Goal: Task Accomplishment & Management: Use online tool/utility

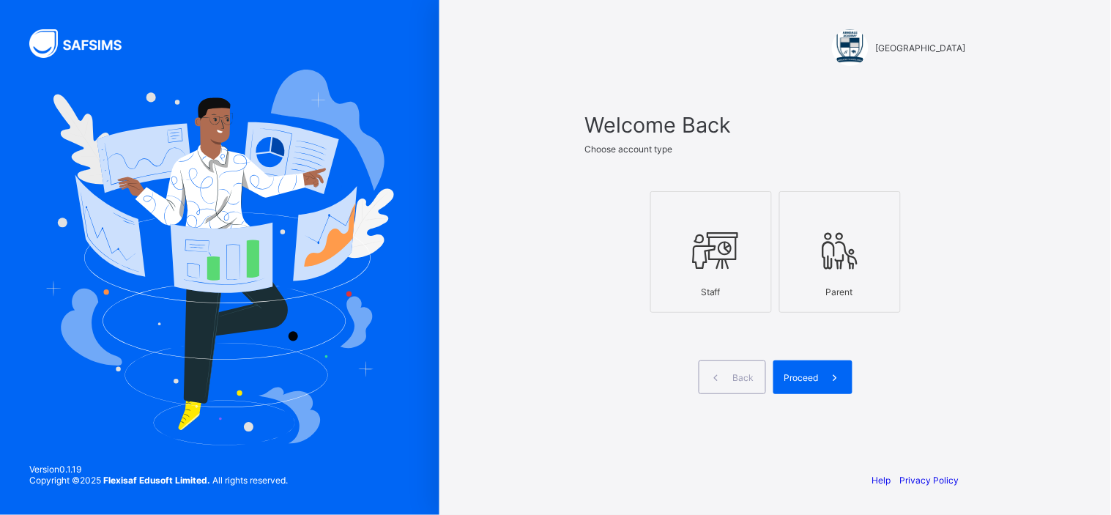
click at [732, 259] on icon at bounding box center [711, 251] width 51 height 44
click at [812, 374] on span "Proceed" at bounding box center [801, 377] width 34 height 11
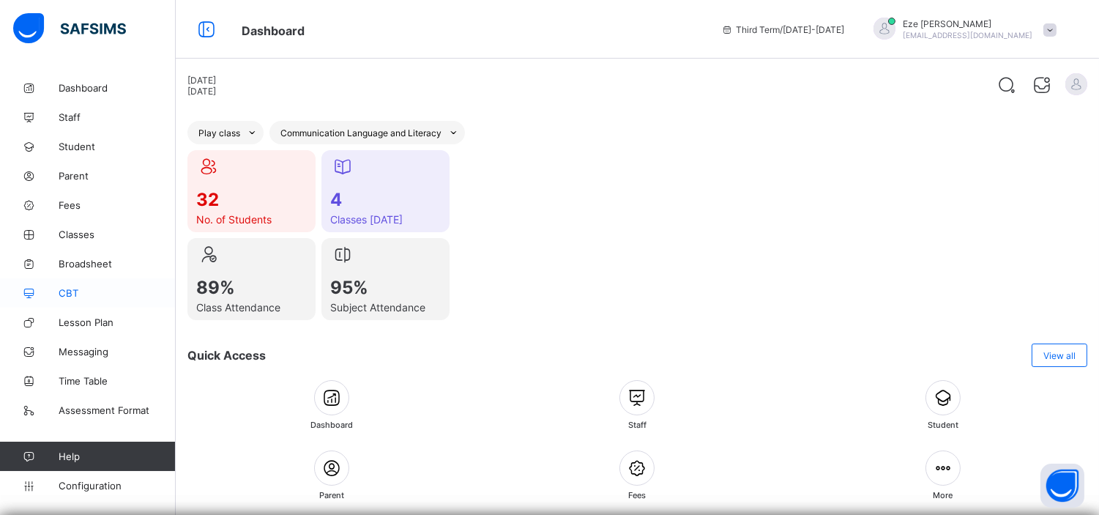
click at [69, 284] on link "CBT" at bounding box center [88, 292] width 176 height 29
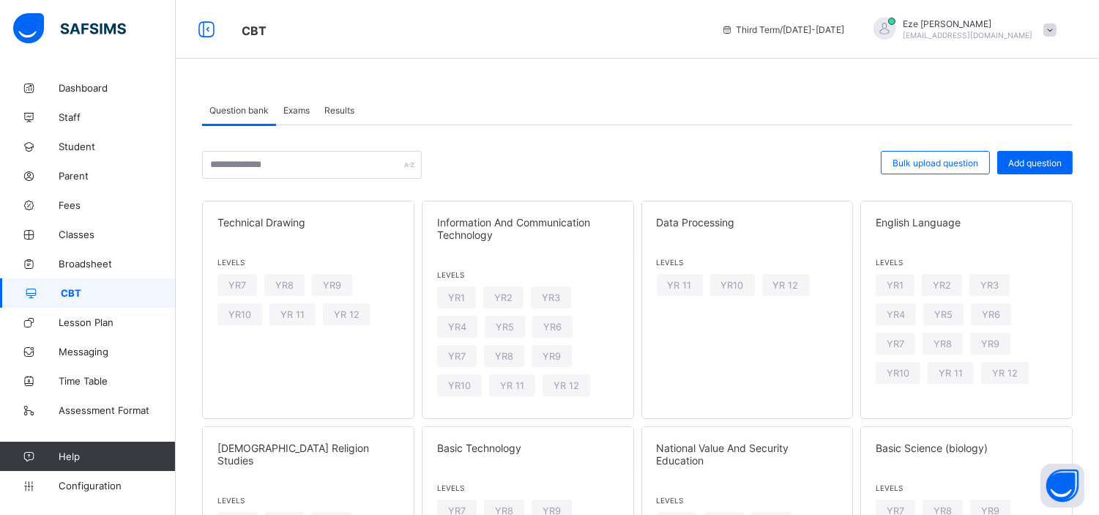
click at [300, 107] on span "Exams" at bounding box center [296, 110] width 26 height 11
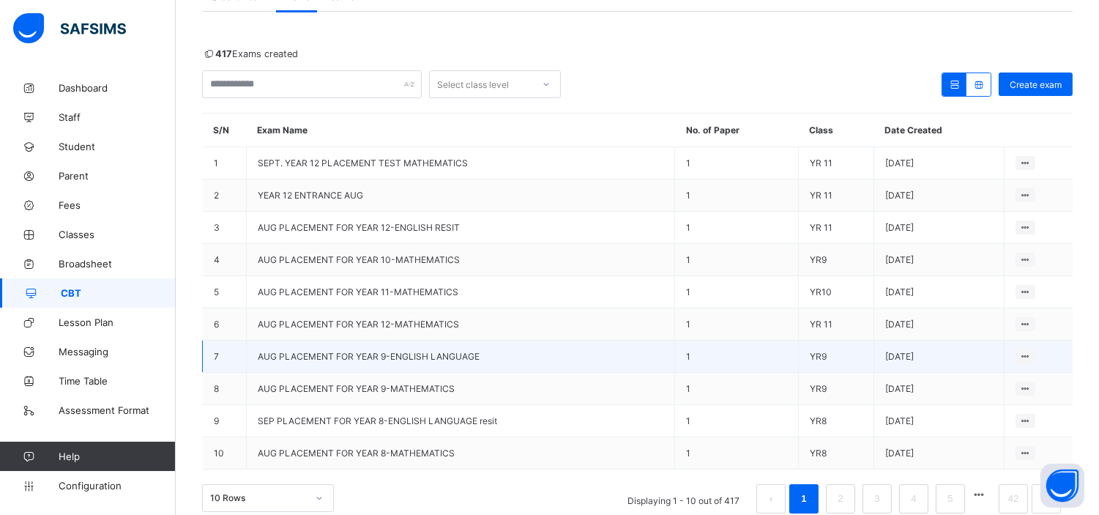
scroll to position [122, 0]
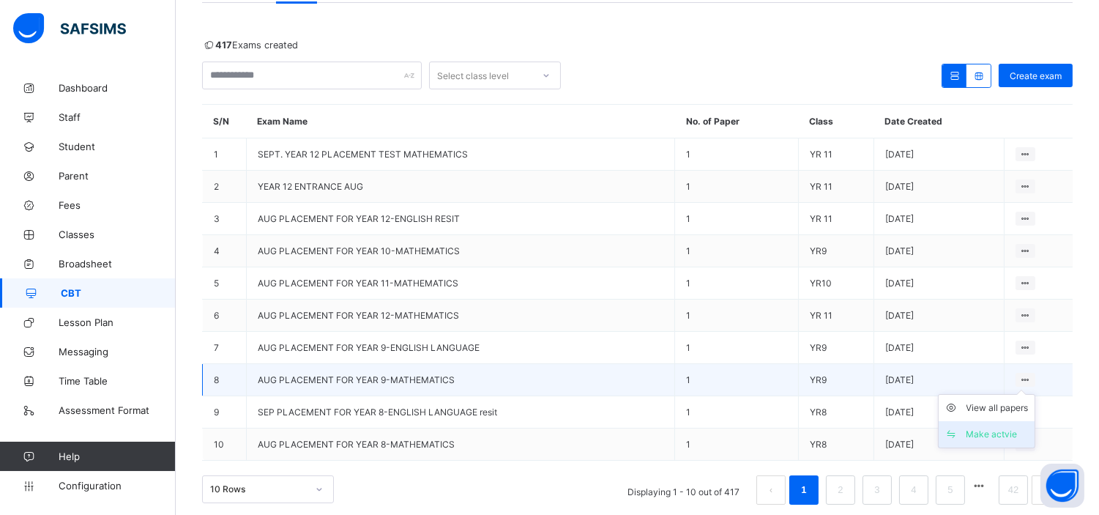
click at [1001, 427] on div "Make actvie" at bounding box center [998, 434] width 62 height 15
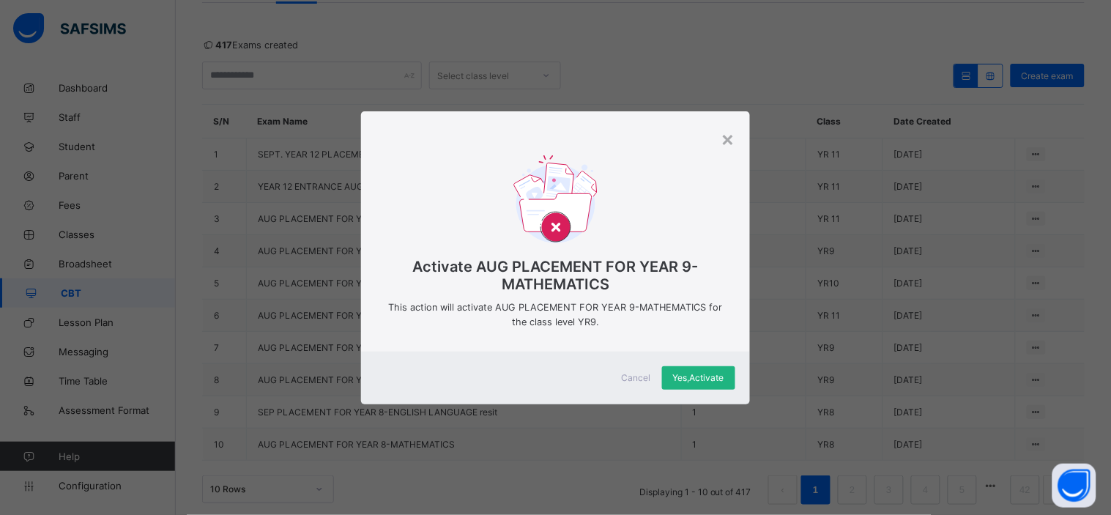
click at [706, 377] on span "Yes, Activate" at bounding box center [698, 377] width 51 height 11
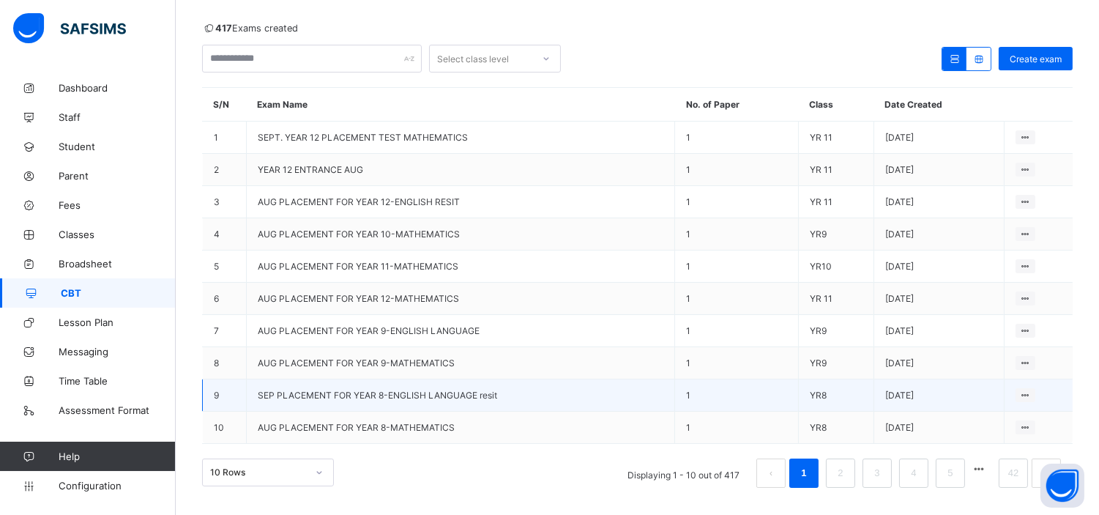
scroll to position [141, 0]
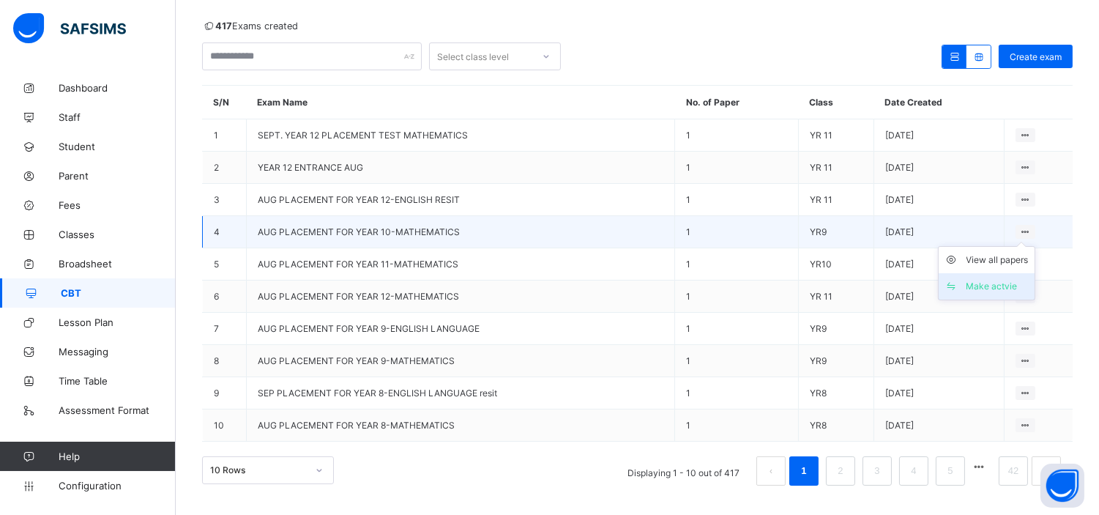
click at [1008, 279] on div "Make actvie" at bounding box center [998, 286] width 62 height 15
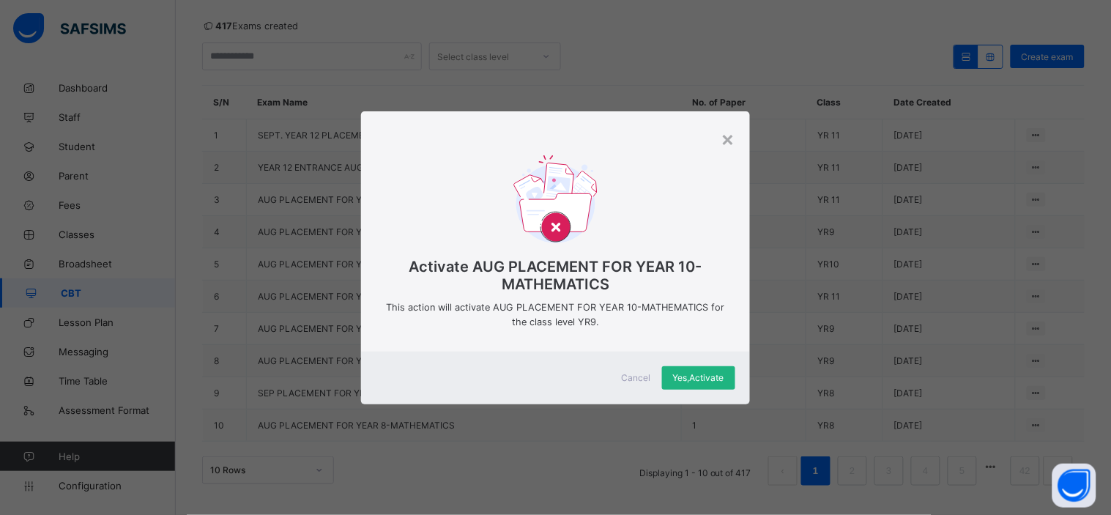
click at [694, 372] on span "Yes, Activate" at bounding box center [698, 377] width 51 height 11
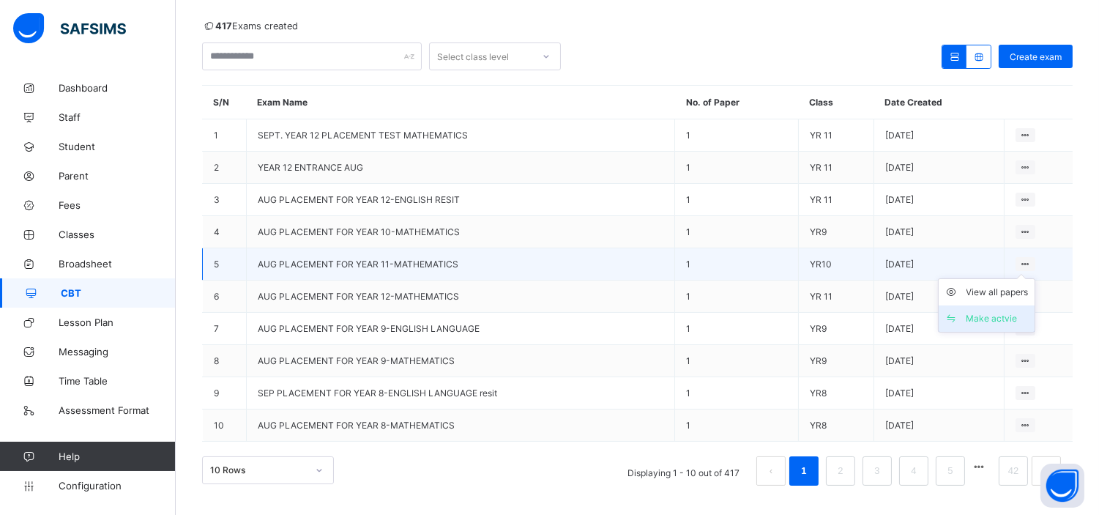
click at [998, 312] on div "Make actvie" at bounding box center [998, 318] width 62 height 15
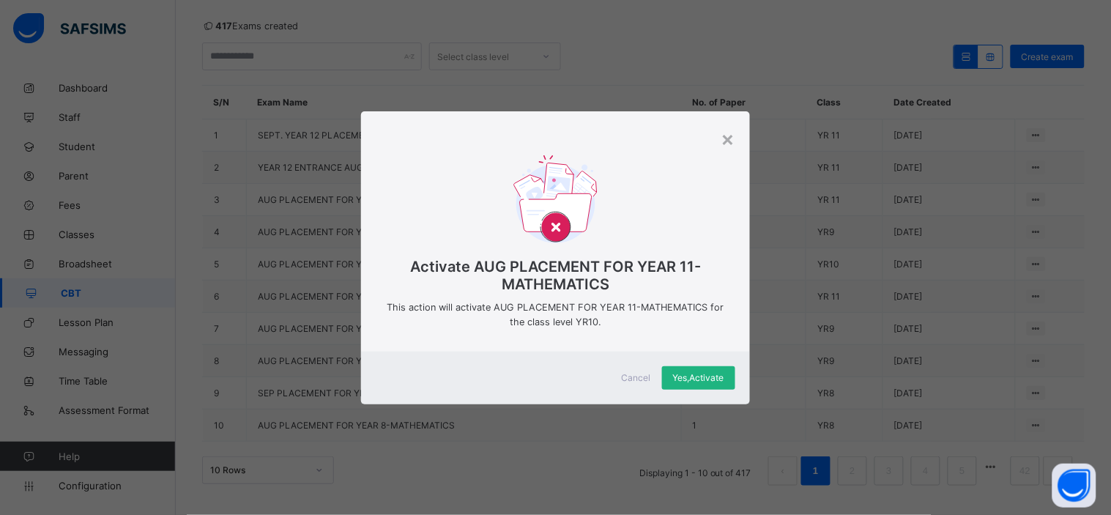
click at [691, 376] on span "Yes, Activate" at bounding box center [698, 377] width 51 height 11
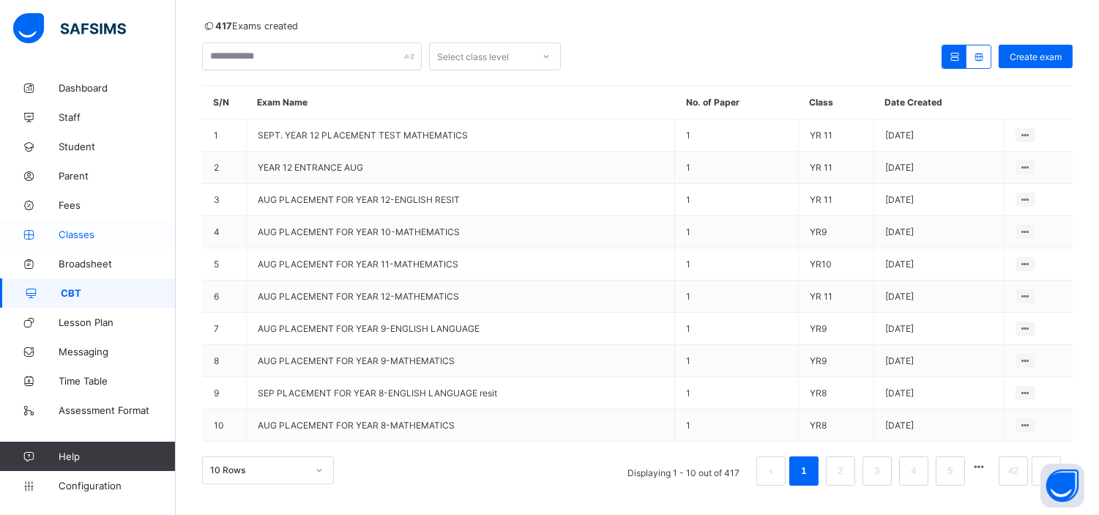
click at [70, 229] on span "Classes" at bounding box center [117, 235] width 117 height 12
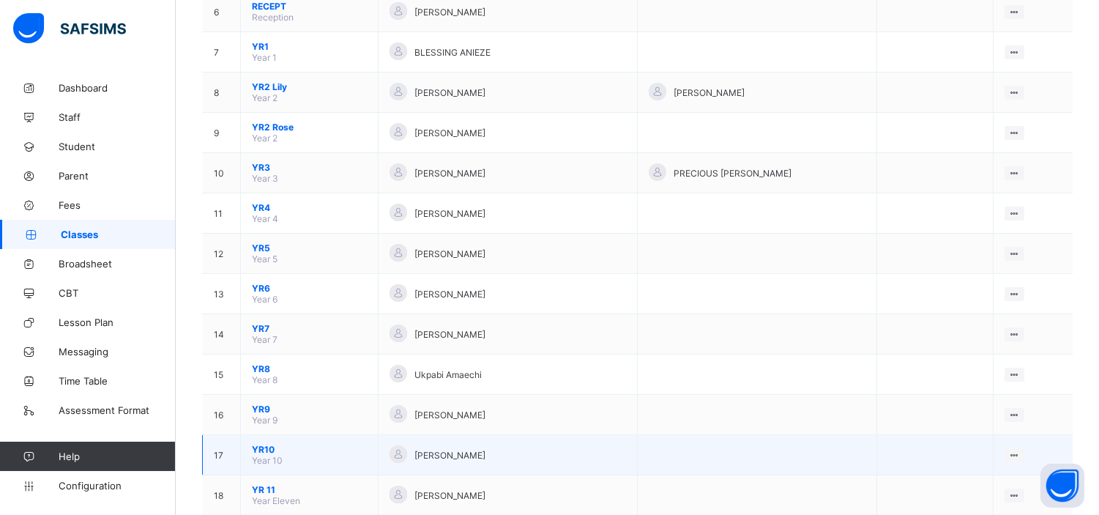
scroll to position [382, 0]
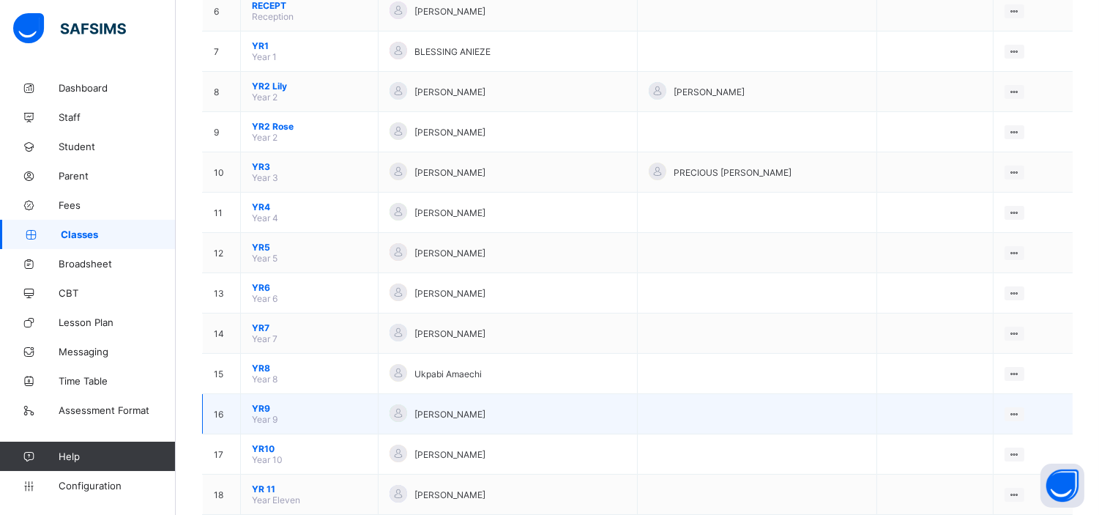
click at [265, 403] on span "YR9" at bounding box center [309, 408] width 115 height 11
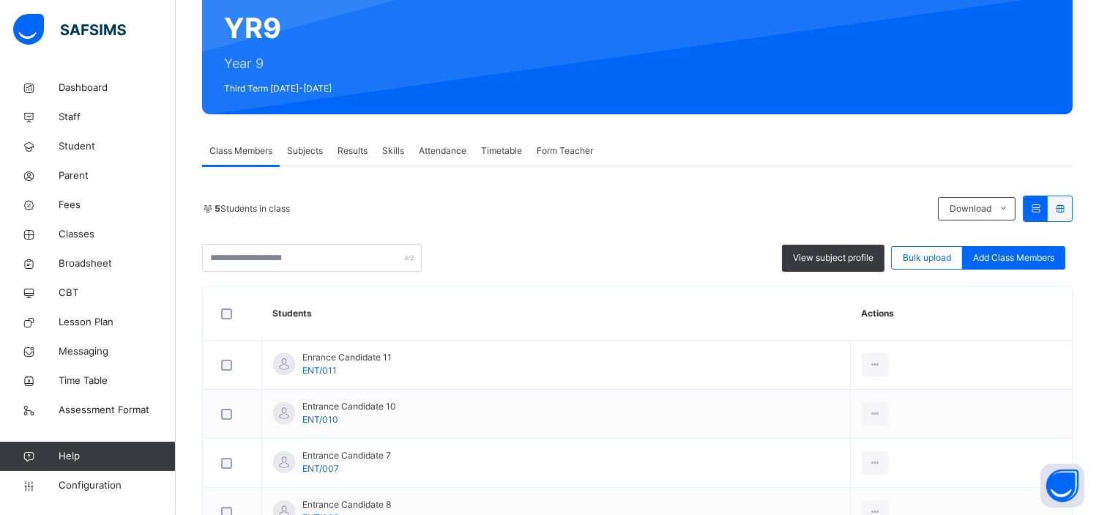
scroll to position [140, 0]
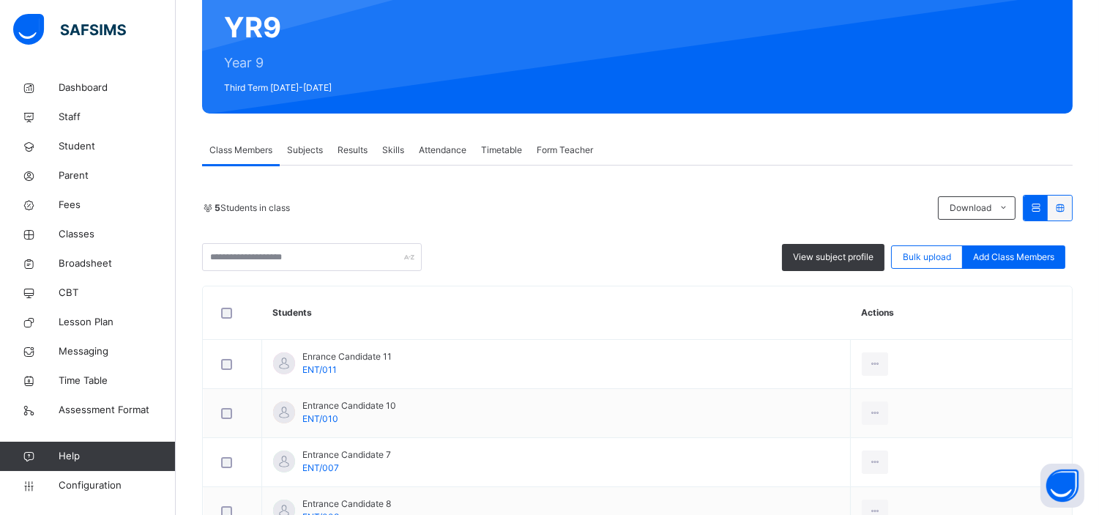
click at [248, 144] on span "Class Members" at bounding box center [240, 150] width 63 height 13
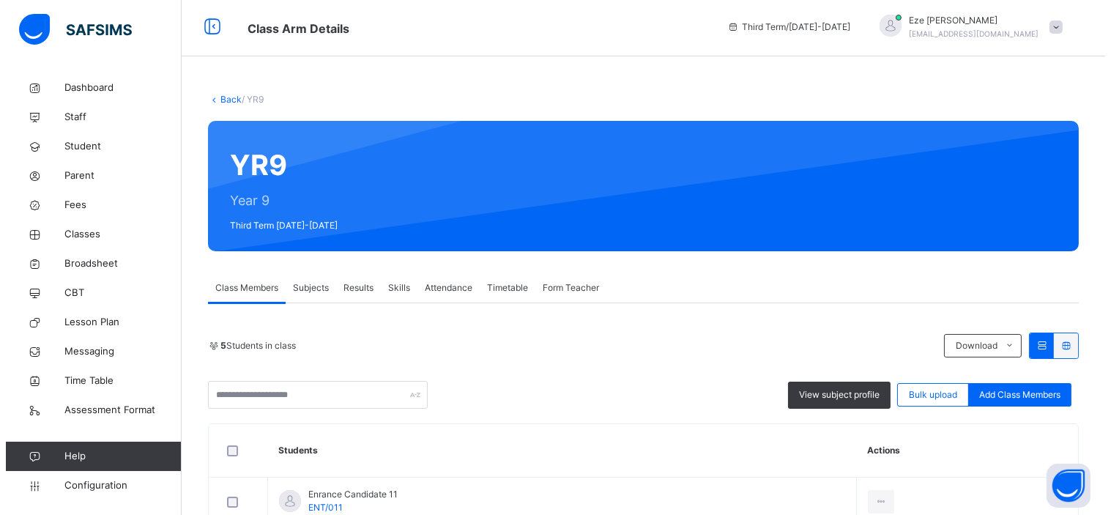
scroll to position [0, 0]
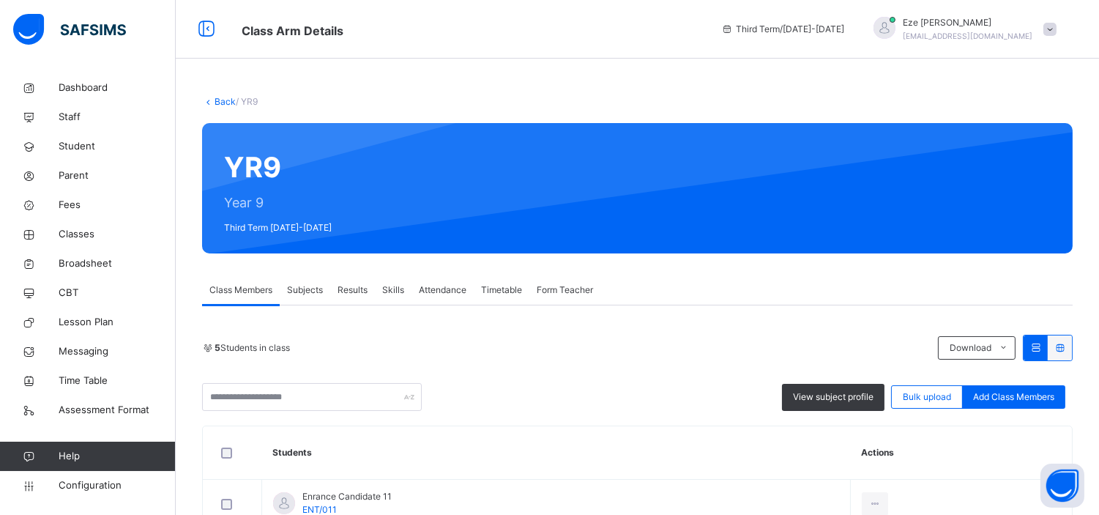
click at [226, 98] on link "Back" at bounding box center [225, 101] width 21 height 11
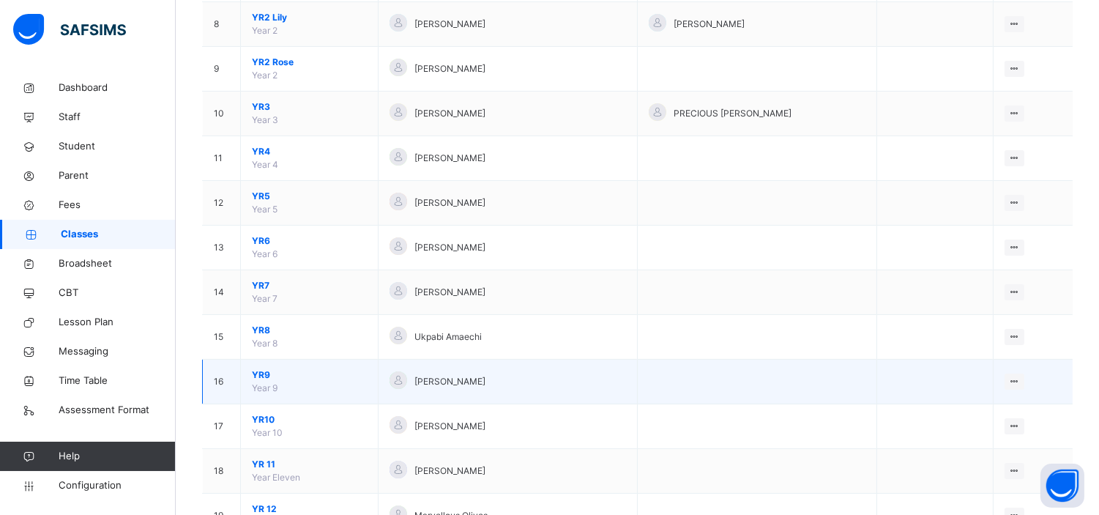
scroll to position [486, 0]
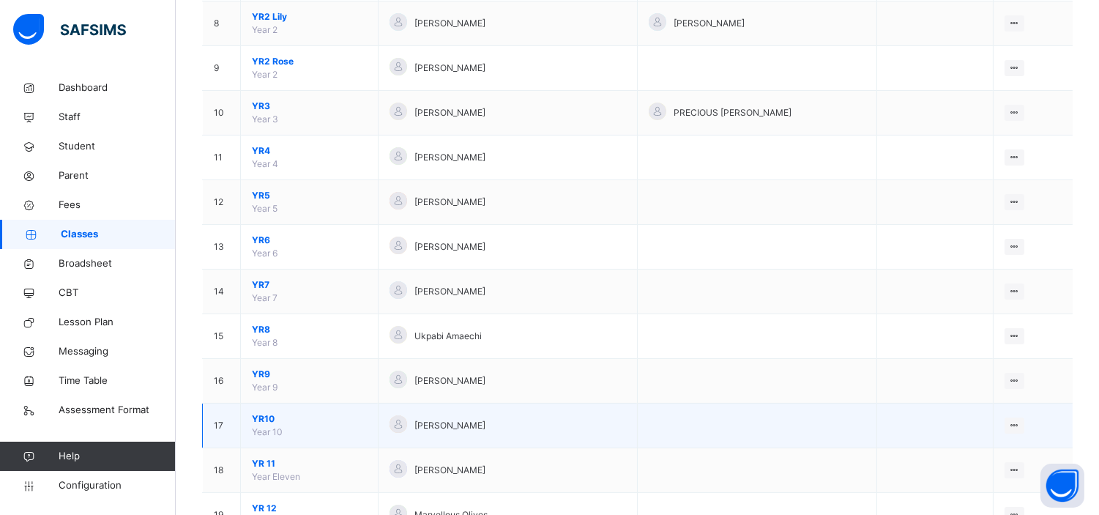
click at [266, 419] on span "YR10" at bounding box center [309, 418] width 115 height 13
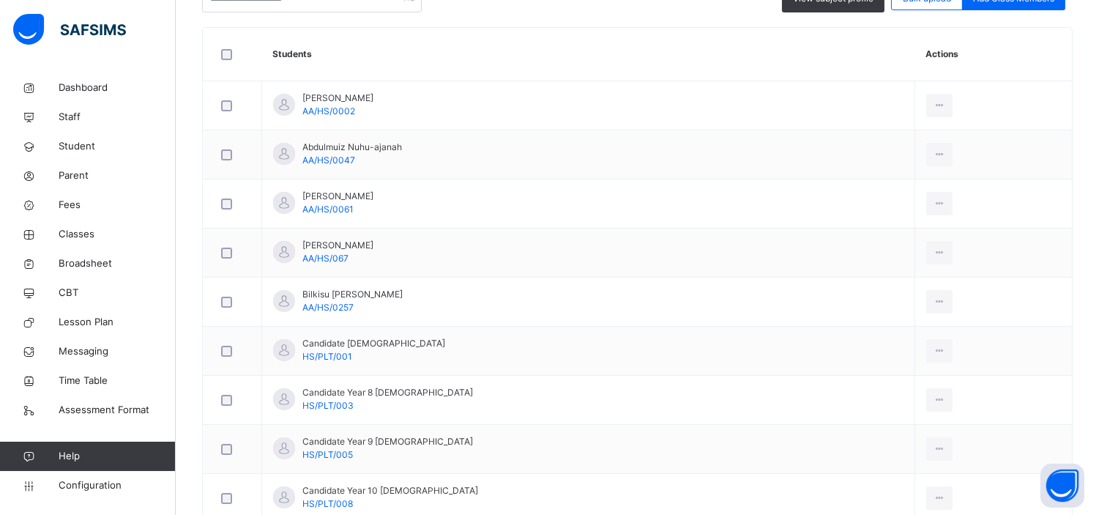
scroll to position [398, 0]
click at [54, 293] on icon at bounding box center [29, 293] width 59 height 11
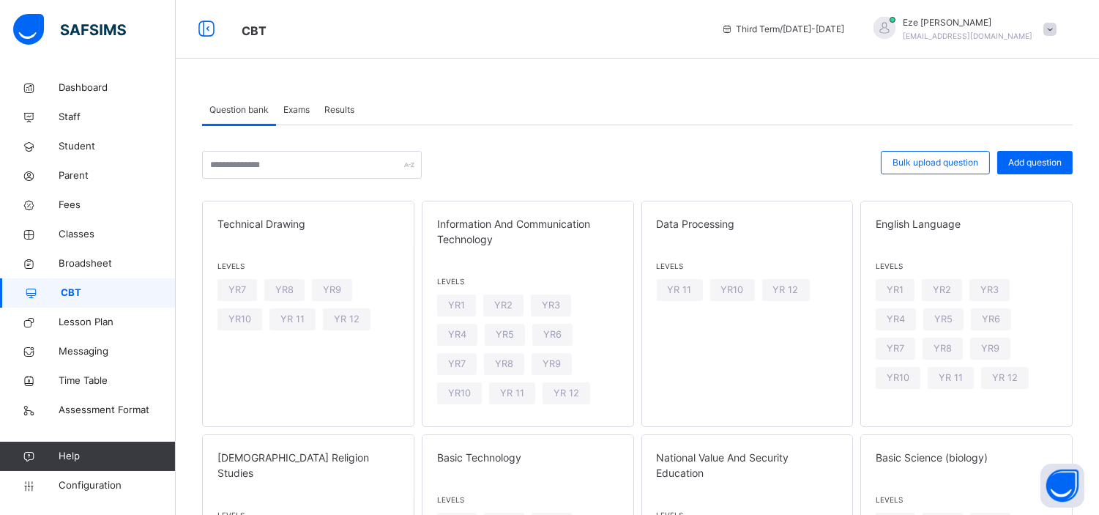
click at [296, 108] on span "Exams" at bounding box center [296, 109] width 26 height 13
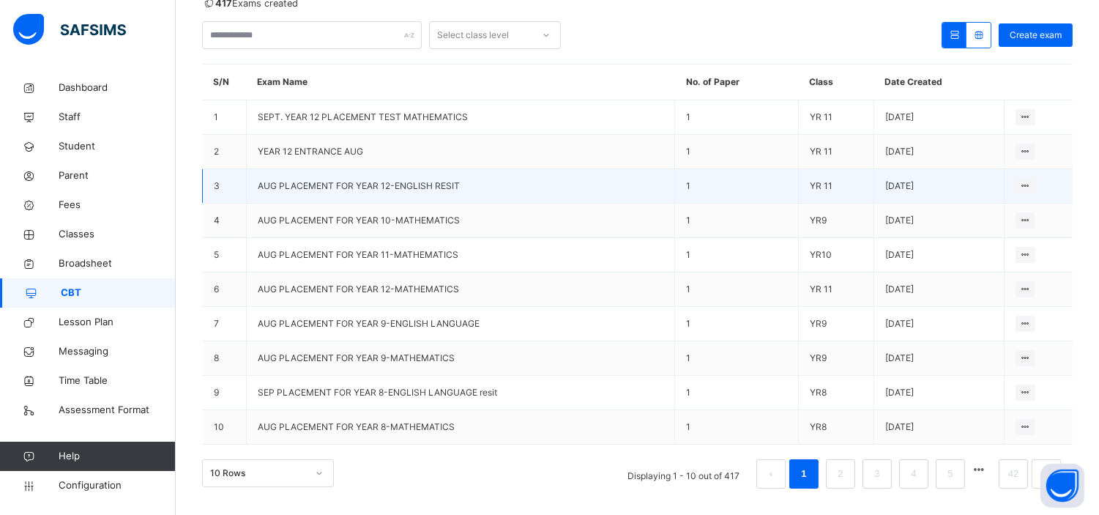
scroll to position [172, 0]
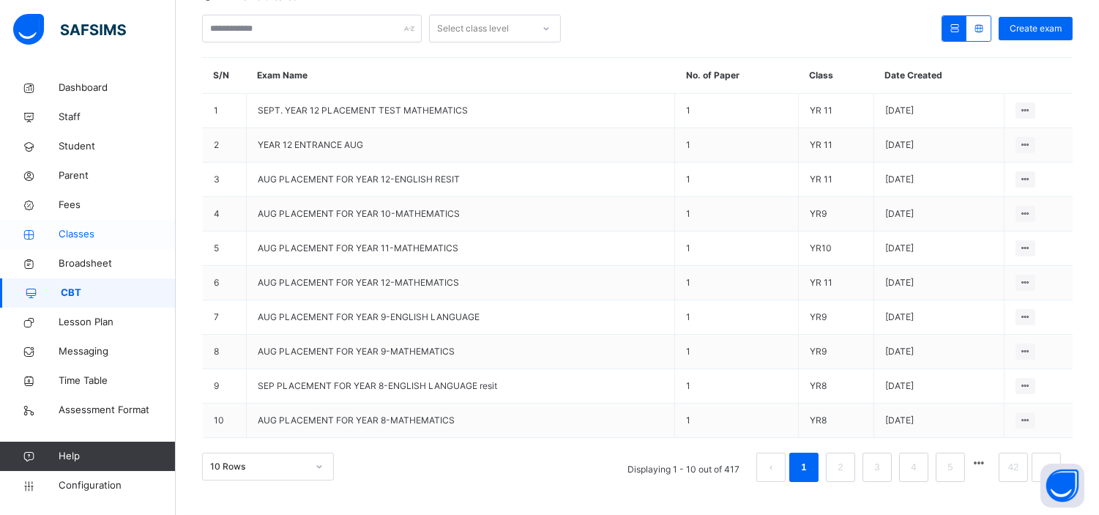
click at [89, 225] on link "Classes" at bounding box center [88, 234] width 176 height 29
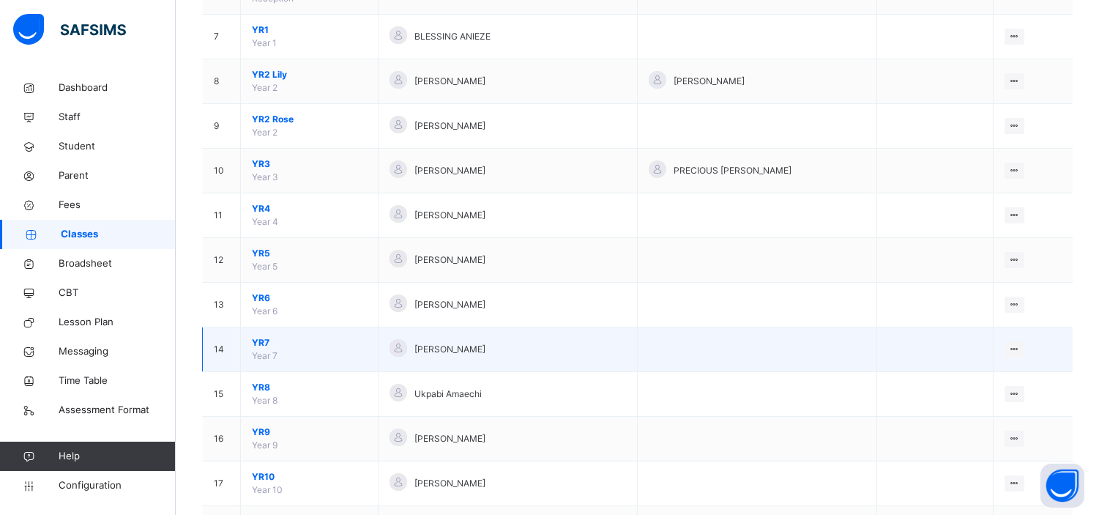
scroll to position [428, 0]
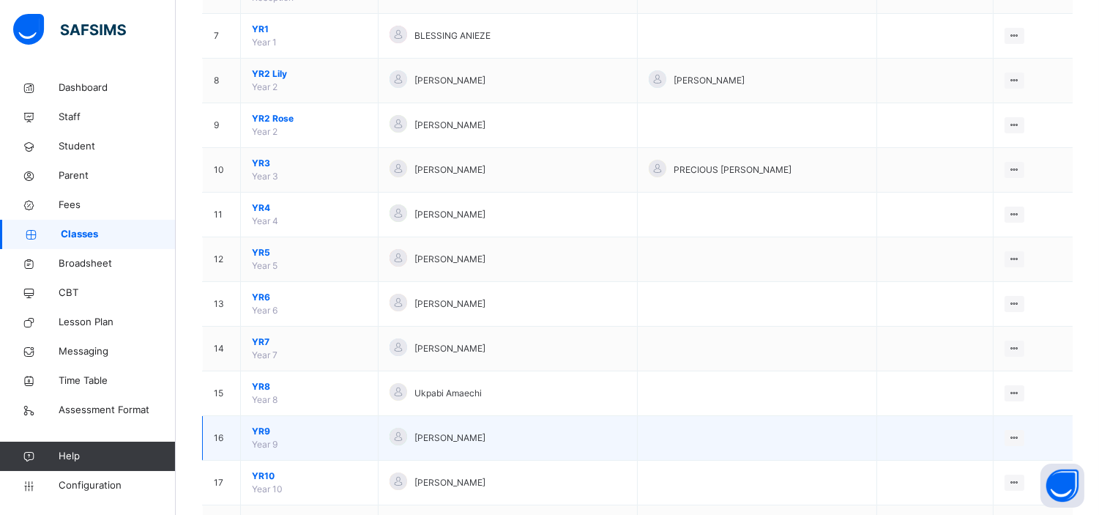
click at [258, 432] on span "YR9" at bounding box center [309, 431] width 115 height 13
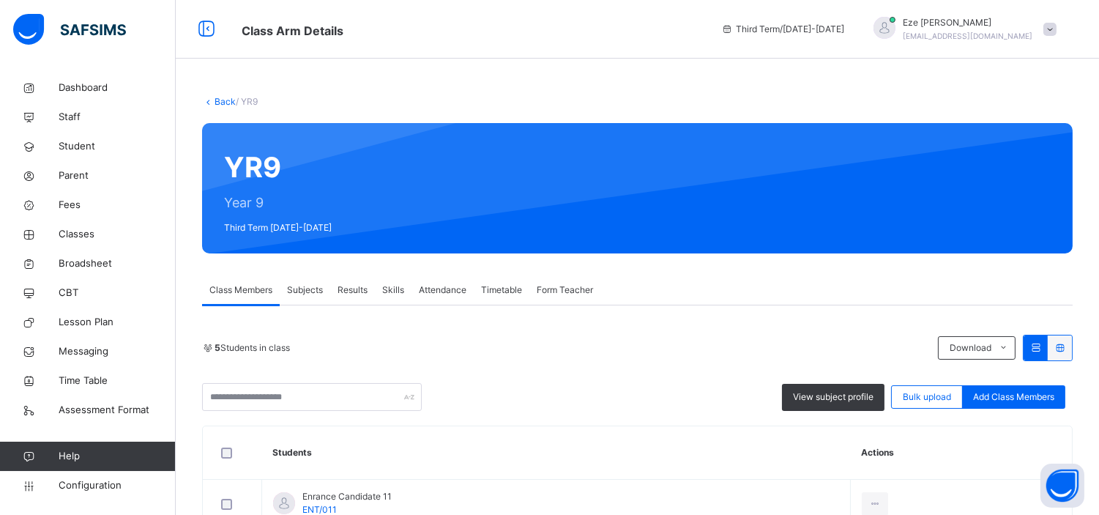
click at [228, 100] on link "Back" at bounding box center [225, 101] width 21 height 11
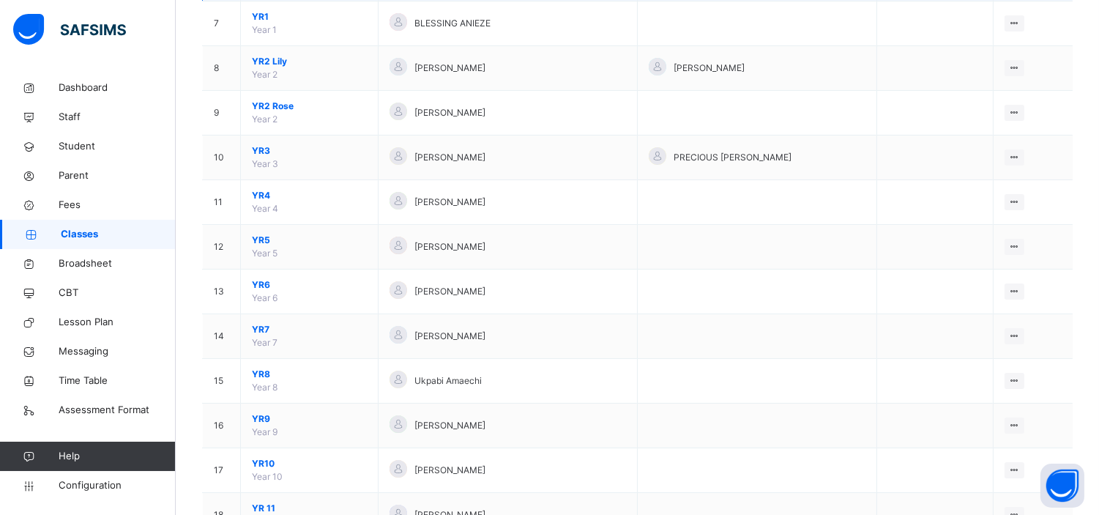
scroll to position [442, 0]
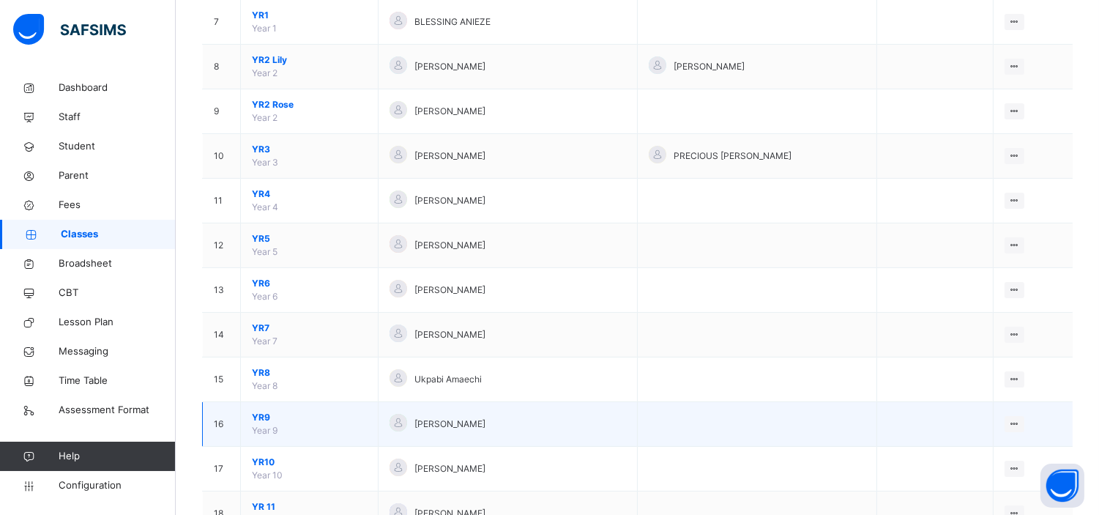
click at [265, 418] on span "YR9" at bounding box center [309, 417] width 115 height 13
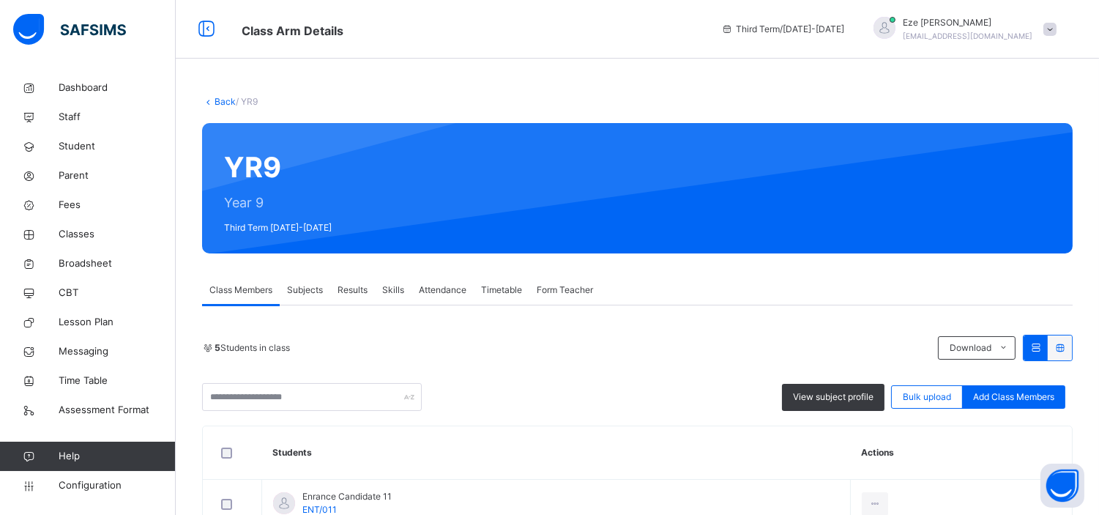
click at [221, 105] on link "Back" at bounding box center [225, 101] width 21 height 11
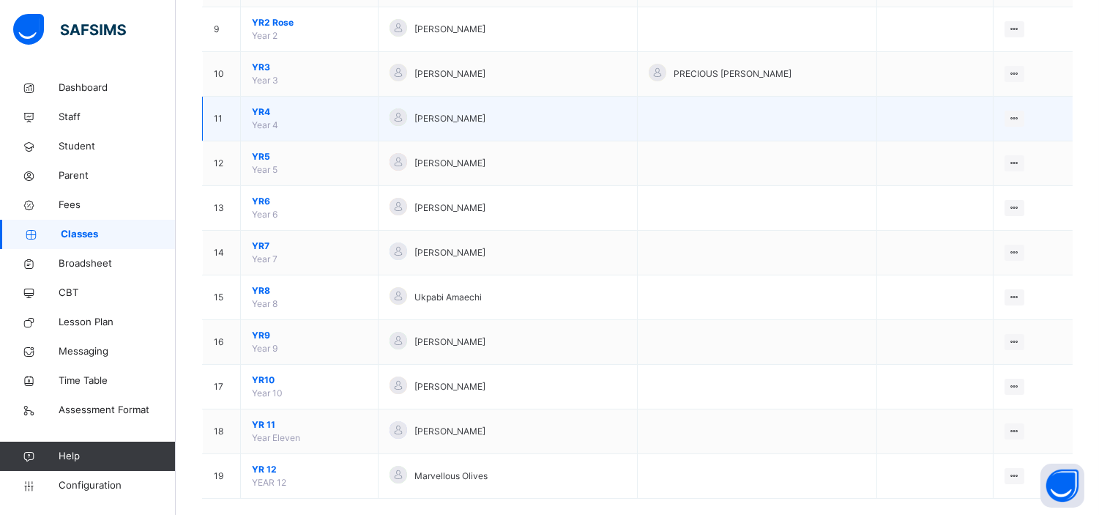
scroll to position [527, 0]
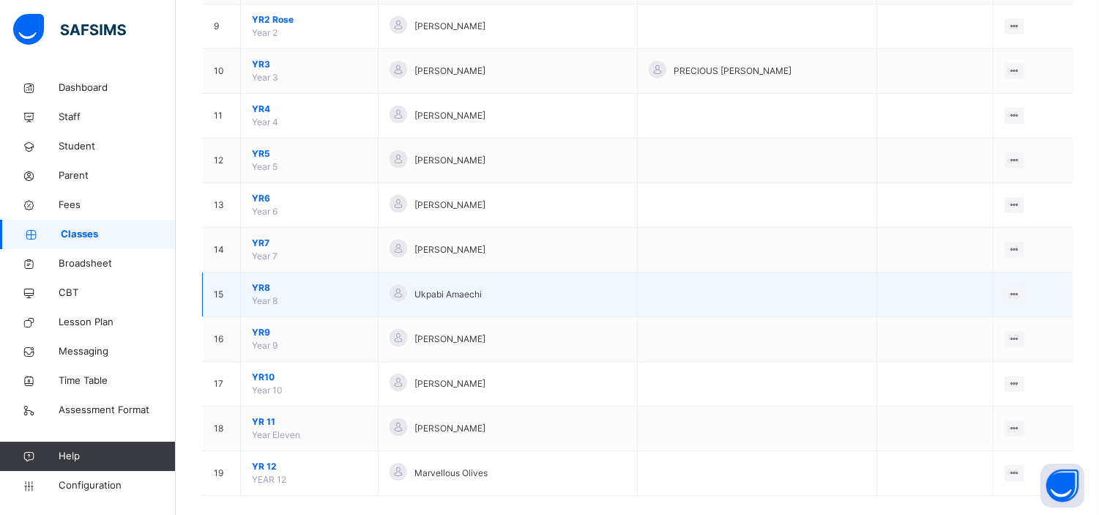
click at [269, 296] on span "Year 8" at bounding box center [265, 300] width 26 height 11
click at [264, 283] on span "YR8" at bounding box center [309, 287] width 115 height 13
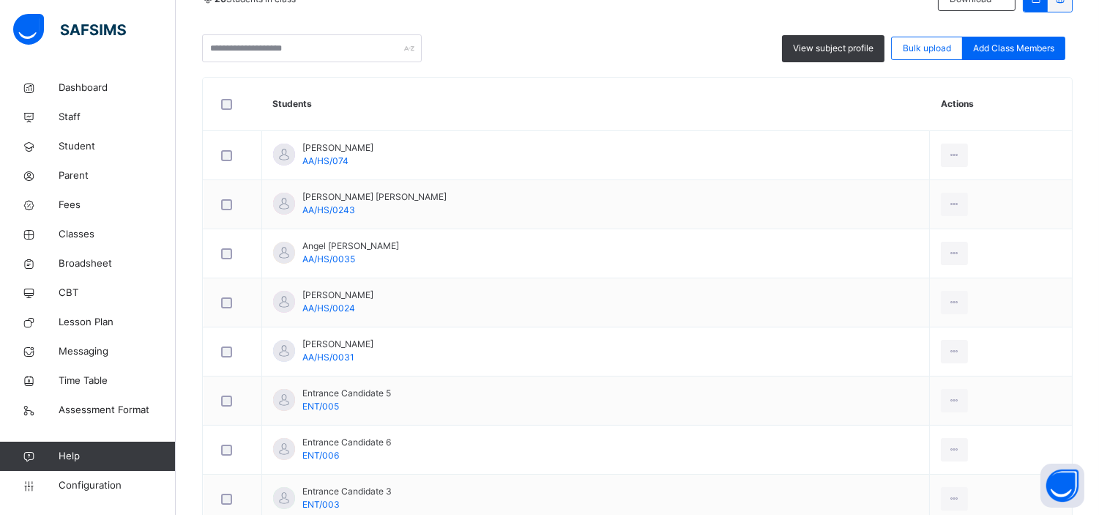
scroll to position [349, 0]
click at [64, 284] on link "CBT" at bounding box center [88, 292] width 176 height 29
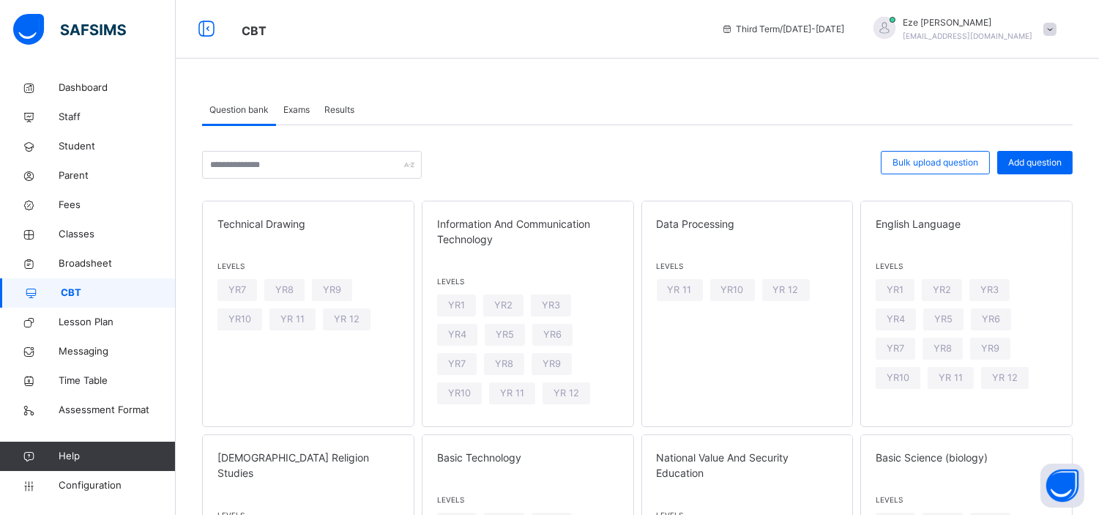
click at [297, 104] on span "Exams" at bounding box center [296, 109] width 26 height 13
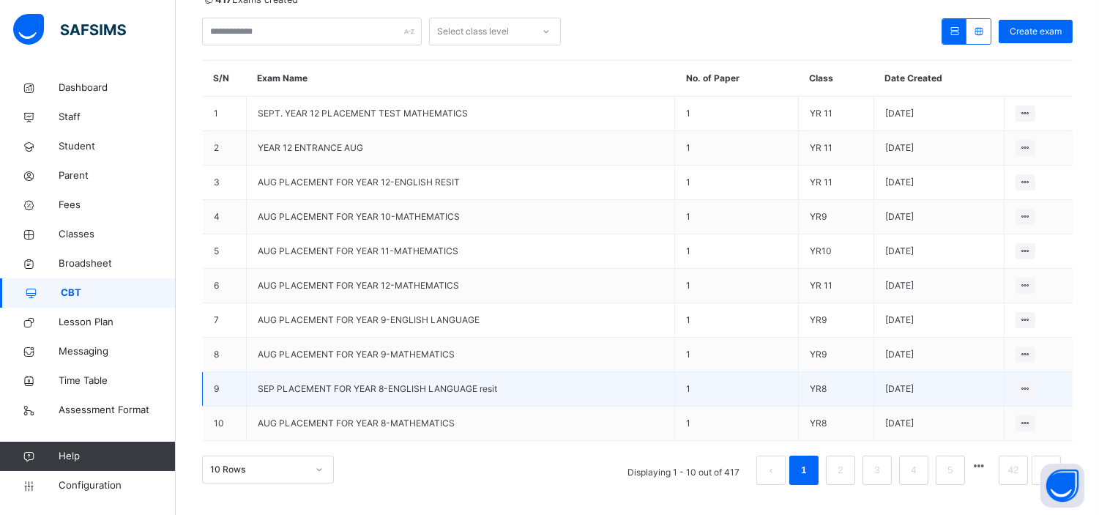
scroll to position [172, 0]
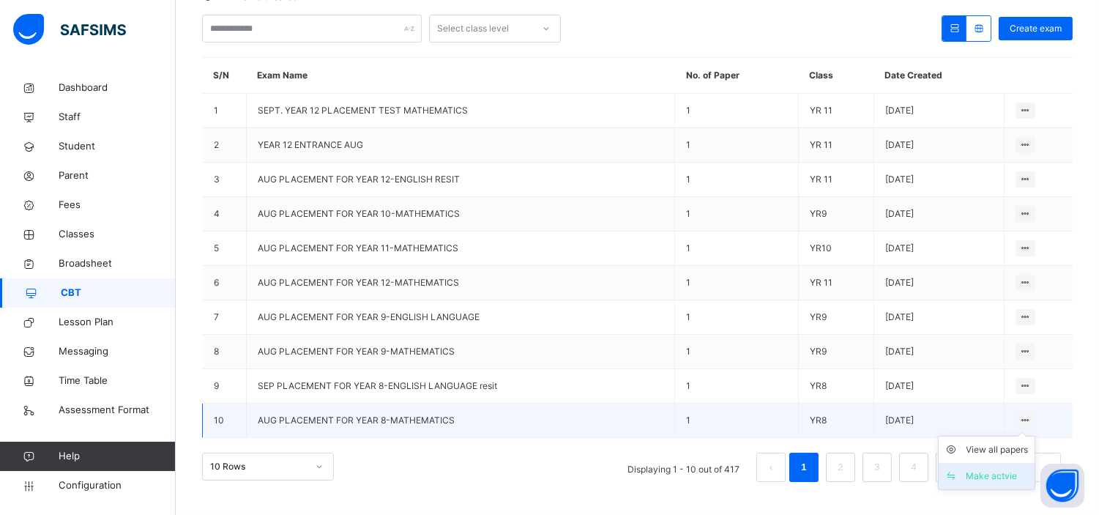
click at [998, 475] on div "Make actvie" at bounding box center [998, 476] width 62 height 15
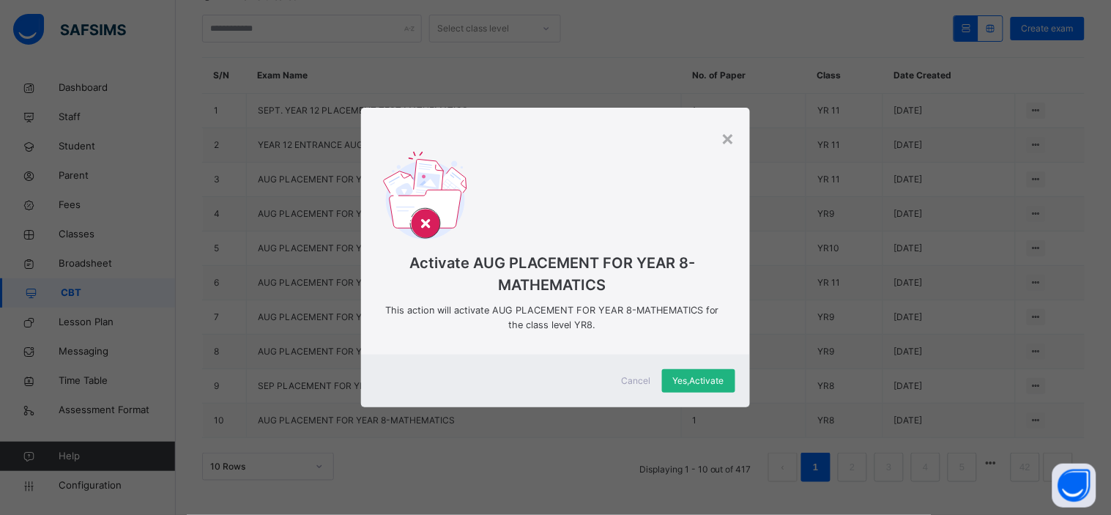
click at [694, 376] on span "Yes, Activate" at bounding box center [698, 380] width 51 height 13
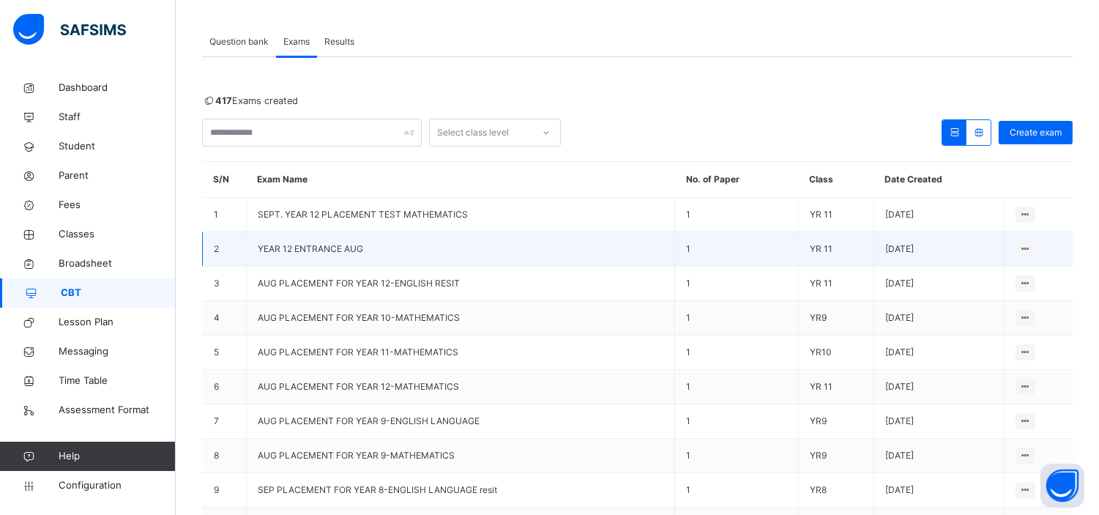
scroll to position [67, 0]
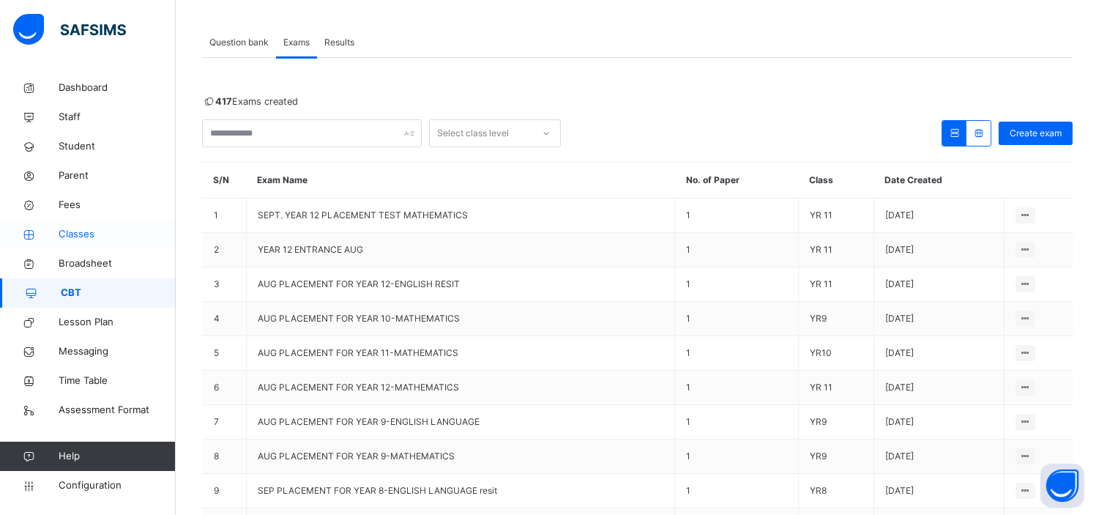
click at [67, 236] on span "Classes" at bounding box center [117, 234] width 117 height 15
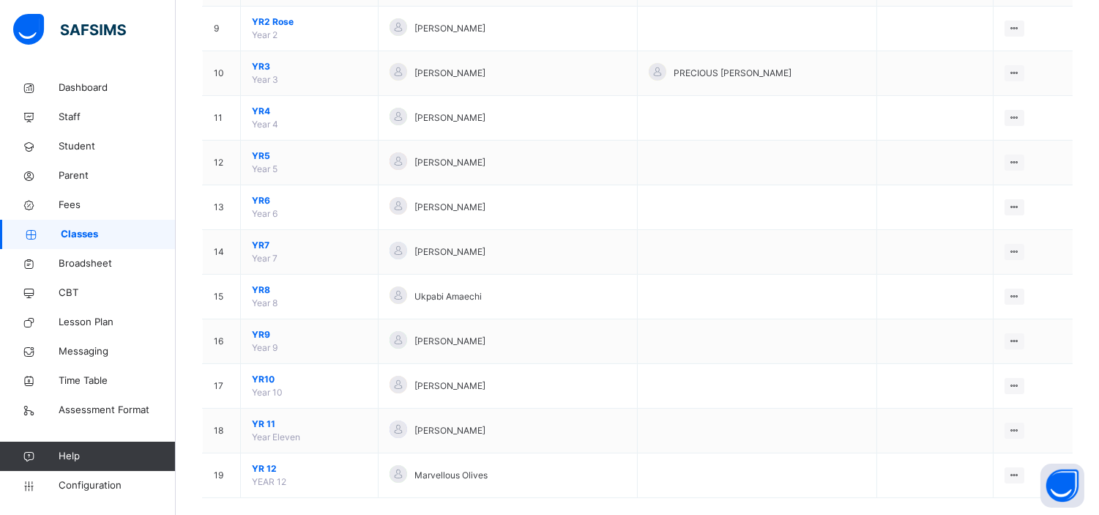
scroll to position [546, 0]
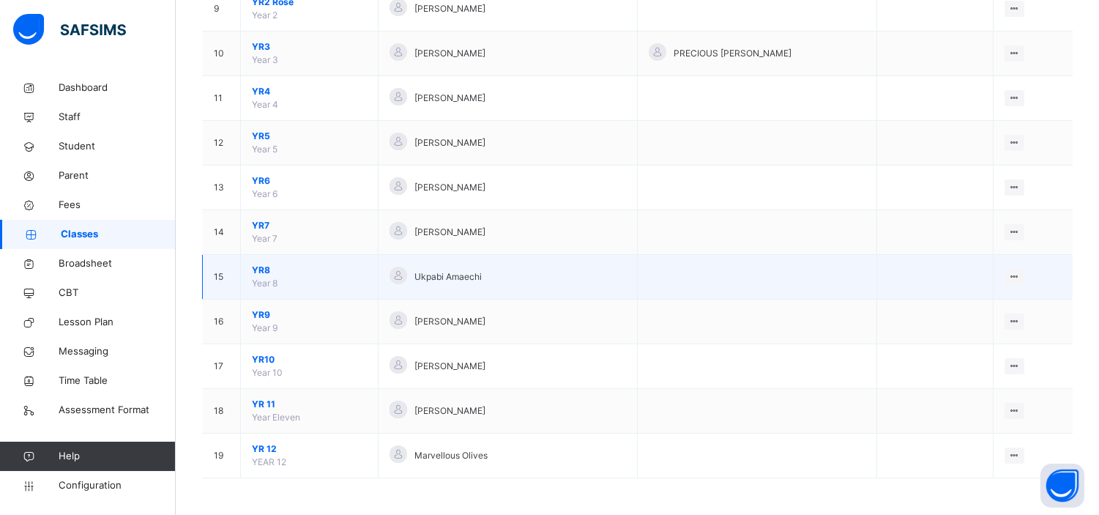
click at [259, 265] on span "YR8" at bounding box center [309, 270] width 115 height 13
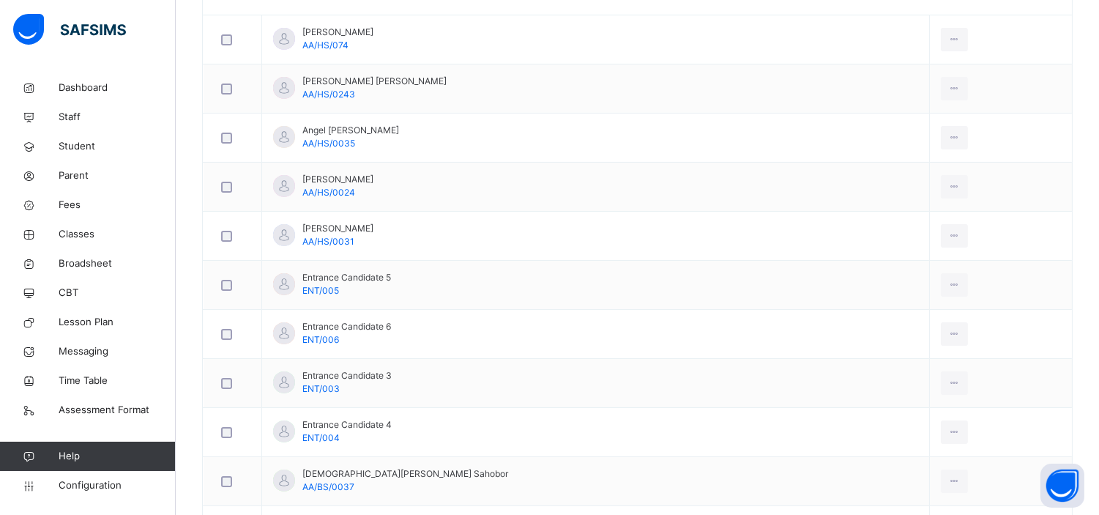
scroll to position [465, 0]
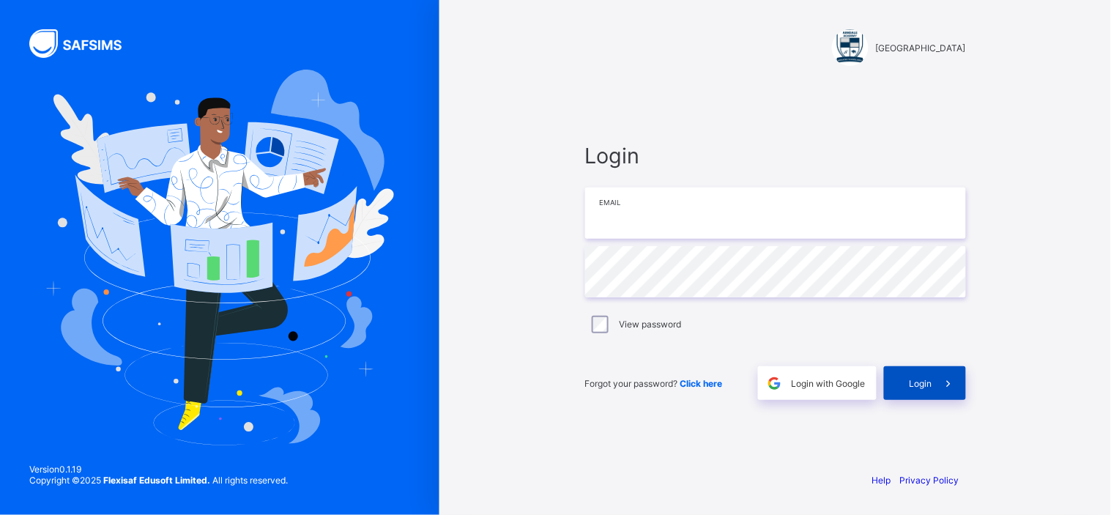
type input "**********"
click at [929, 378] on span "Login" at bounding box center [921, 383] width 23 height 11
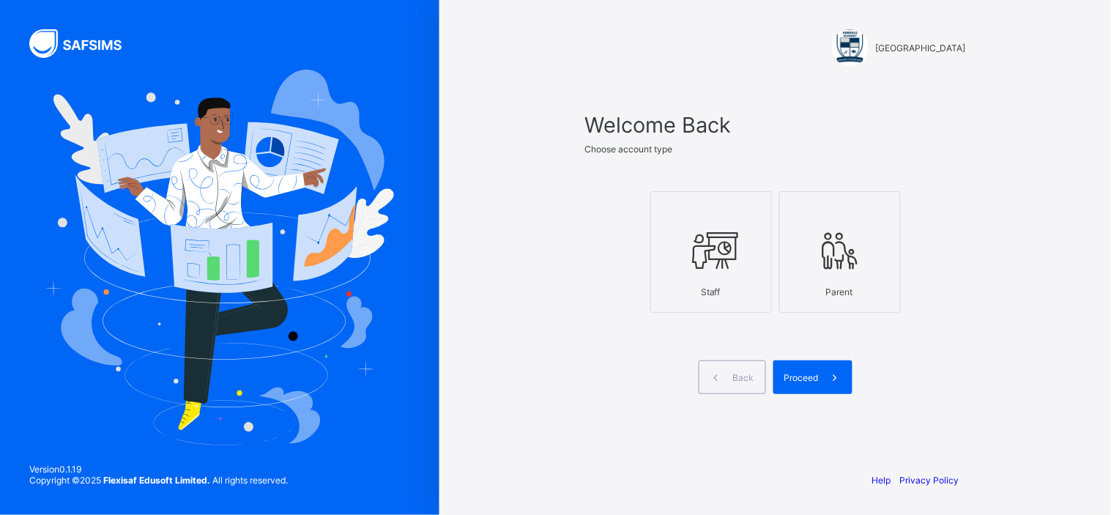
click at [718, 210] on div at bounding box center [710, 210] width 105 height 22
click at [801, 372] on span "Proceed" at bounding box center [801, 377] width 34 height 11
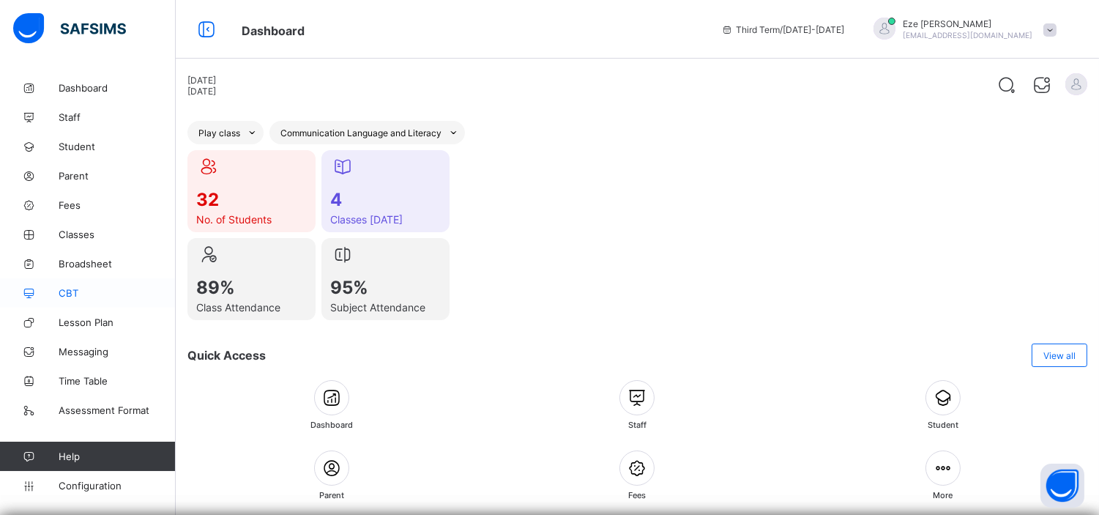
click at [67, 293] on span "CBT" at bounding box center [117, 293] width 117 height 12
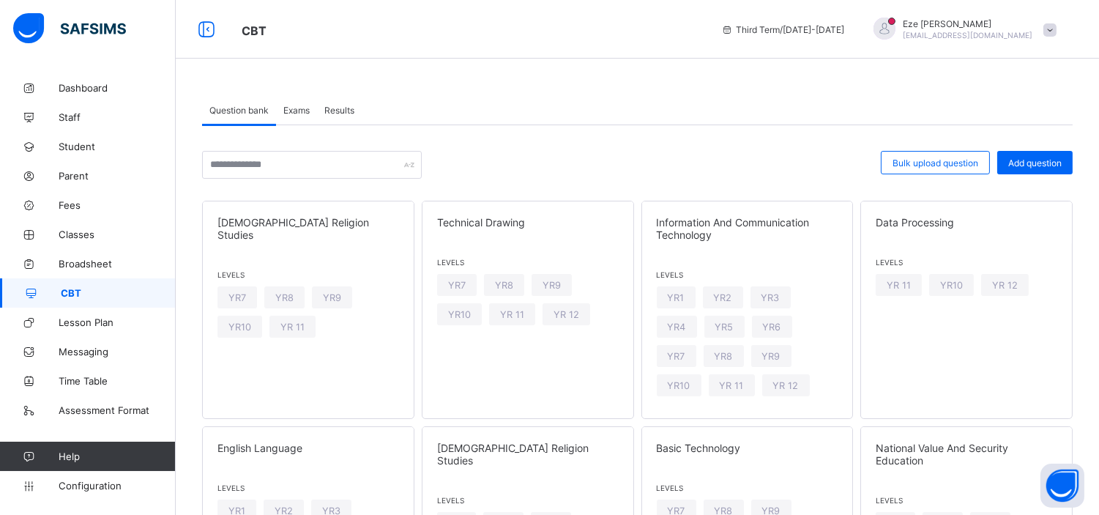
click at [296, 100] on div "Exams" at bounding box center [296, 109] width 41 height 29
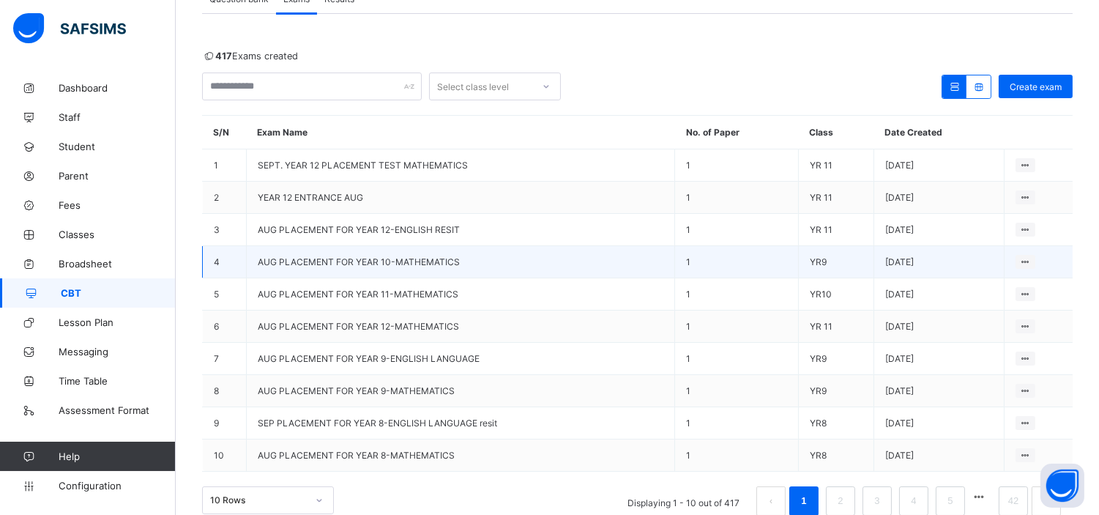
scroll to position [141, 0]
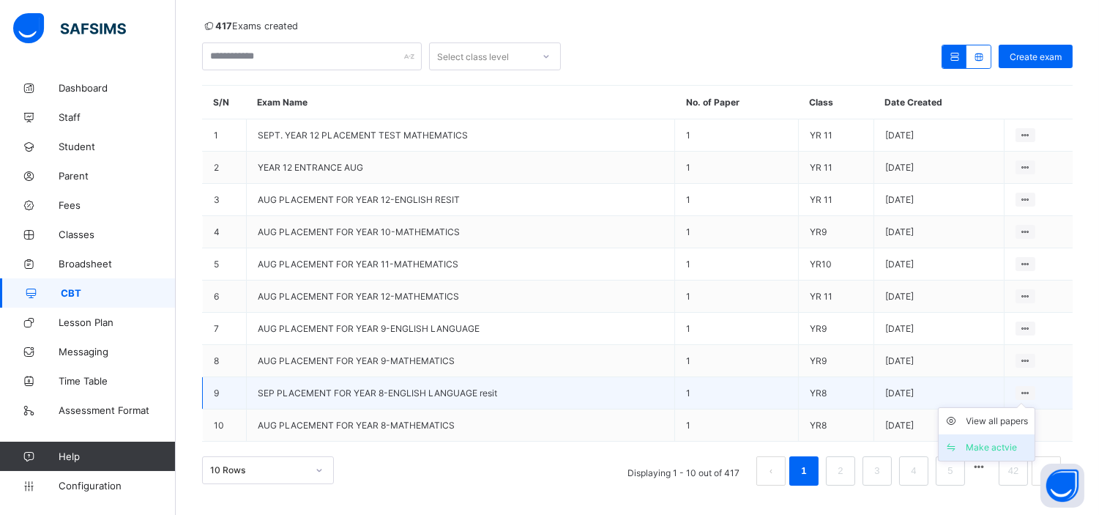
click at [990, 440] on div "Make actvie" at bounding box center [998, 447] width 62 height 15
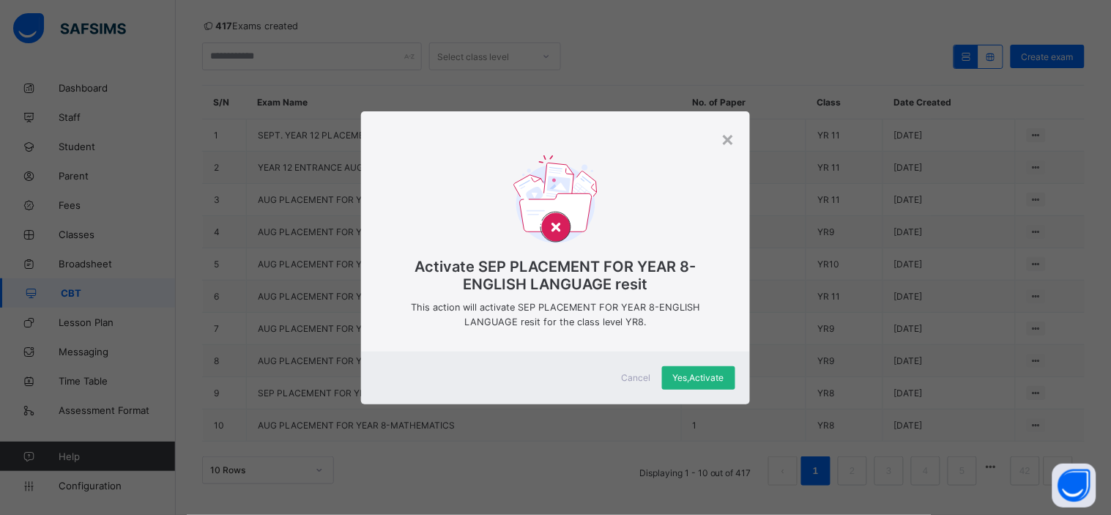
click at [703, 372] on span "Yes, Activate" at bounding box center [698, 377] width 51 height 11
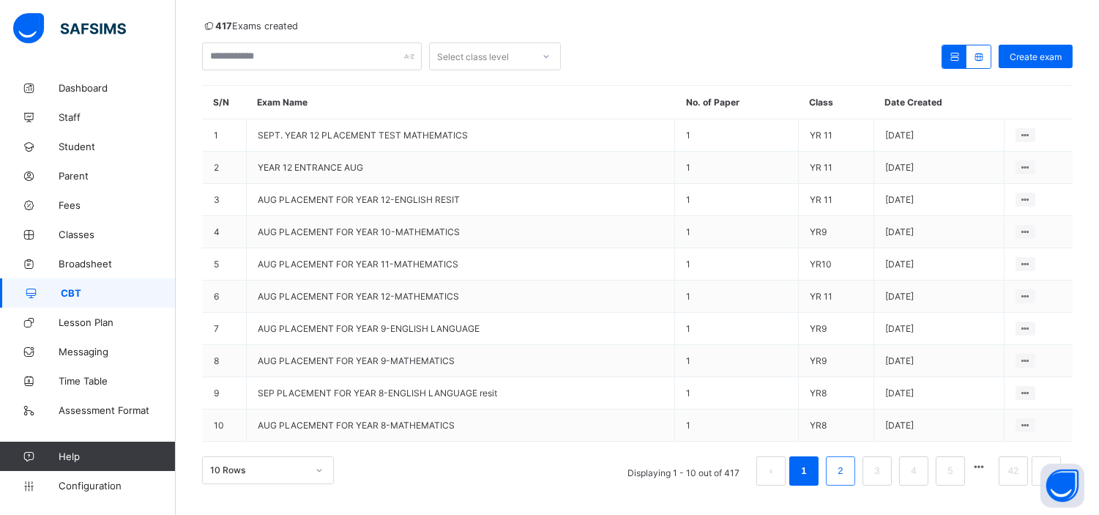
click at [847, 467] on link "2" at bounding box center [841, 470] width 14 height 19
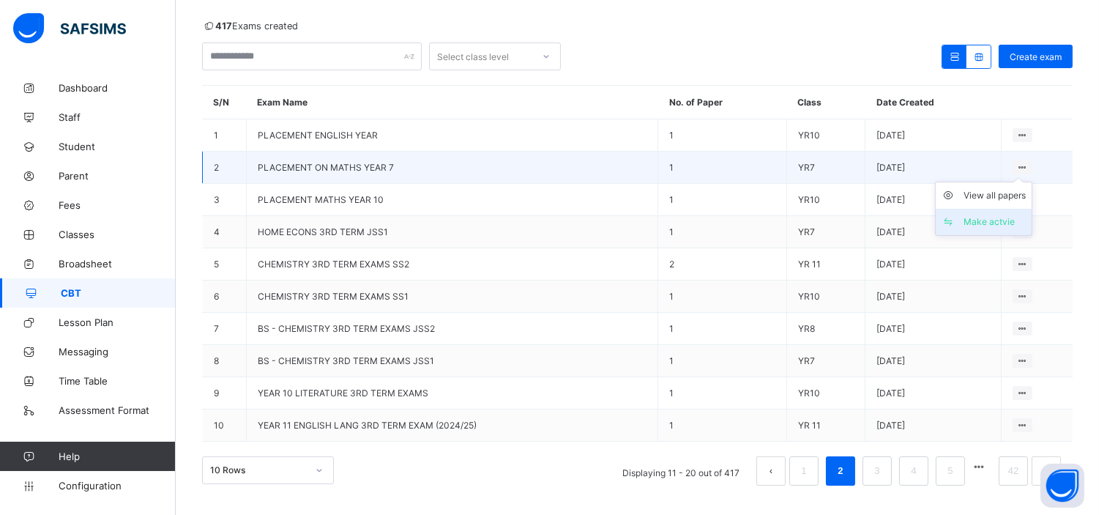
click at [994, 220] on div "Make actvie" at bounding box center [995, 222] width 62 height 15
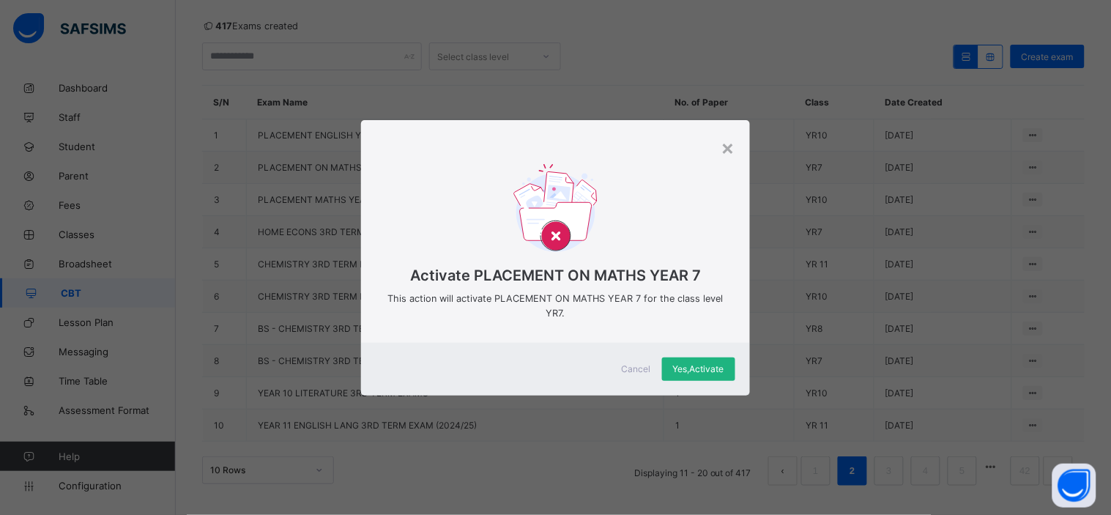
click at [697, 367] on span "Yes, Activate" at bounding box center [698, 368] width 51 height 11
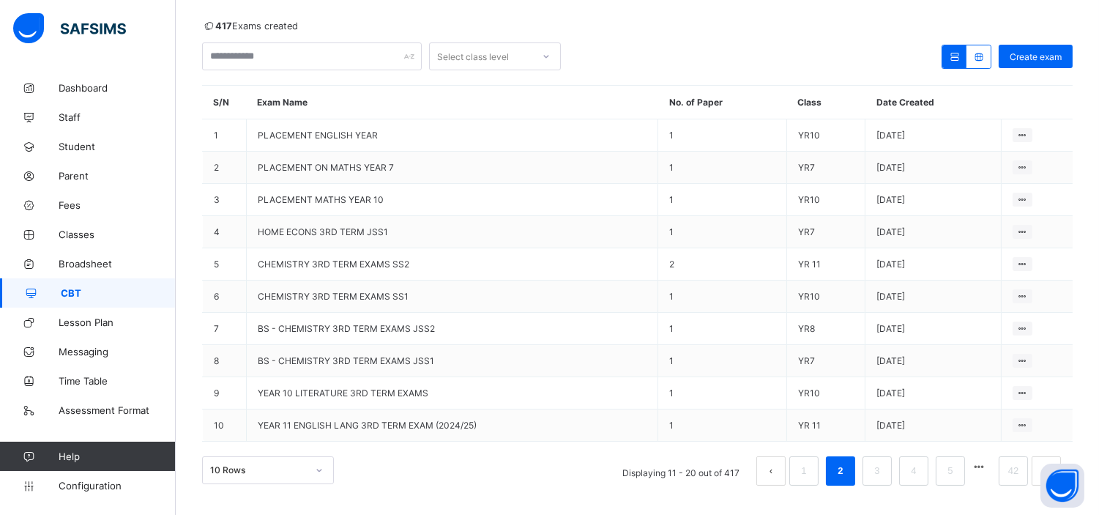
click at [70, 288] on span "CBT" at bounding box center [118, 293] width 115 height 12
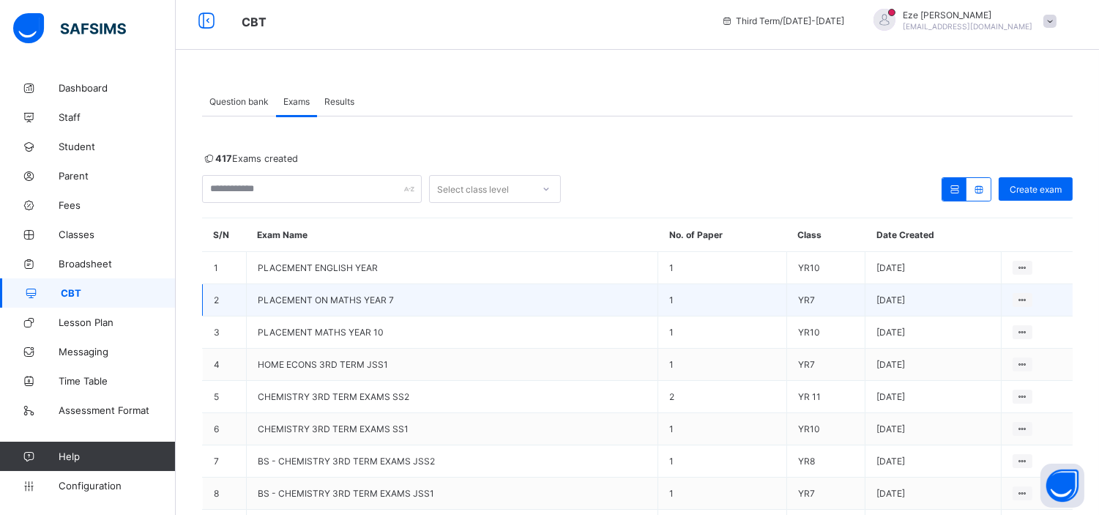
scroll to position [8, 0]
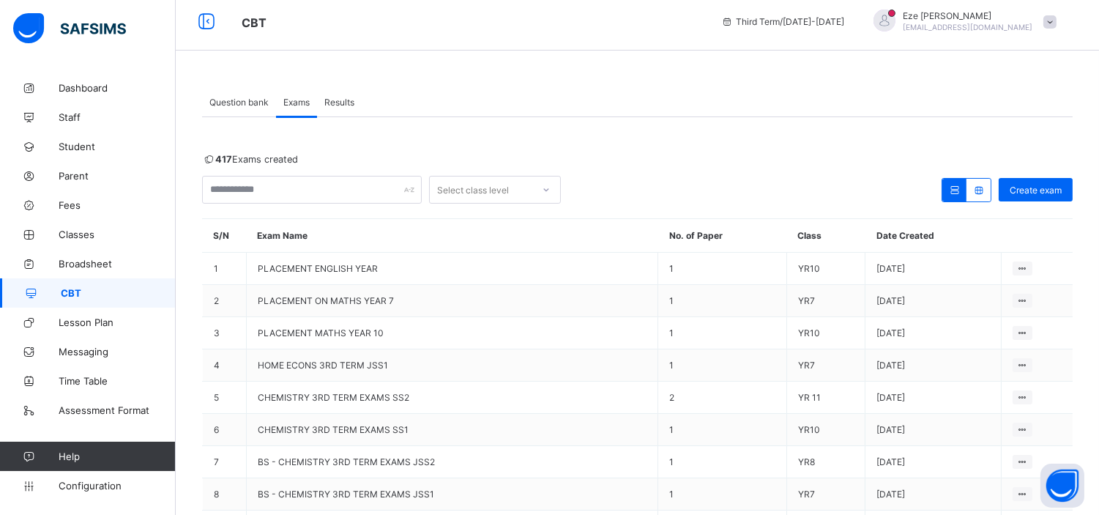
drag, startPoint x: 250, startPoint y: 174, endPoint x: 249, endPoint y: 209, distance: 35.9
click at [249, 209] on div "417 Exams created Select class level Create exam S/N Exam Name No. of Paper Cla…" at bounding box center [637, 386] width 871 height 465
click at [79, 228] on link "Classes" at bounding box center [88, 234] width 176 height 29
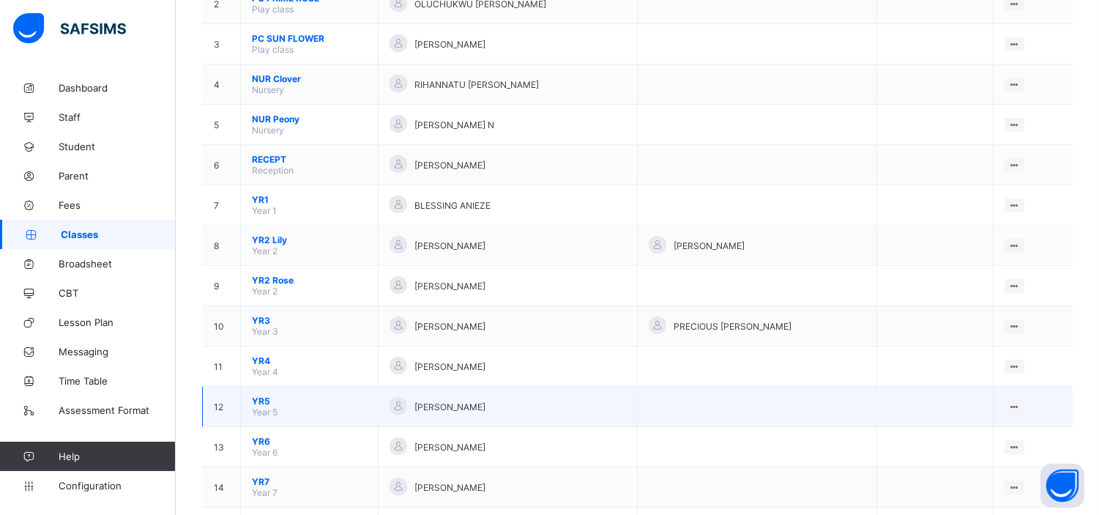
scroll to position [309, 0]
click at [257, 396] on span "YR7" at bounding box center [309, 401] width 115 height 11
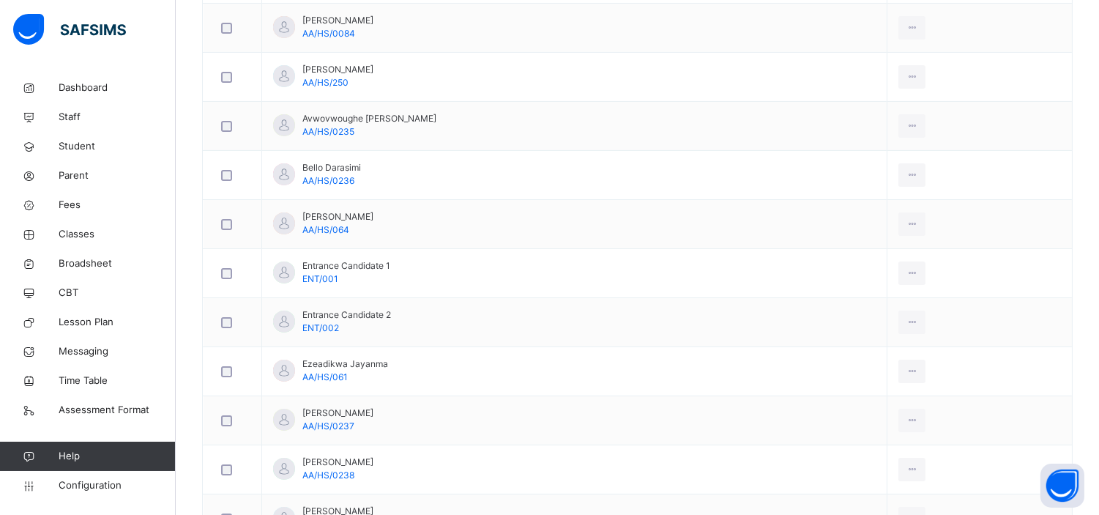
scroll to position [554, 0]
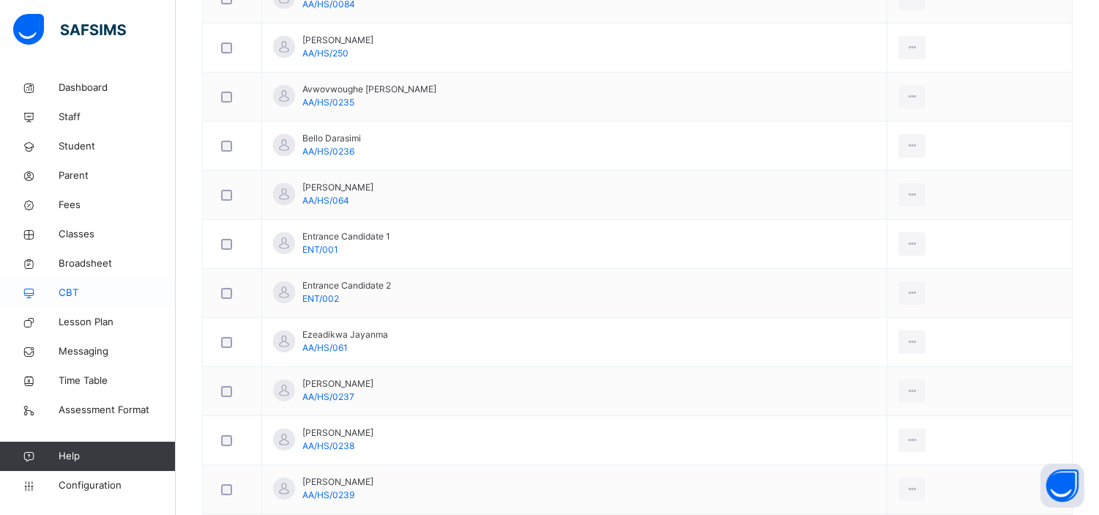
click at [72, 289] on span "CBT" at bounding box center [117, 293] width 117 height 15
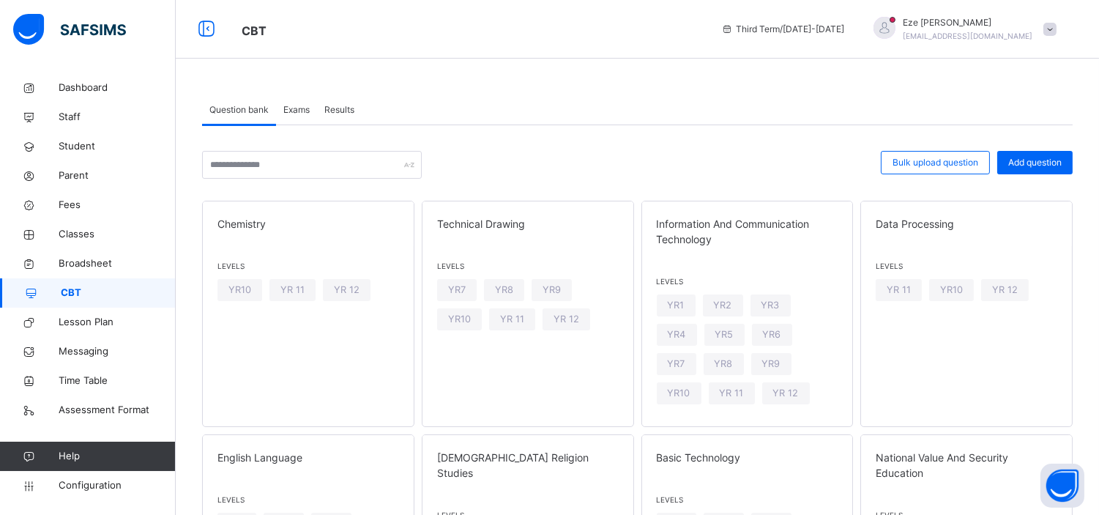
click at [297, 103] on span "Exams" at bounding box center [296, 109] width 26 height 13
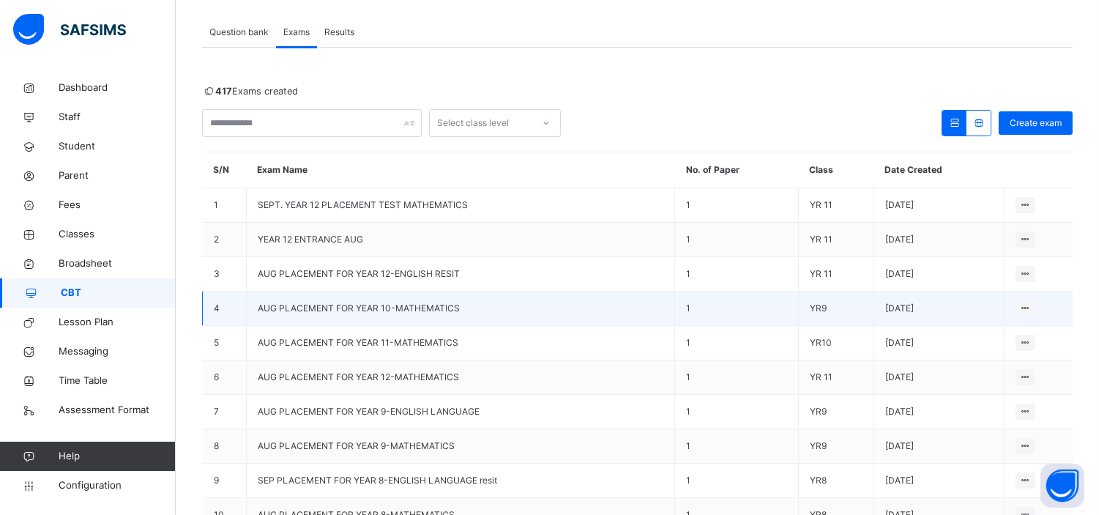
scroll to position [172, 0]
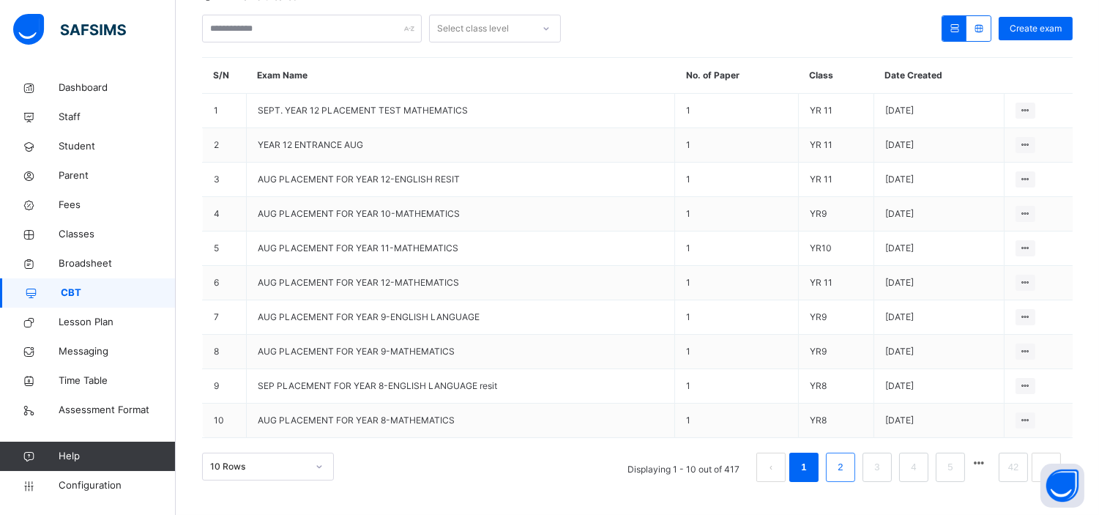
click at [847, 460] on link "2" at bounding box center [841, 467] width 14 height 19
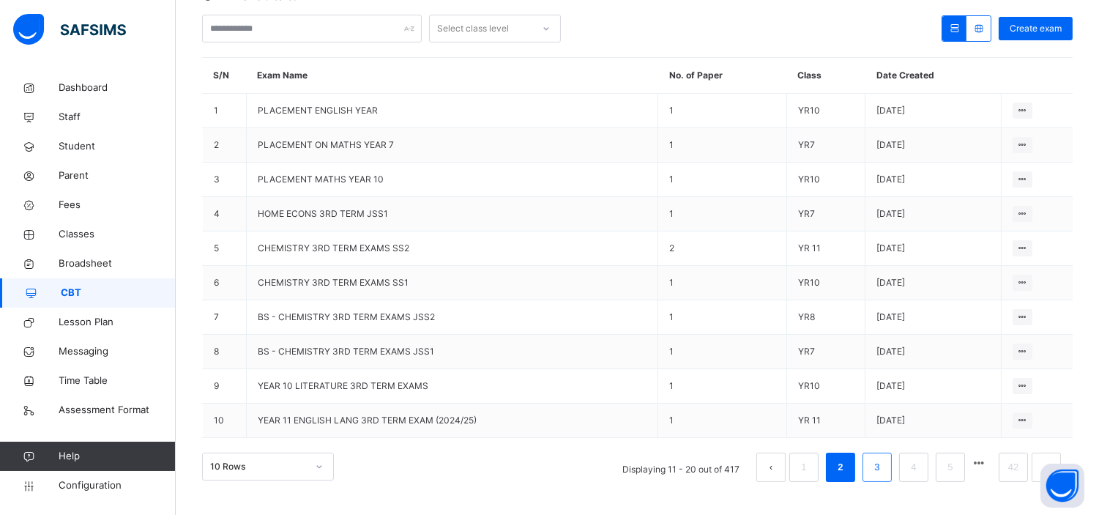
click at [884, 467] on link "3" at bounding box center [877, 467] width 14 height 19
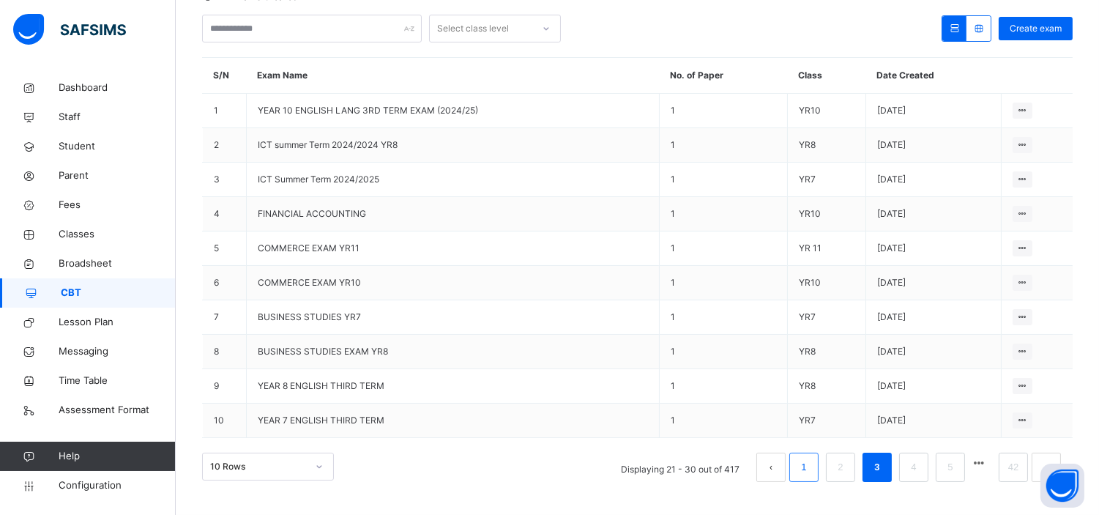
click at [811, 465] on link "1" at bounding box center [804, 467] width 14 height 19
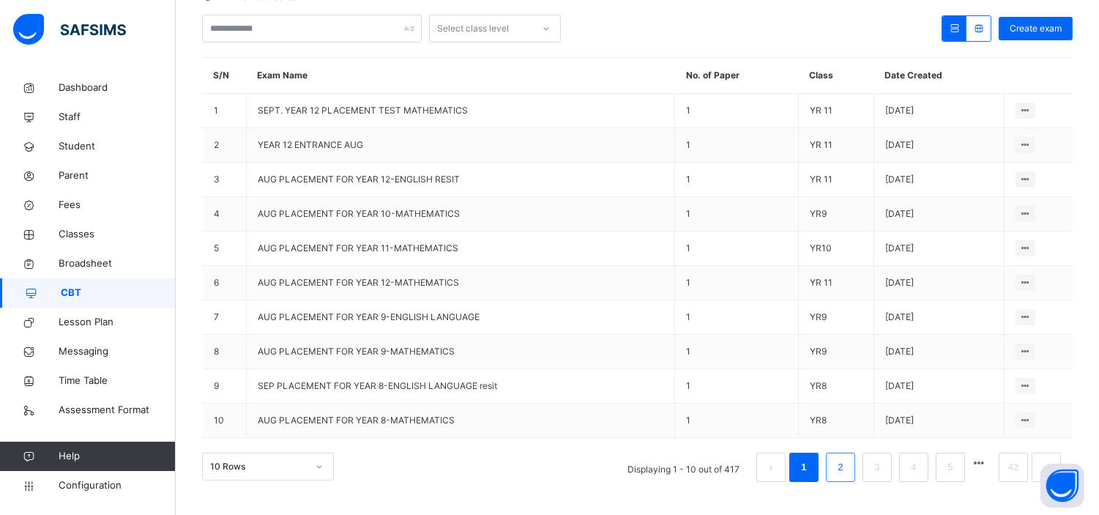
click at [847, 464] on link "2" at bounding box center [841, 467] width 14 height 19
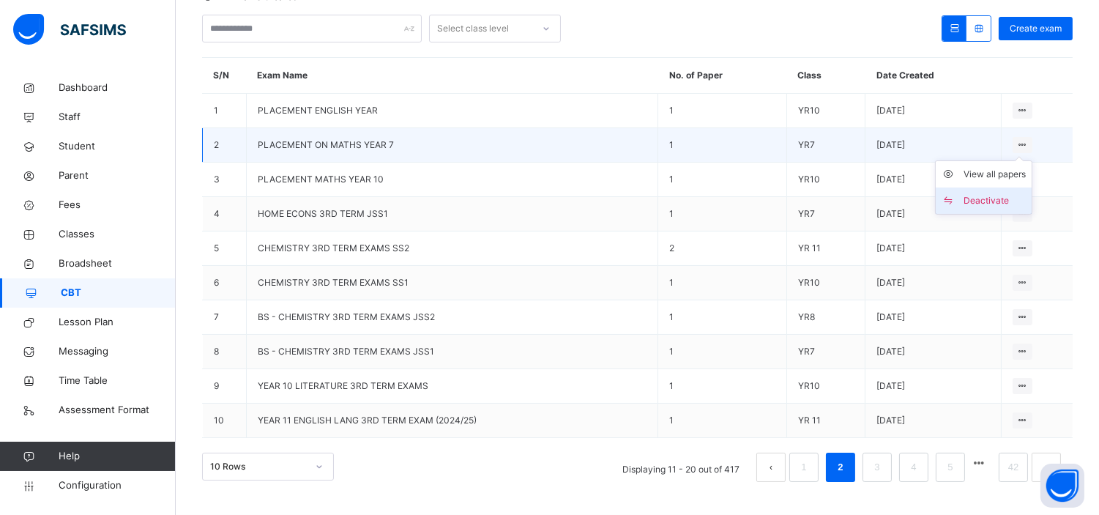
click at [991, 200] on div "Deactivate" at bounding box center [995, 200] width 62 height 15
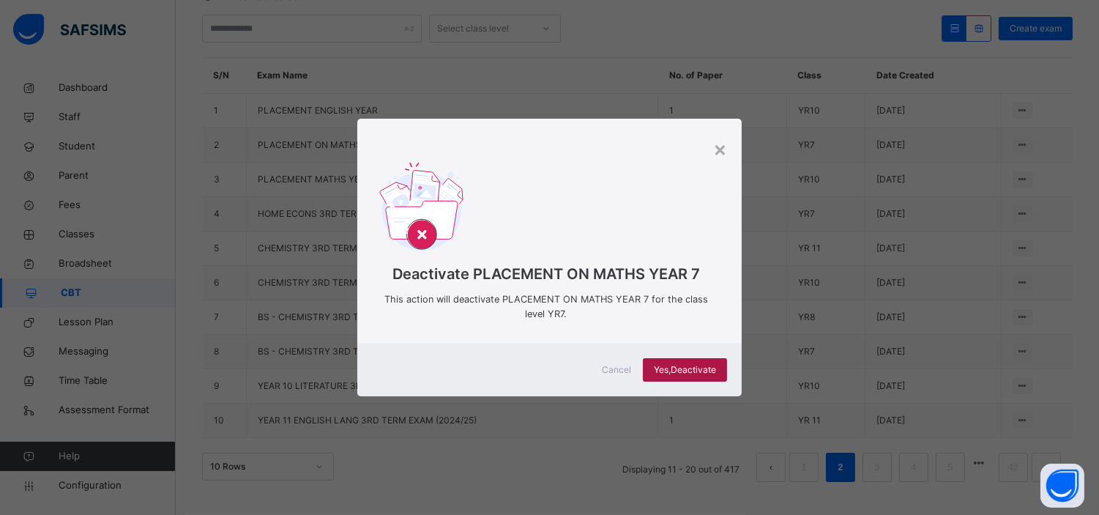
click at [701, 363] on span "Yes, Deactivate" at bounding box center [685, 369] width 62 height 13
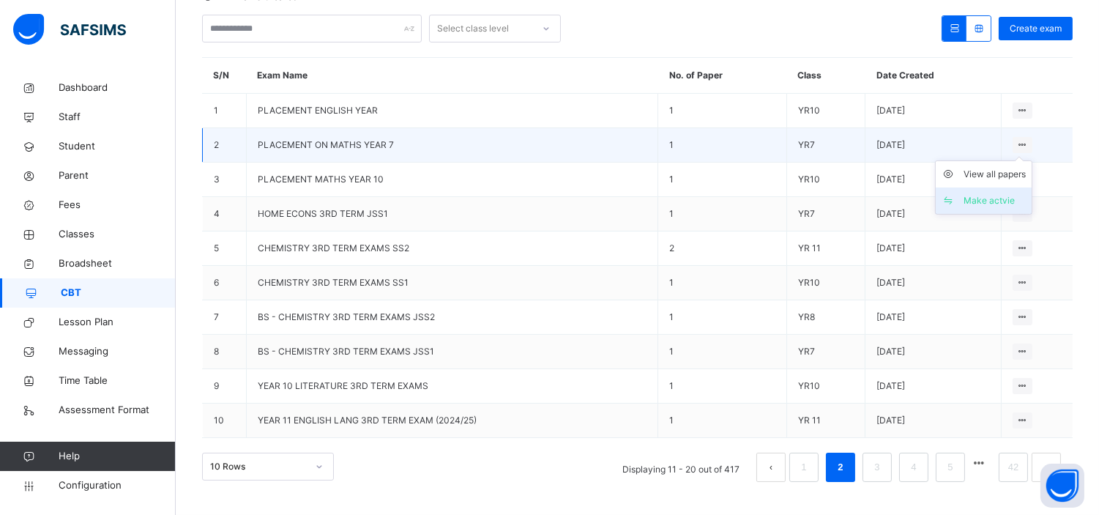
click at [996, 200] on div "Make actvie" at bounding box center [995, 200] width 62 height 15
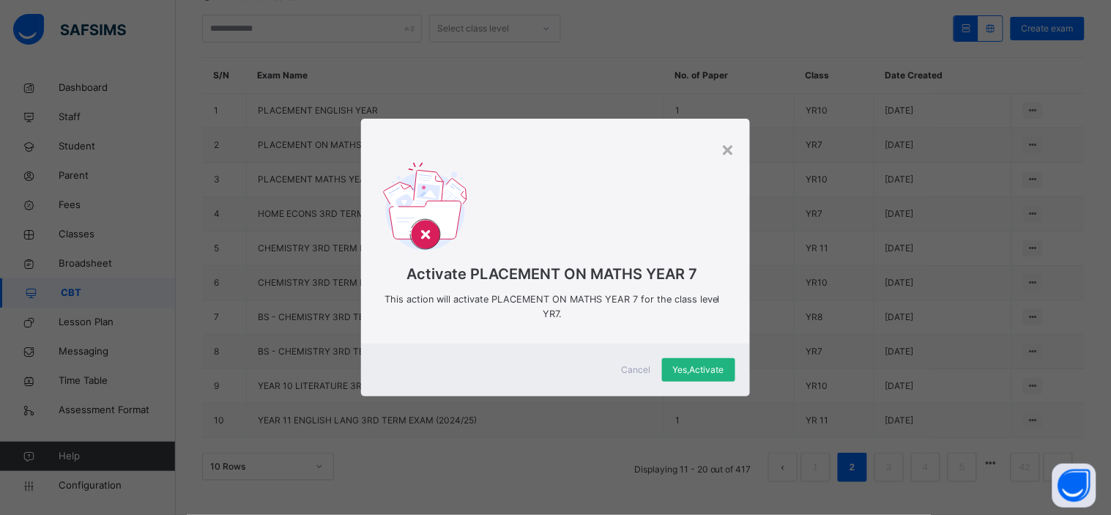
click at [704, 369] on span "Yes, Activate" at bounding box center [698, 369] width 51 height 13
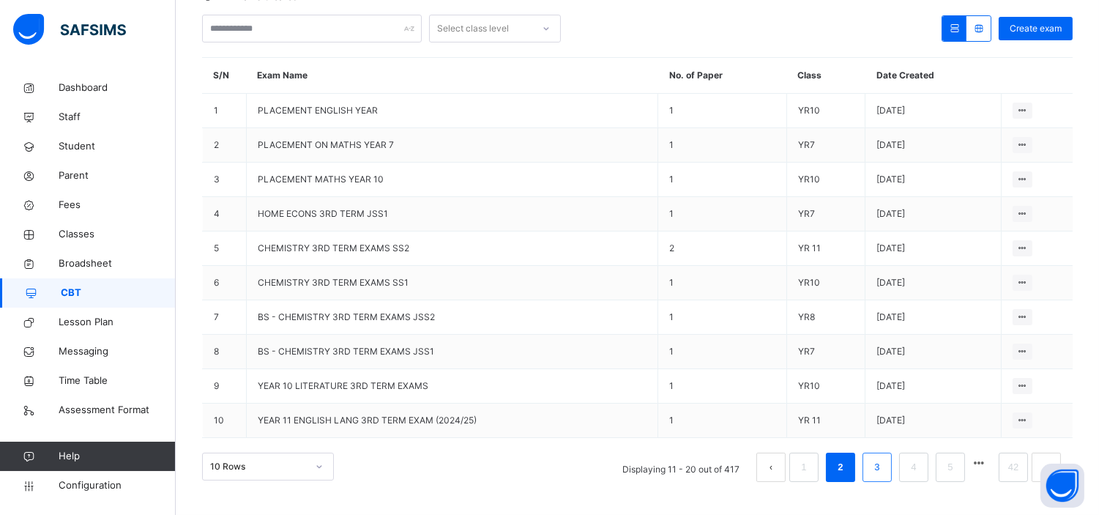
click at [882, 466] on link "3" at bounding box center [877, 467] width 14 height 19
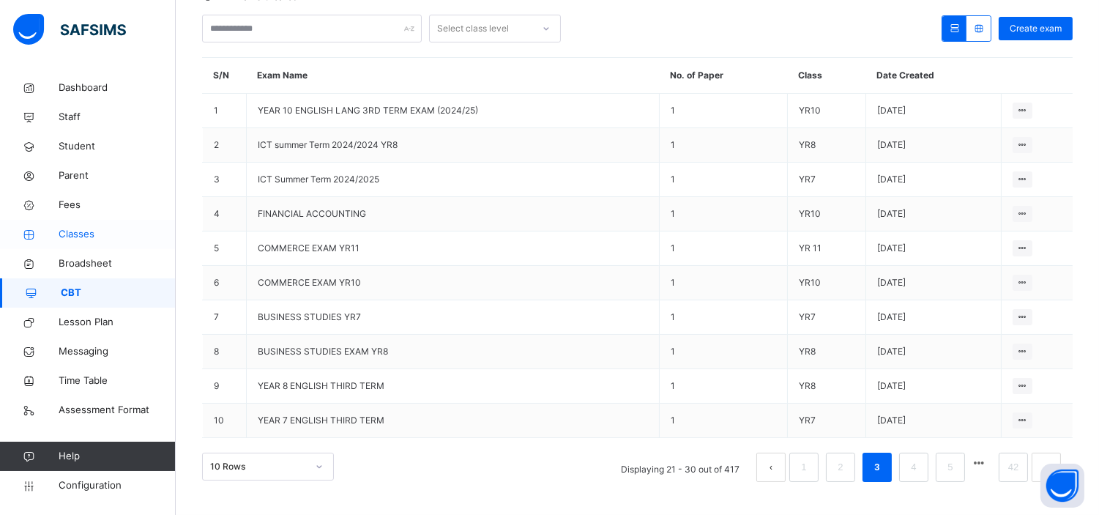
click at [73, 233] on span "Classes" at bounding box center [117, 234] width 117 height 15
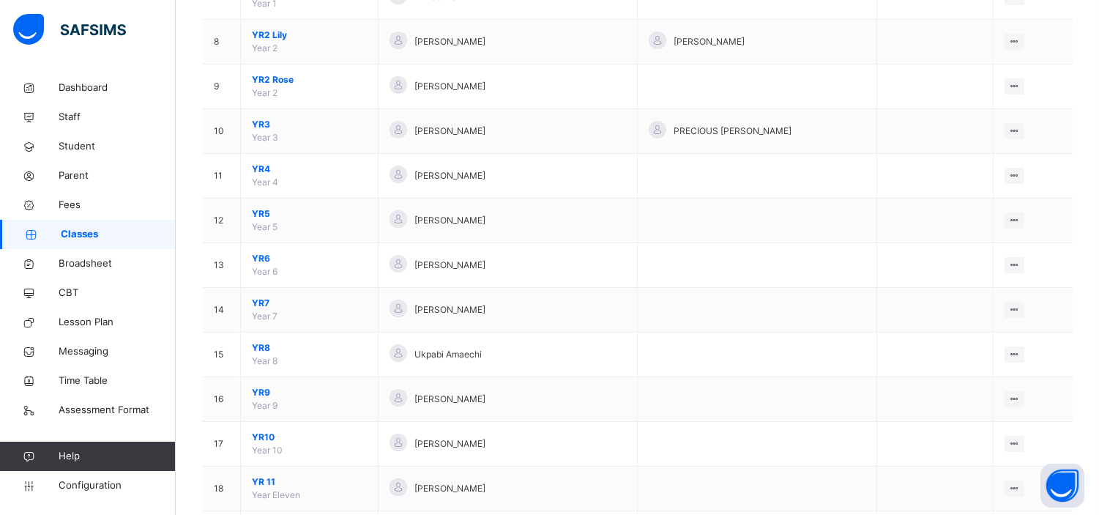
scroll to position [546, 0]
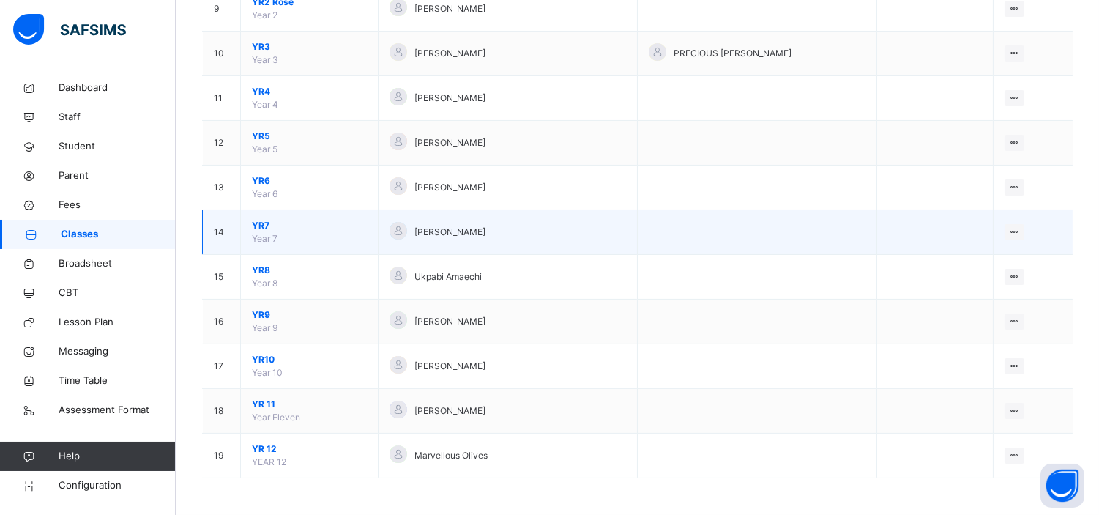
click at [264, 223] on span "YR7" at bounding box center [309, 225] width 115 height 13
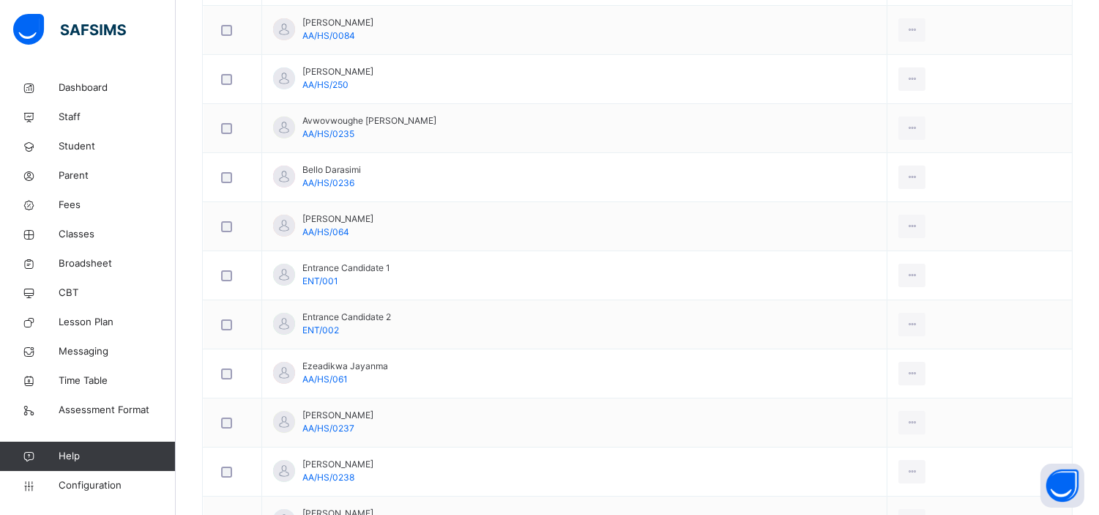
scroll to position [522, 0]
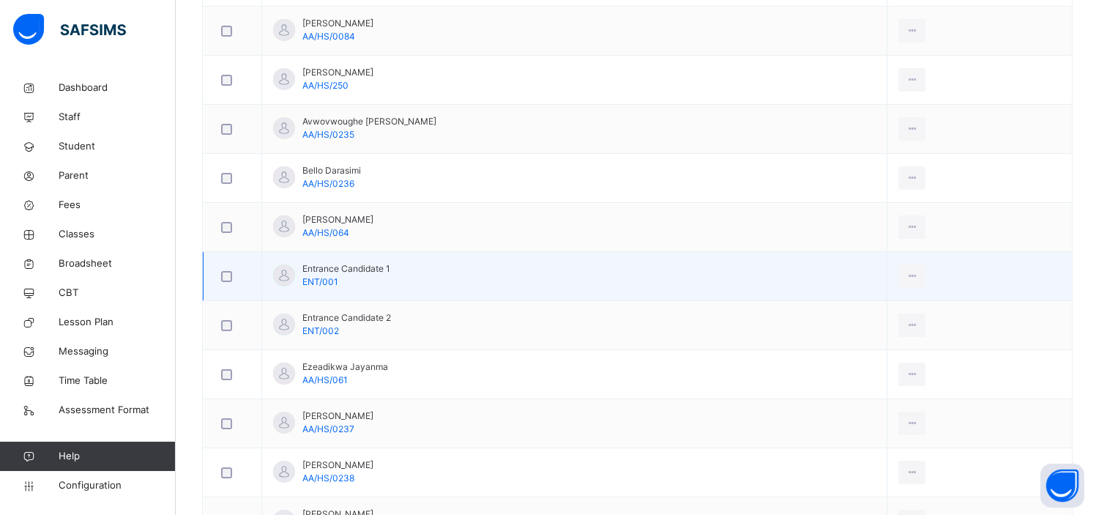
drag, startPoint x: 396, startPoint y: 286, endPoint x: 437, endPoint y: 288, distance: 40.3
click at [437, 288] on td "Entrance Candidate 1 ENT/001" at bounding box center [574, 276] width 625 height 49
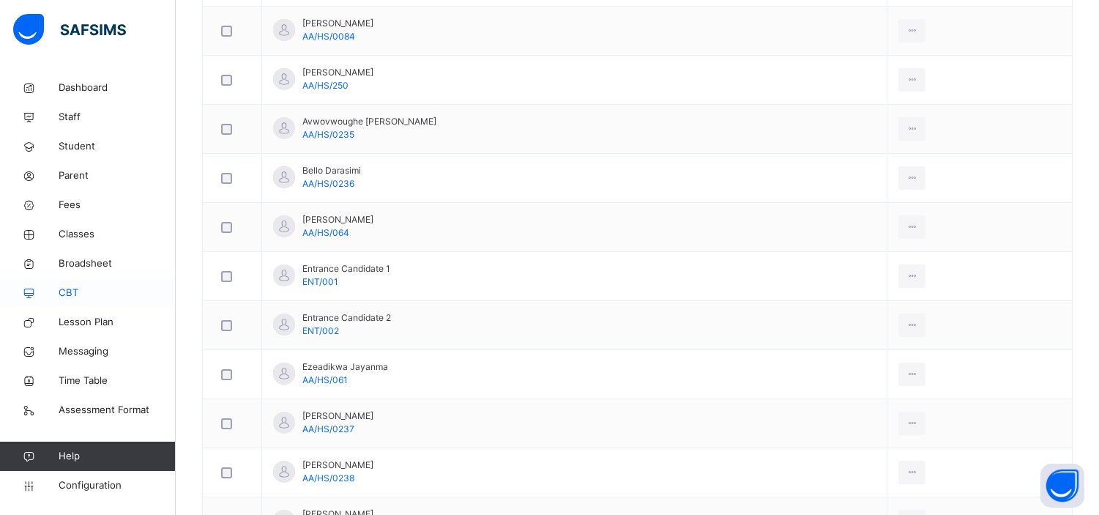
click at [64, 289] on span "CBT" at bounding box center [117, 293] width 117 height 15
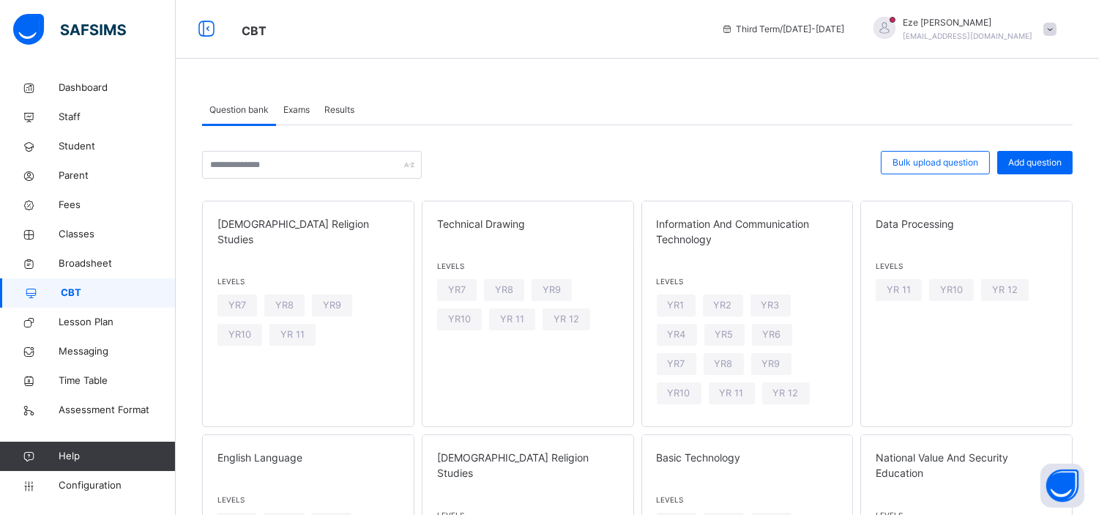
click at [342, 106] on span "Results" at bounding box center [339, 109] width 30 height 13
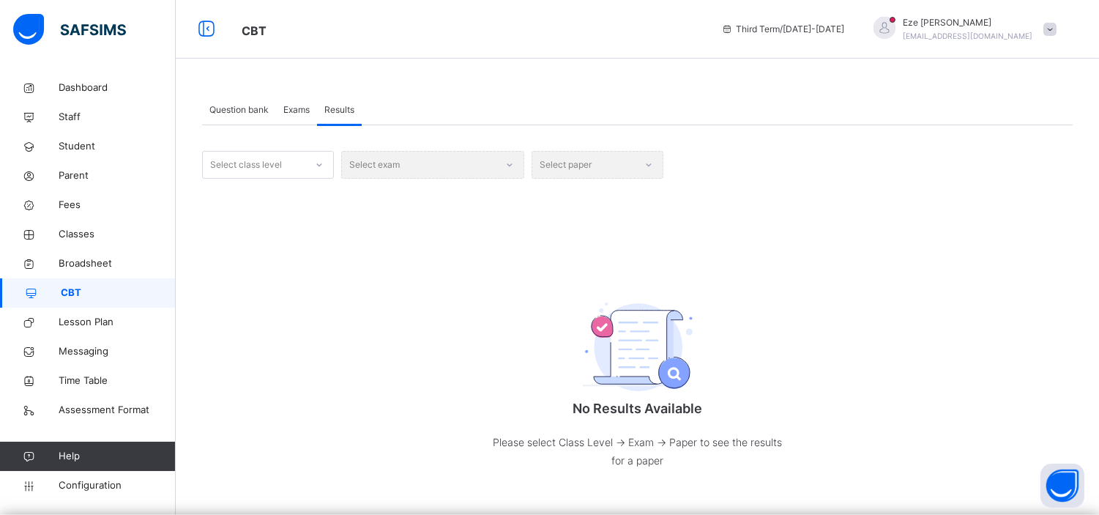
click at [292, 161] on div "Select class level" at bounding box center [254, 165] width 103 height 23
click at [229, 289] on div "YR8" at bounding box center [268, 294] width 130 height 25
click at [450, 163] on div "Select exam" at bounding box center [432, 165] width 183 height 28
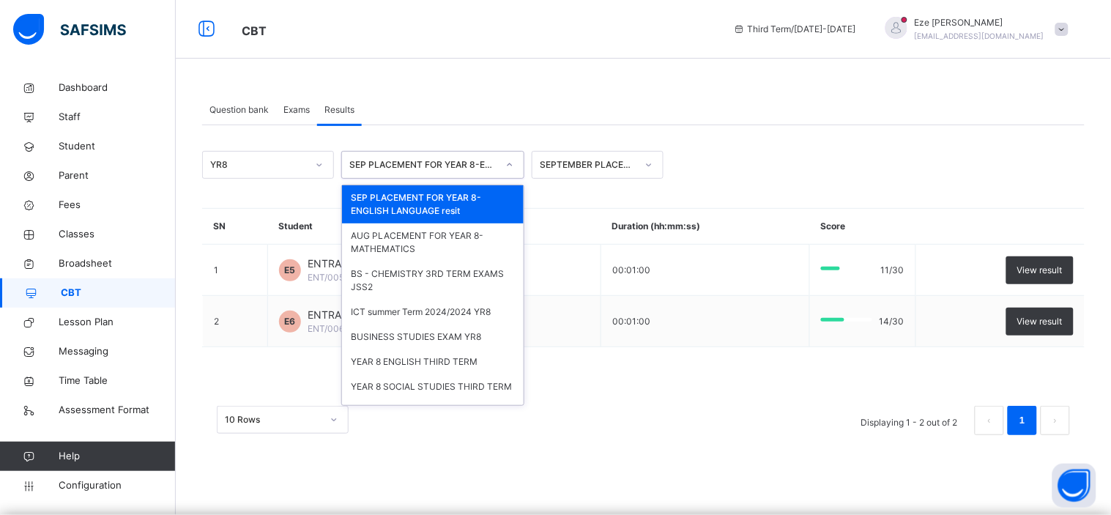
click at [508, 164] on icon at bounding box center [510, 164] width 5 height 3
click at [412, 242] on div "AUG PLACEMENT FOR YEAR 8-MATHEMATICS" at bounding box center [433, 242] width 182 height 38
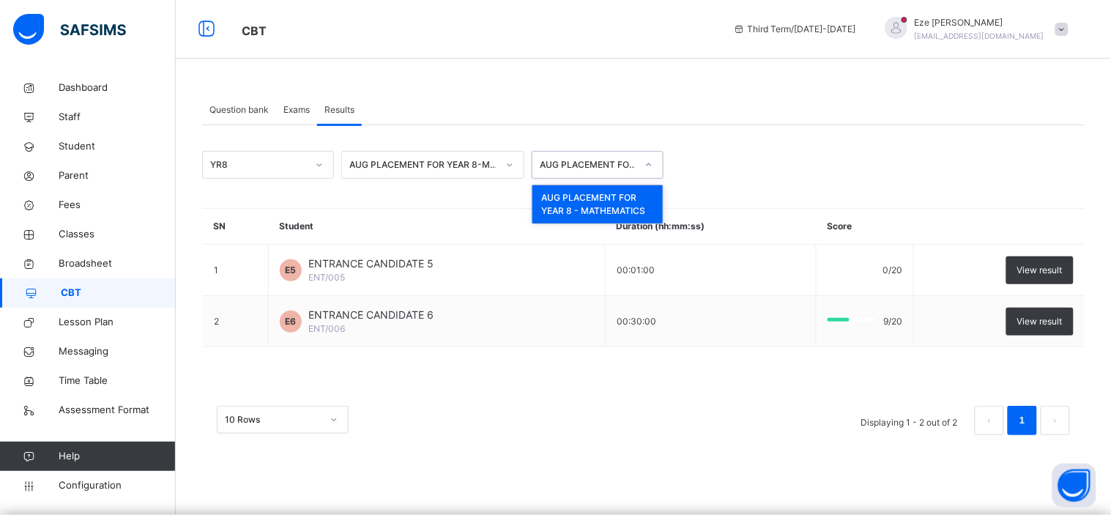
click at [618, 170] on div "AUG PLACEMENT FOR YEAR 8 - MATHEMATICS" at bounding box center [588, 164] width 97 height 13
click at [617, 201] on div "AUG PLACEMENT FOR YEAR 8 - MATHEMATICS" at bounding box center [597, 204] width 130 height 38
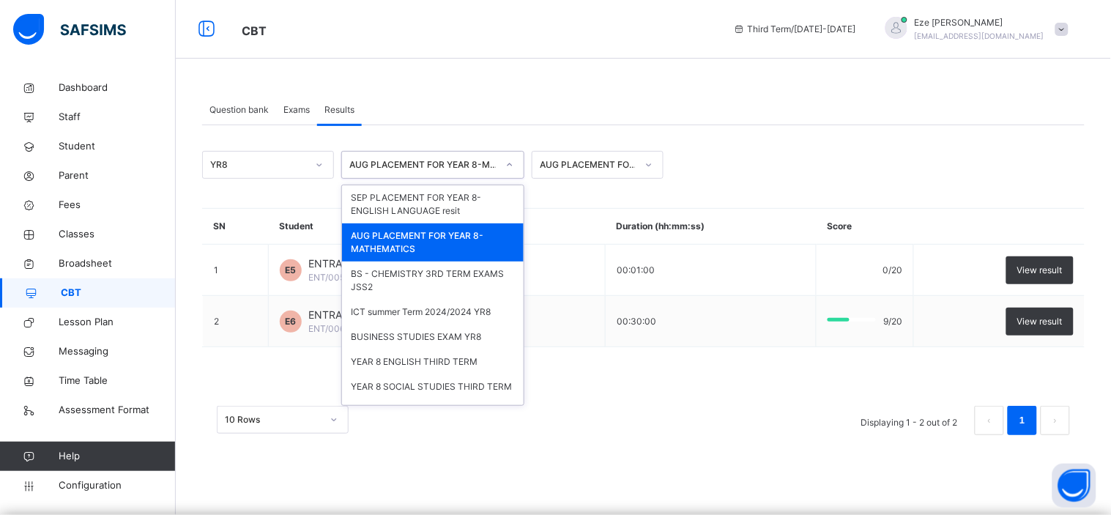
click at [505, 163] on icon at bounding box center [509, 164] width 9 height 15
click at [453, 207] on div "SEP PLACEMENT FOR YEAR 8-ENGLISH LANGUAGE resit" at bounding box center [433, 204] width 182 height 38
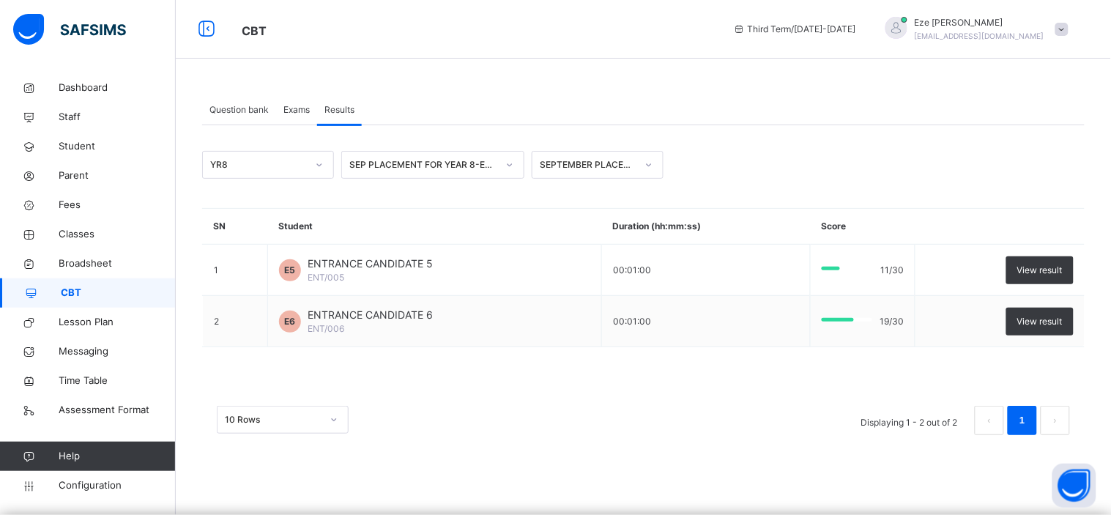
click at [73, 289] on span "CBT" at bounding box center [118, 293] width 115 height 15
click at [301, 108] on span "Exams" at bounding box center [296, 109] width 26 height 13
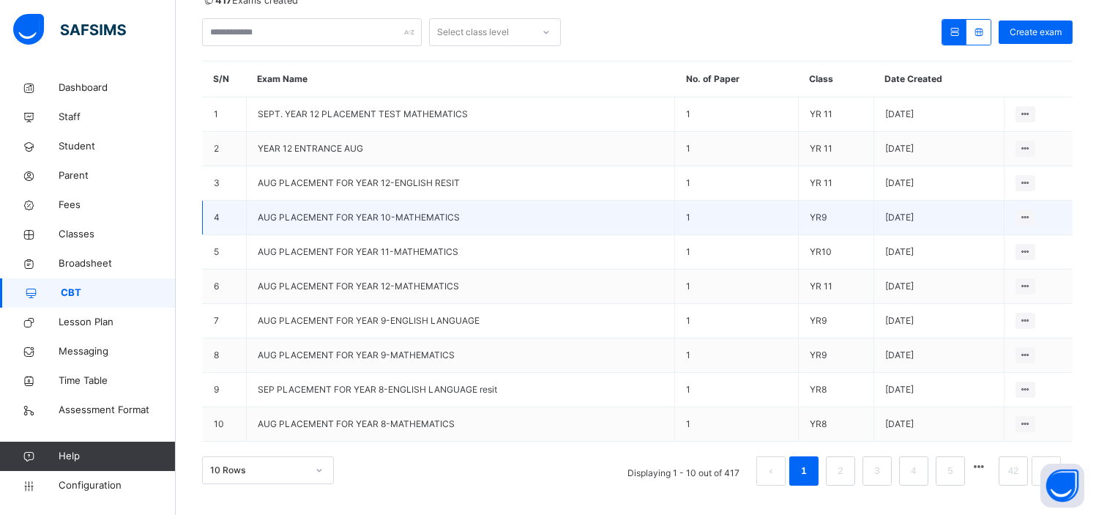
scroll to position [172, 0]
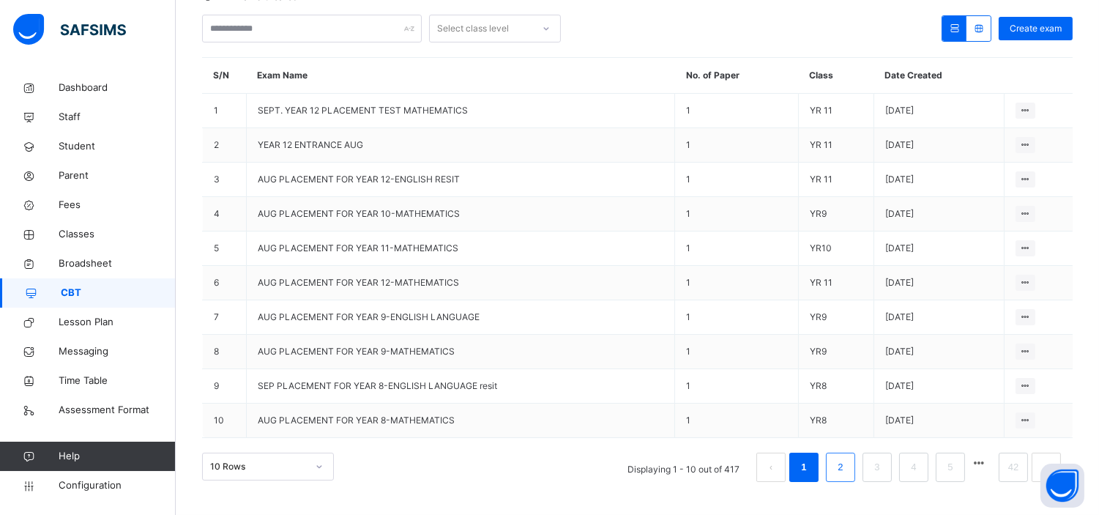
click at [847, 464] on link "2" at bounding box center [841, 467] width 14 height 19
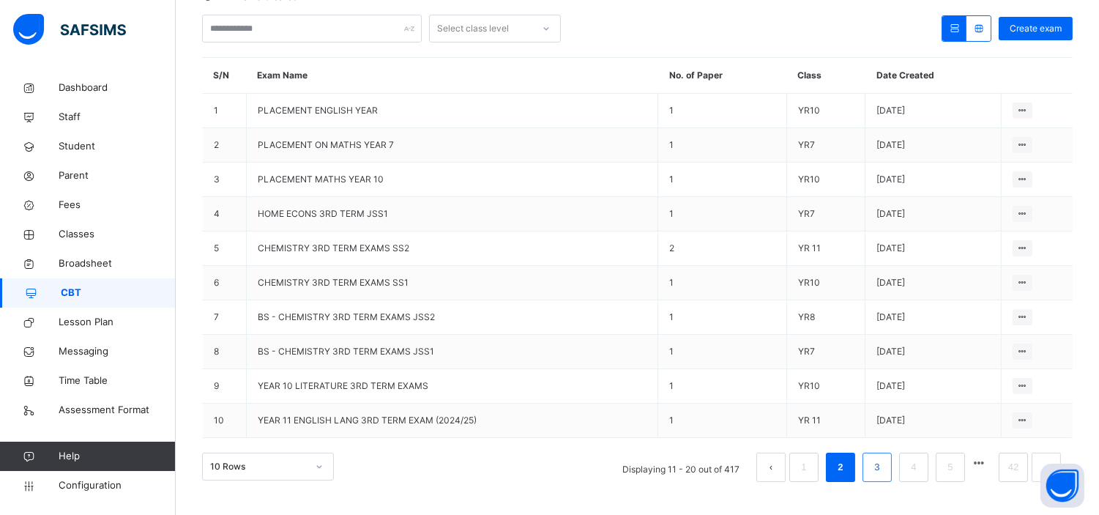
click at [884, 466] on link "3" at bounding box center [877, 467] width 14 height 19
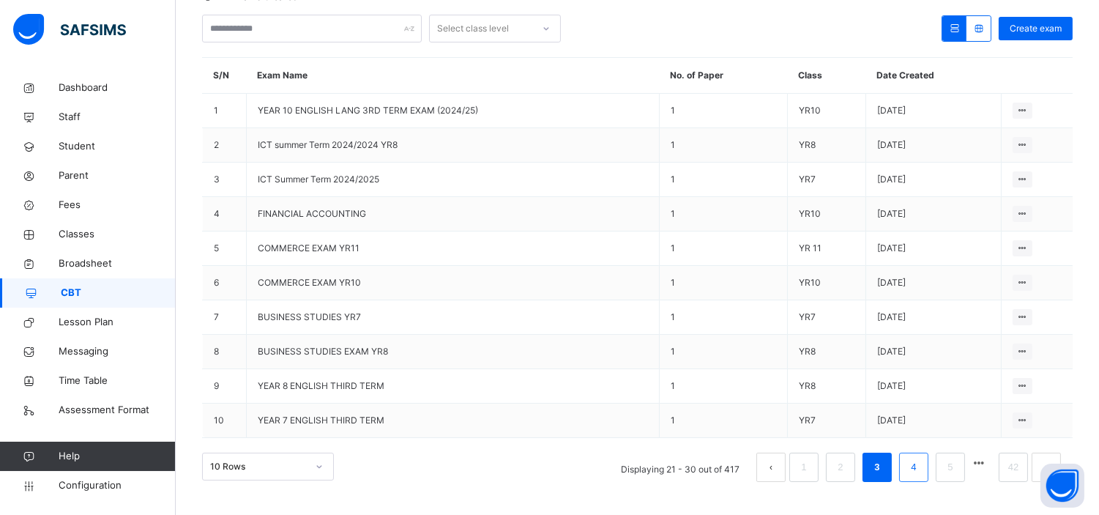
click at [917, 464] on li "4" at bounding box center [913, 467] width 29 height 29
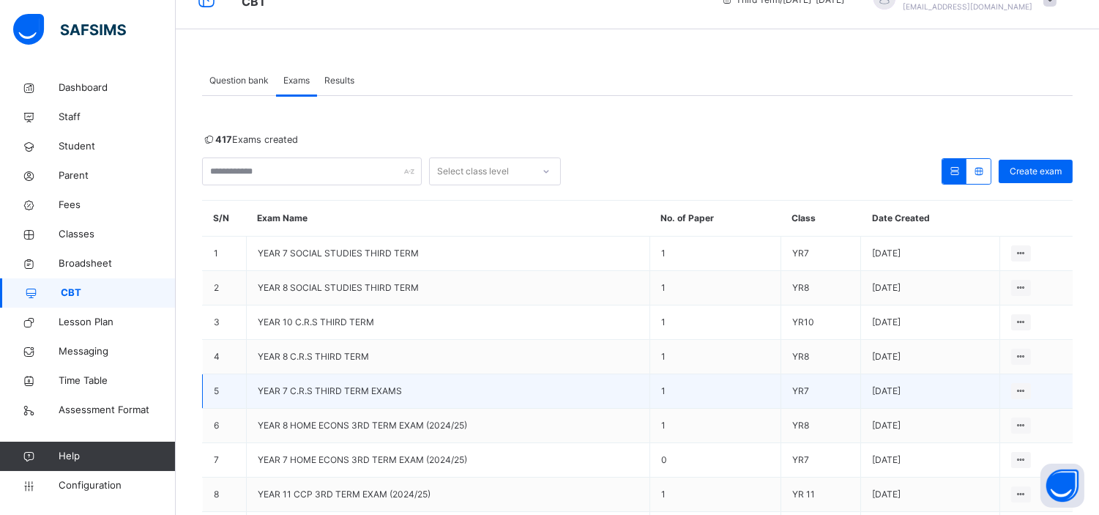
scroll to position [0, 0]
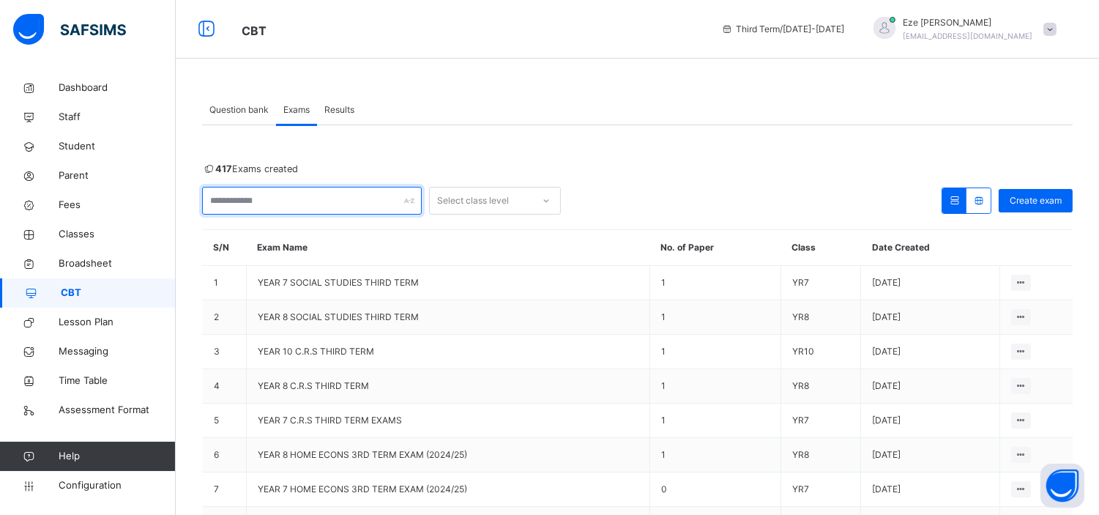
click at [355, 203] on input "text" at bounding box center [312, 201] width 220 height 28
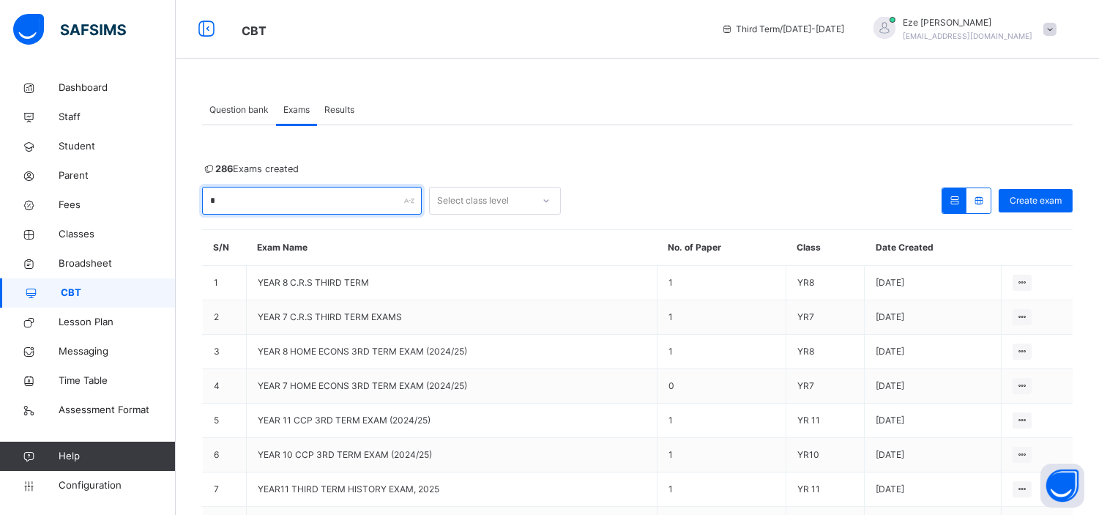
type input "*"
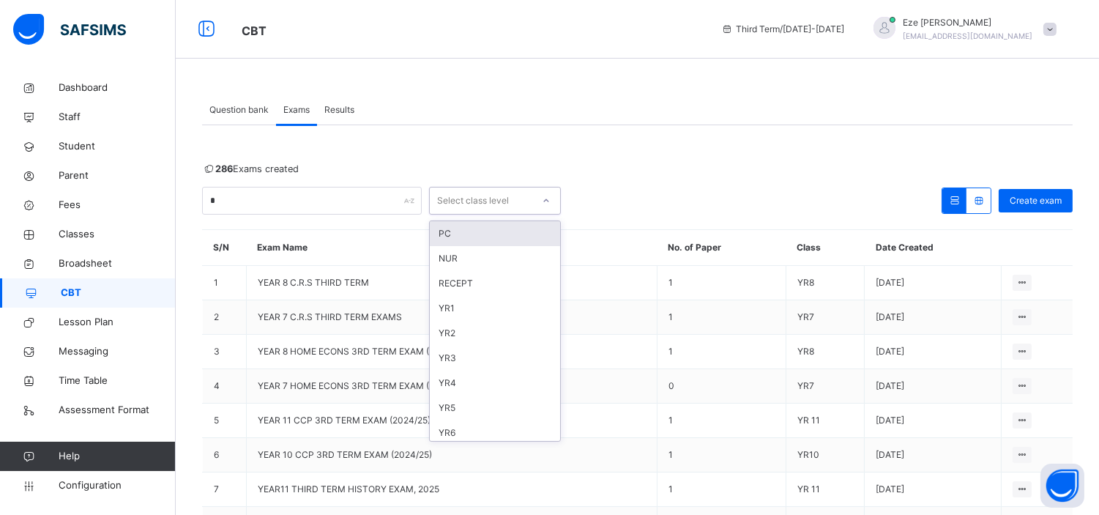
click at [538, 205] on div at bounding box center [546, 200] width 25 height 23
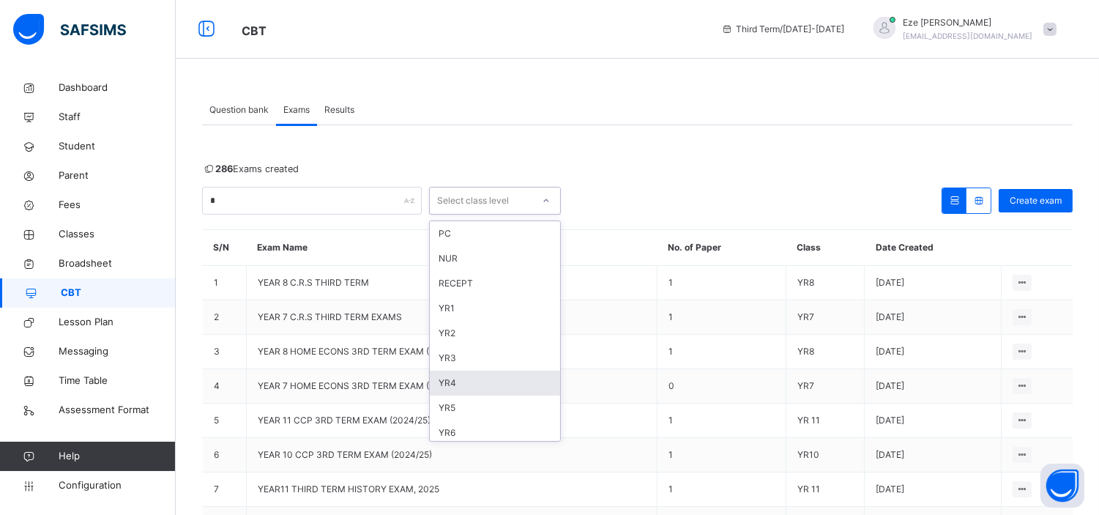
scroll to position [152, 0]
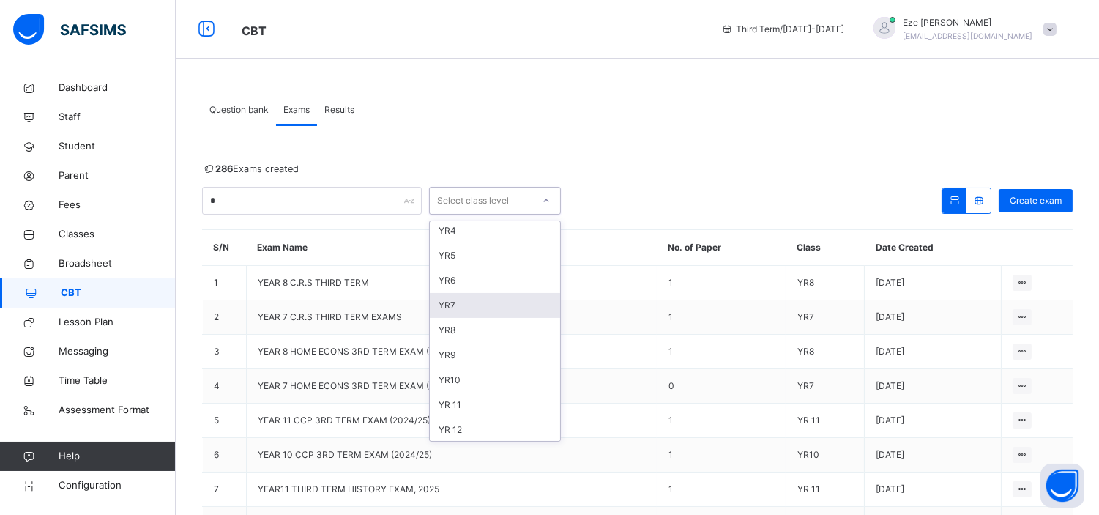
click at [455, 299] on div "YR7" at bounding box center [495, 305] width 130 height 25
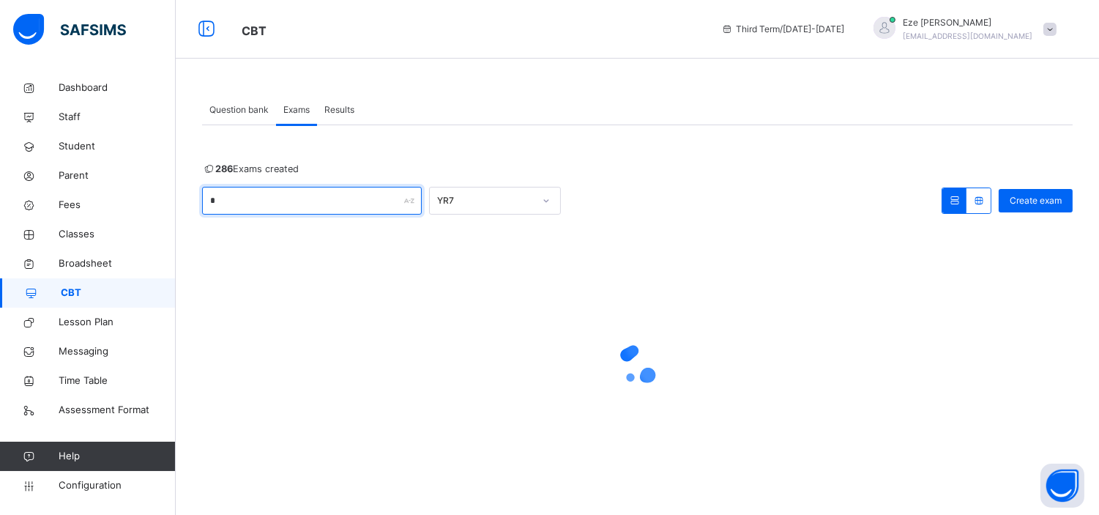
click at [353, 193] on input "*" at bounding box center [312, 201] width 220 height 28
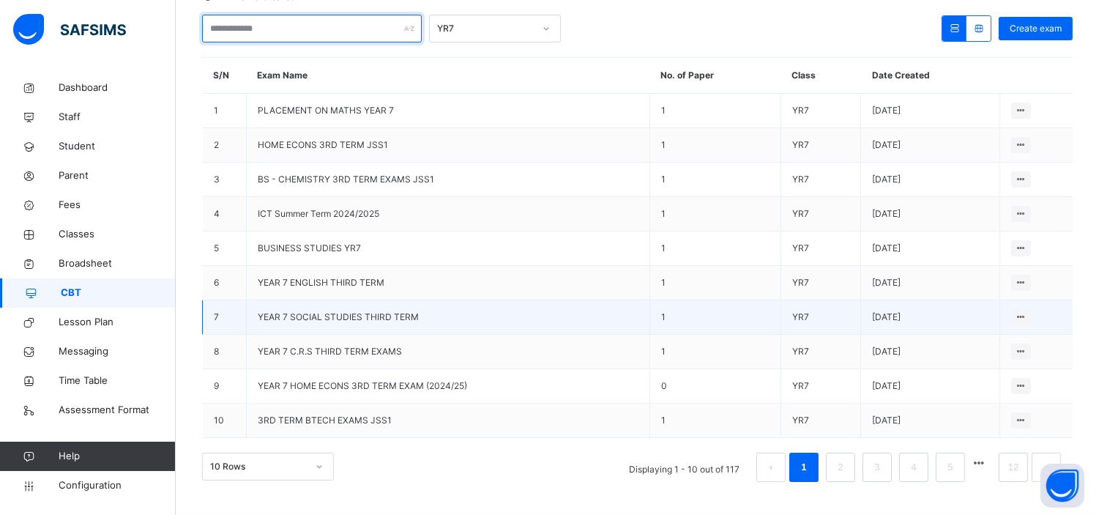
scroll to position [0, 0]
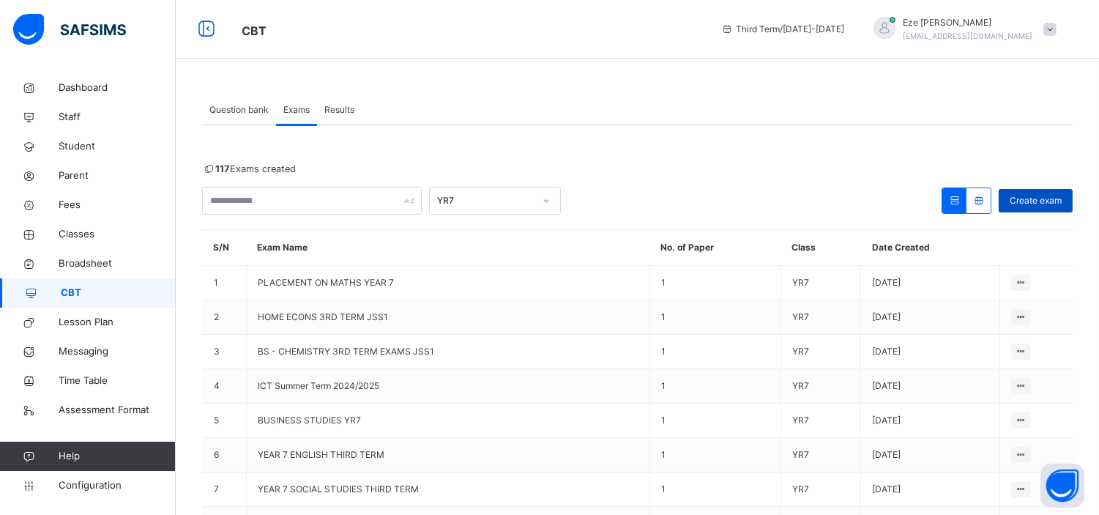
click at [1041, 194] on span "Create exam" at bounding box center [1036, 200] width 52 height 13
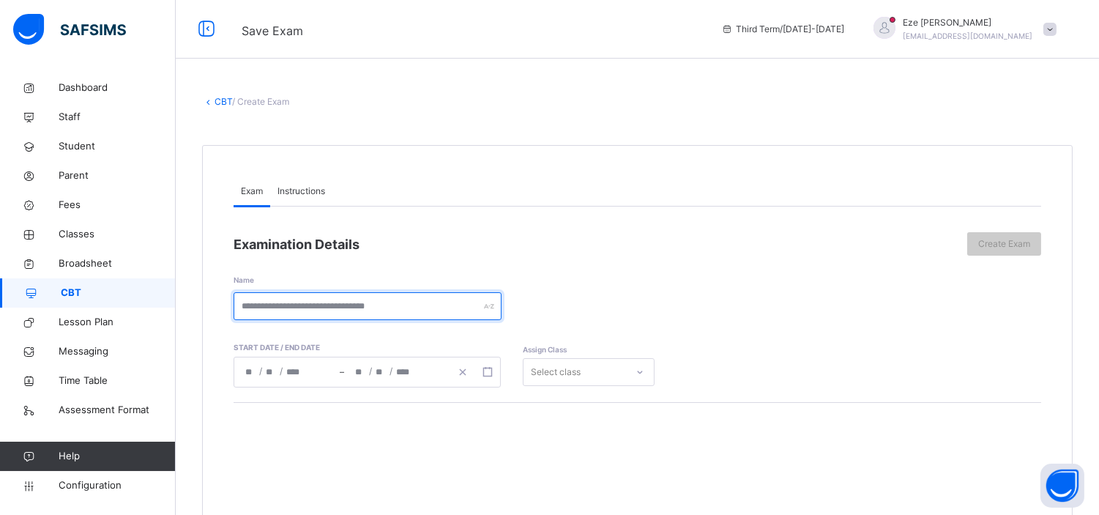
click at [352, 302] on input "text" at bounding box center [368, 306] width 268 height 28
type input "**********"
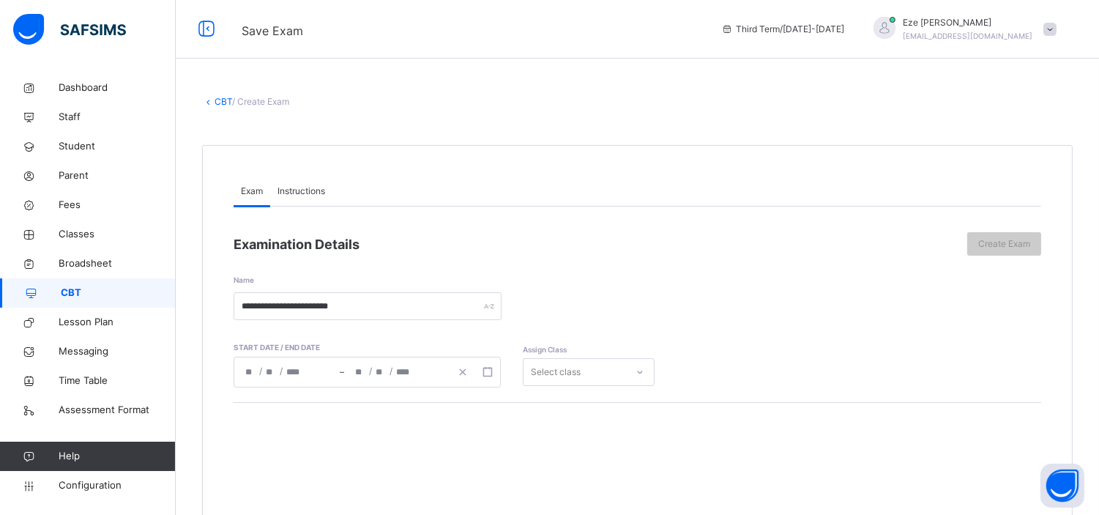
click at [289, 371] on input "number" at bounding box center [294, 371] width 17 height 29
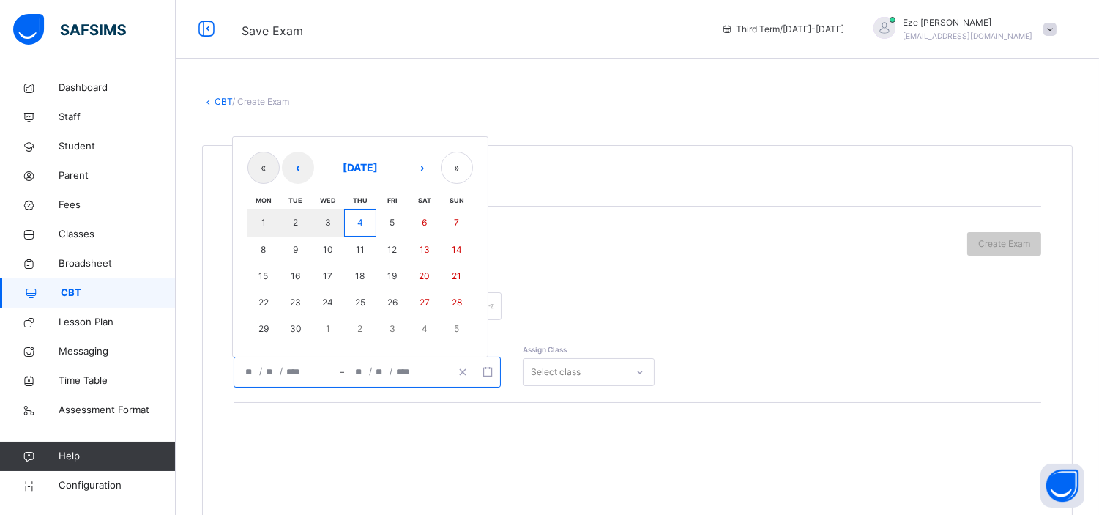
click at [289, 371] on input "number" at bounding box center [294, 371] width 17 height 29
click at [390, 217] on abbr "5" at bounding box center [392, 222] width 5 height 11
type input "**********"
type input "*"
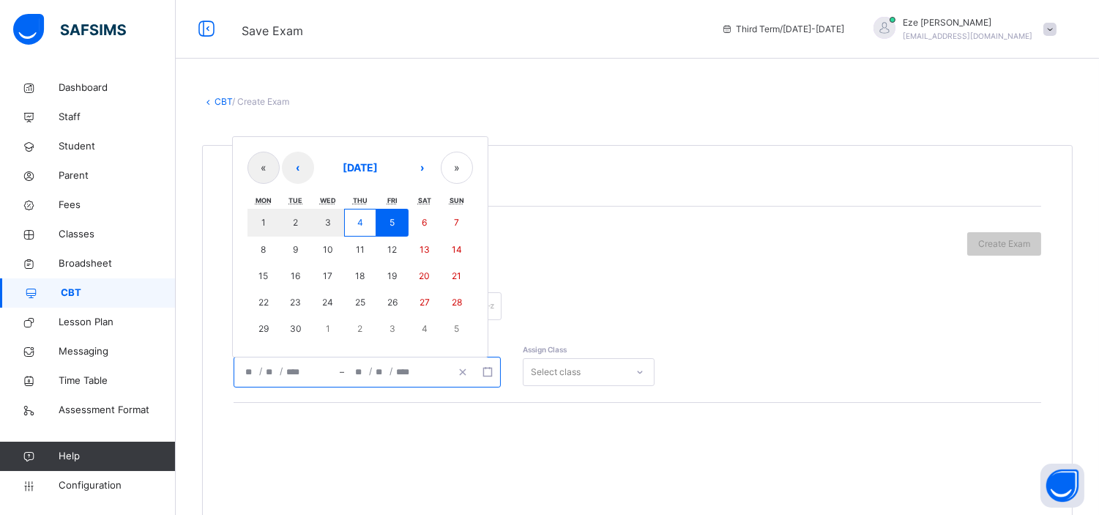
type input "*"
type input "****"
type input "**********"
type input "*"
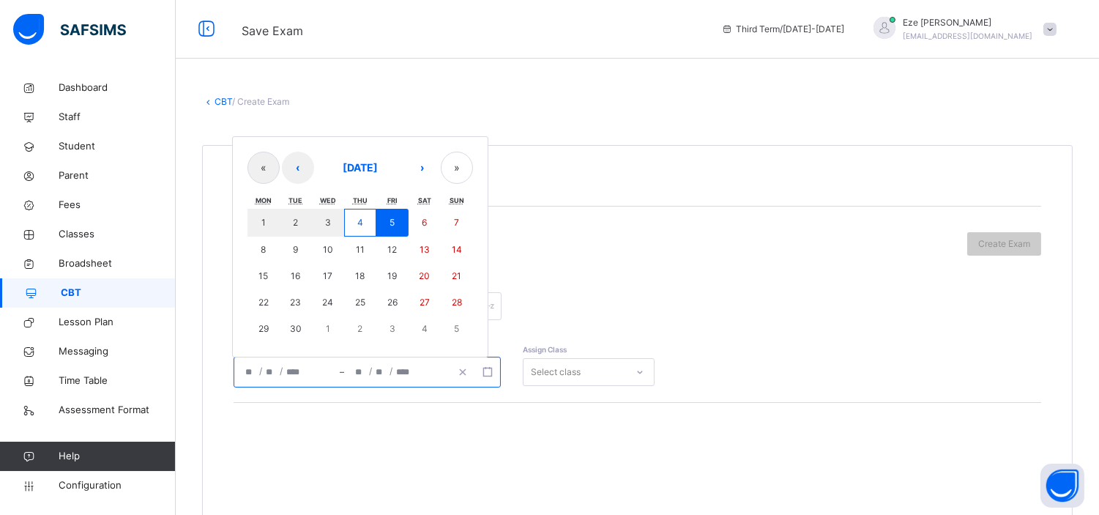
type input "****"
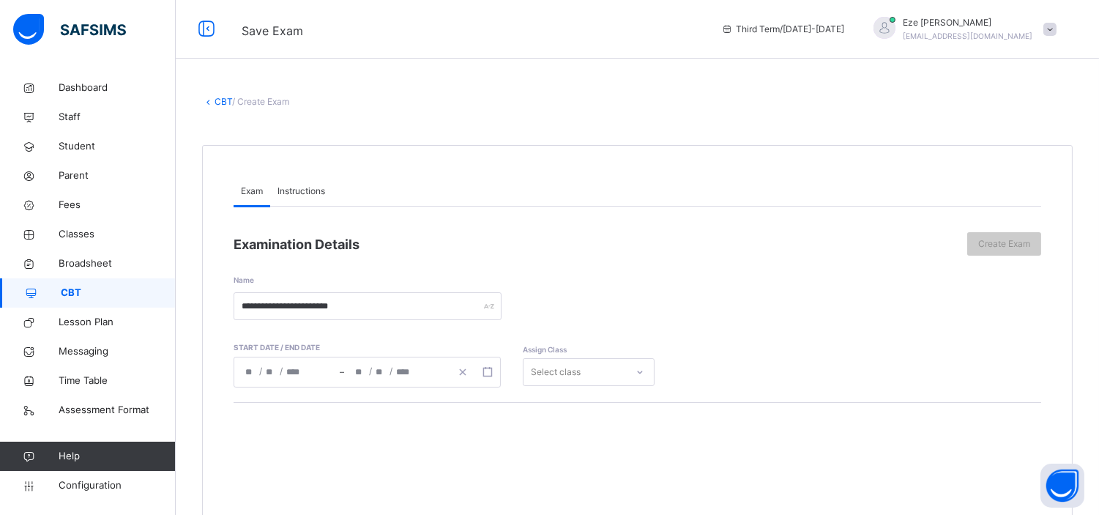
click at [390, 217] on div "**********" at bounding box center [638, 491] width 808 height 568
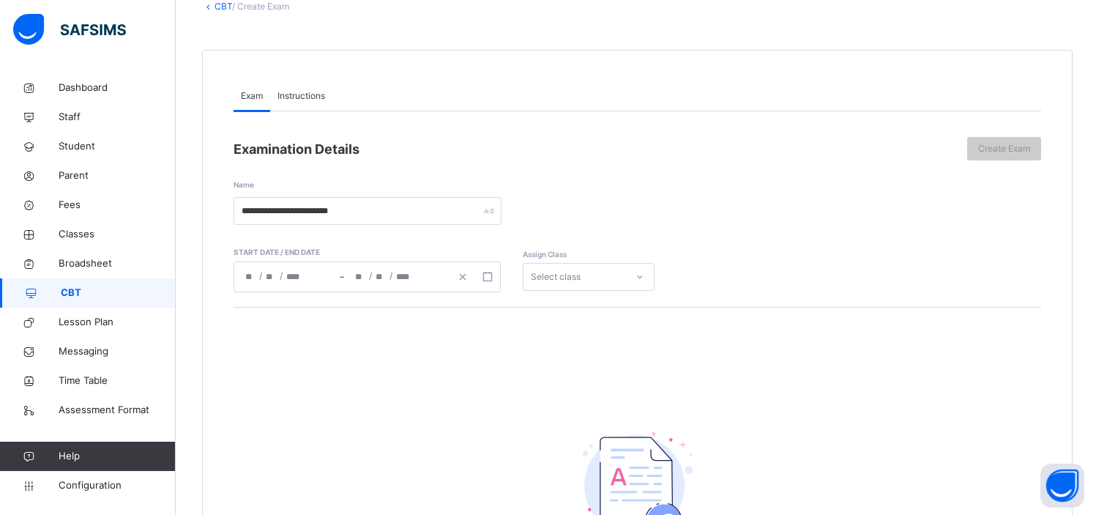
click at [595, 291] on div "Select class" at bounding box center [589, 277] width 132 height 28
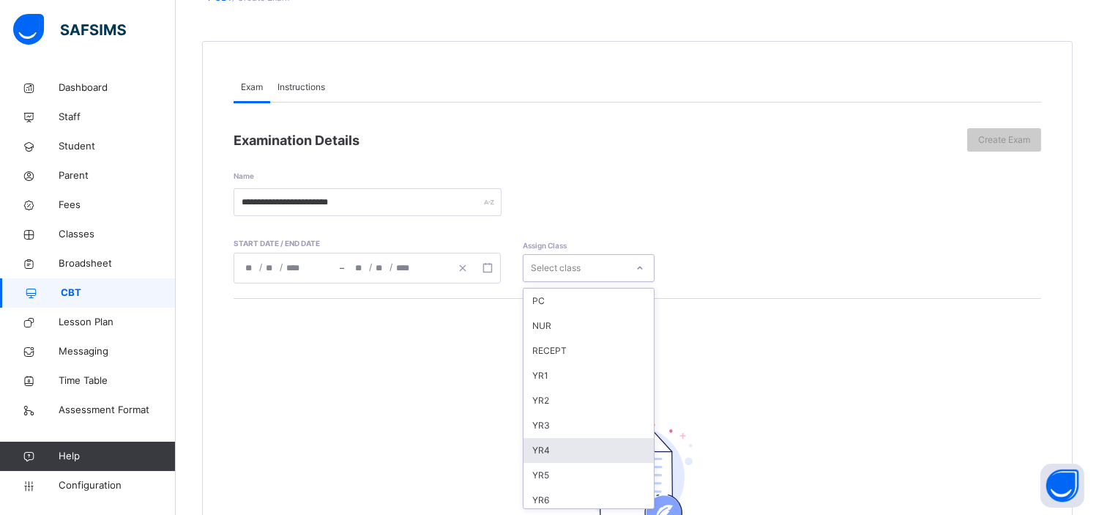
scroll to position [152, 0]
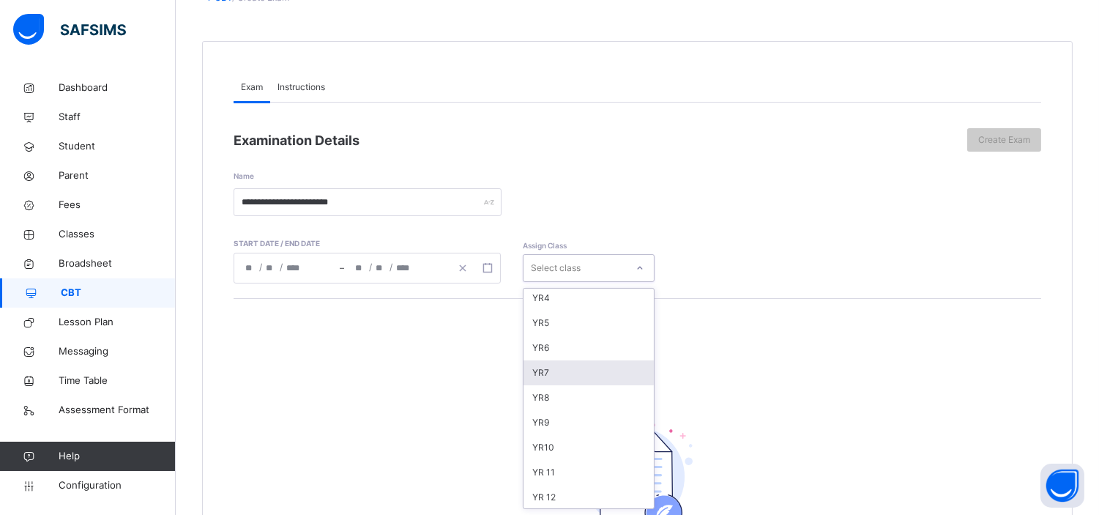
click at [554, 371] on div "YR7" at bounding box center [589, 372] width 130 height 25
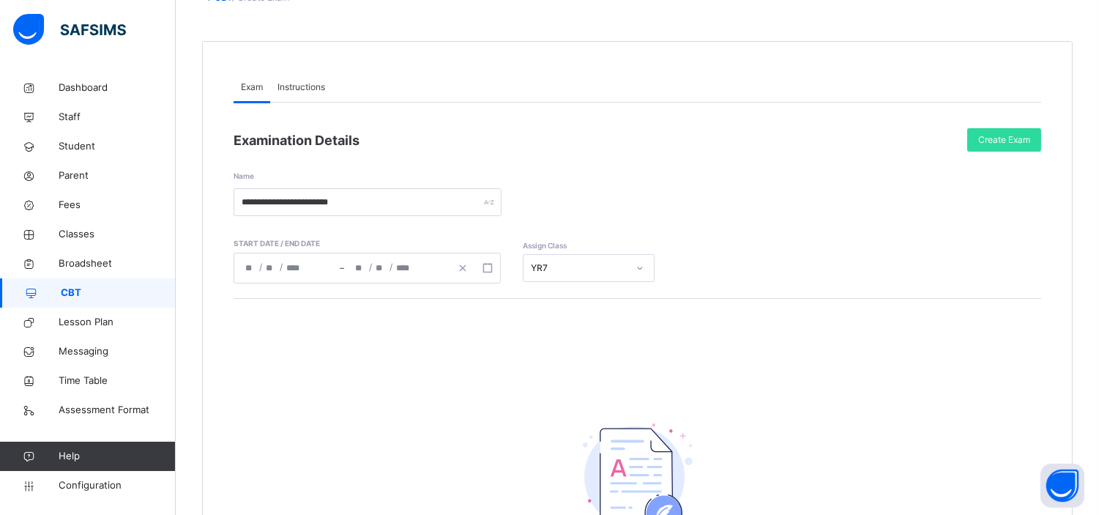
click at [310, 82] on span "Instructions" at bounding box center [302, 87] width 48 height 13
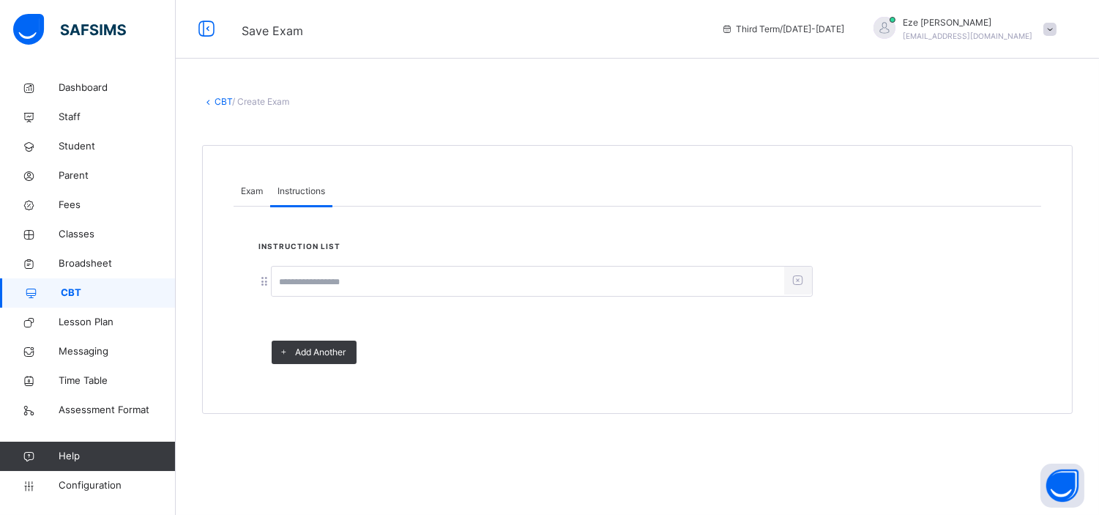
scroll to position [0, 0]
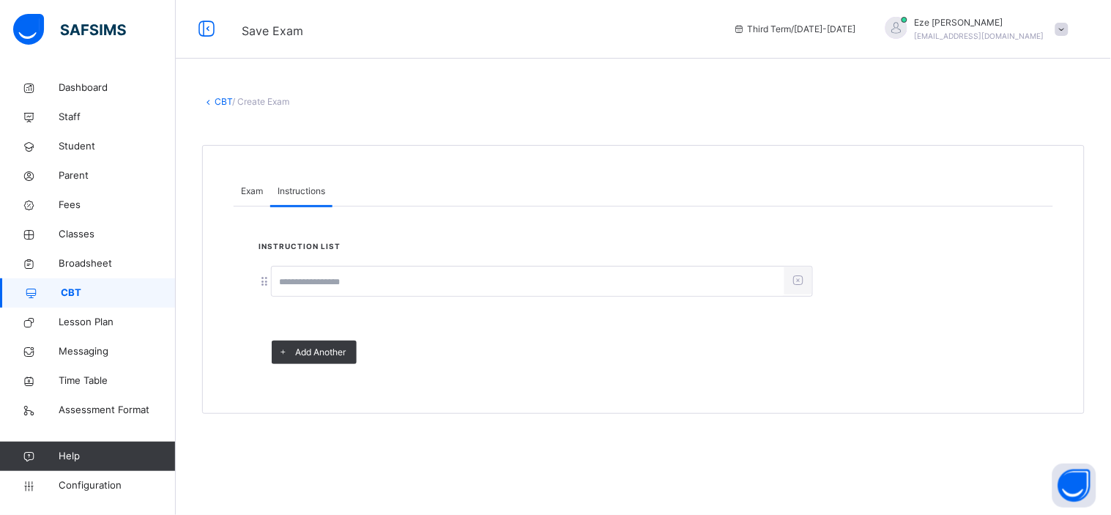
click at [354, 284] on input at bounding box center [528, 282] width 513 height 28
type input "**********"
click at [245, 195] on span "Exam" at bounding box center [252, 191] width 22 height 13
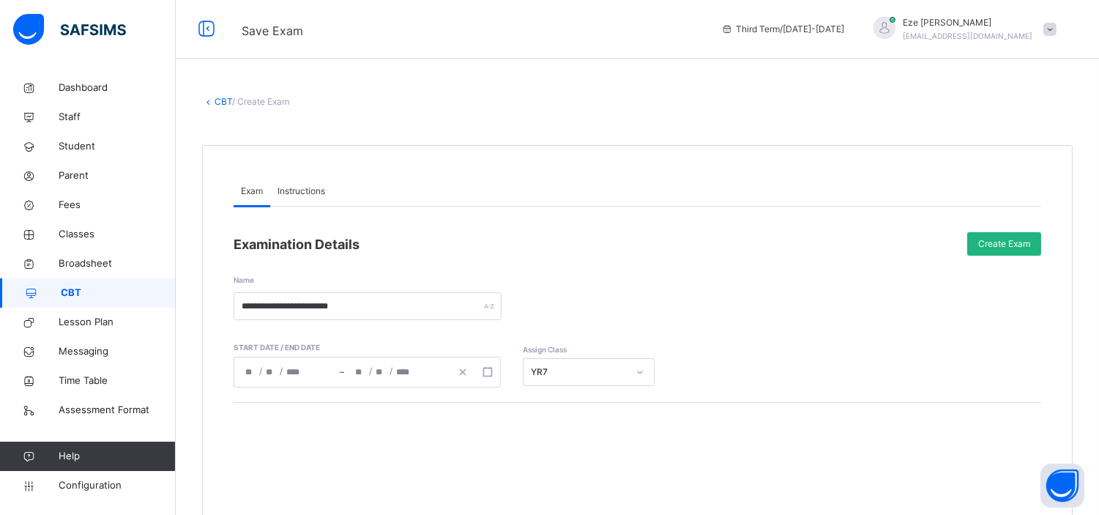
click at [1011, 236] on div "Create Exam" at bounding box center [1005, 243] width 74 height 23
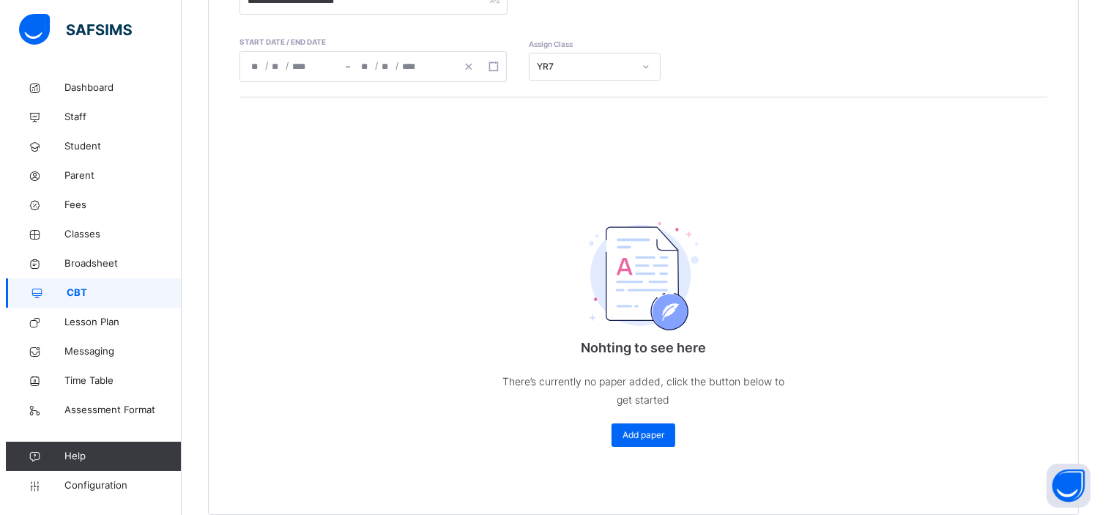
scroll to position [327, 0]
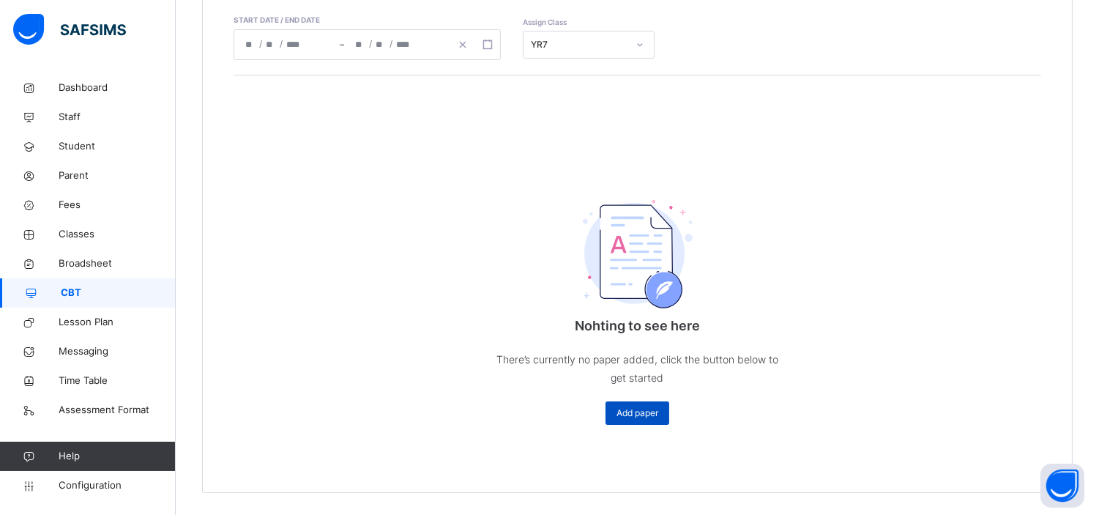
click at [645, 408] on span "Add paper" at bounding box center [638, 413] width 42 height 13
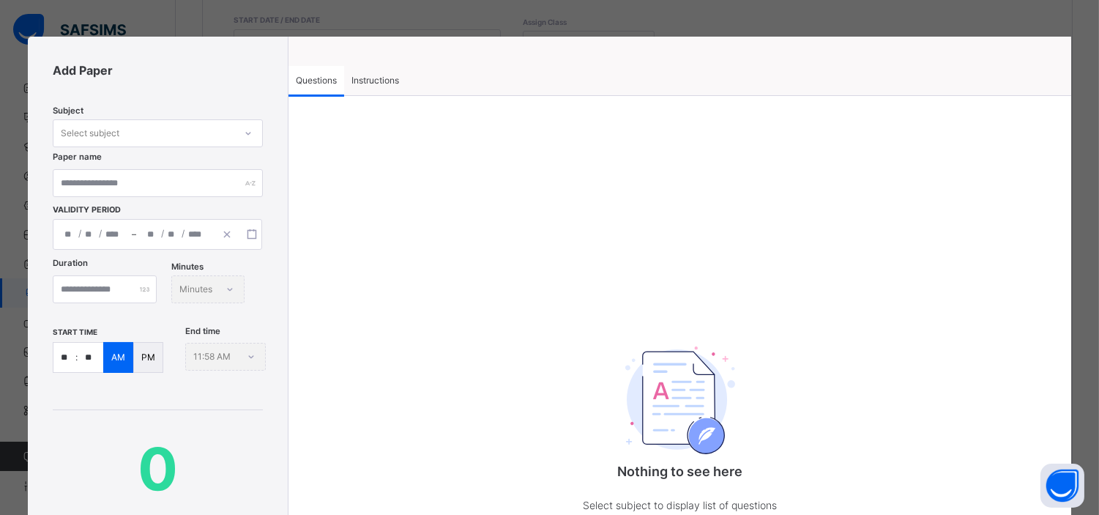
click at [133, 128] on div "Select subject" at bounding box center [143, 133] width 181 height 23
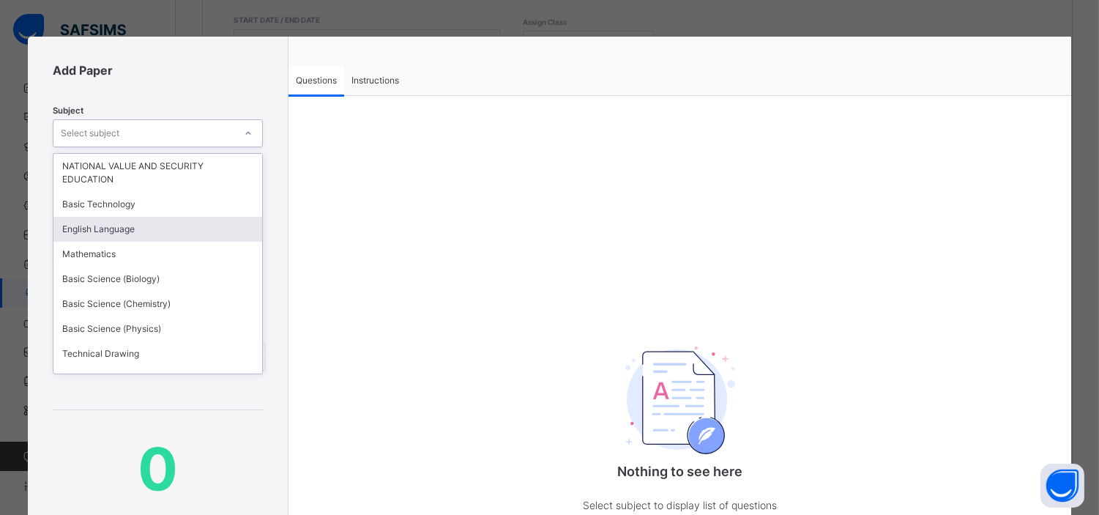
click at [116, 231] on div "English Language" at bounding box center [157, 229] width 209 height 25
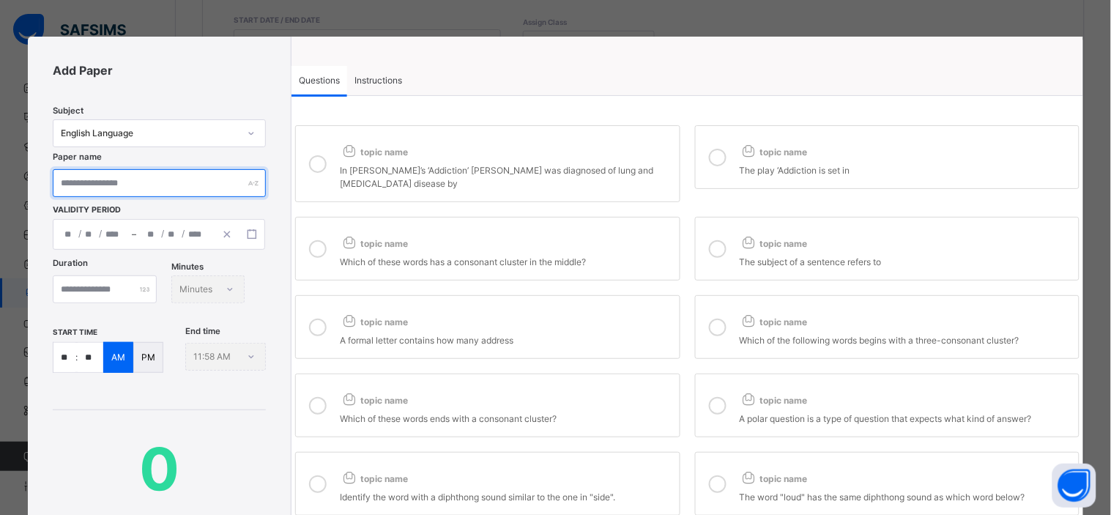
click at [139, 186] on input "text" at bounding box center [159, 183] width 213 height 28
type input "**********"
click at [97, 239] on div "/ /" at bounding box center [92, 234] width 78 height 29
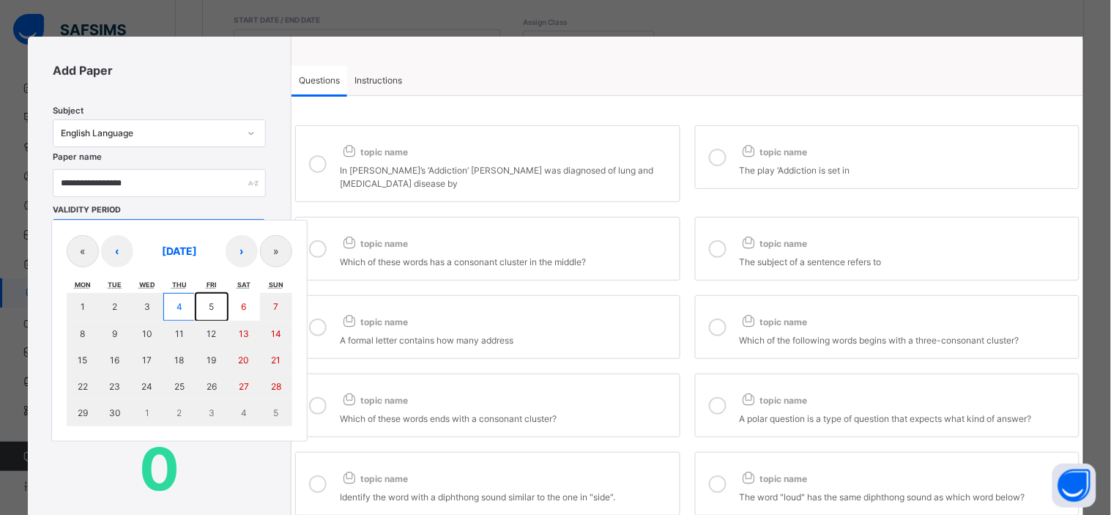
click at [212, 303] on abbr "5" at bounding box center [211, 306] width 5 height 11
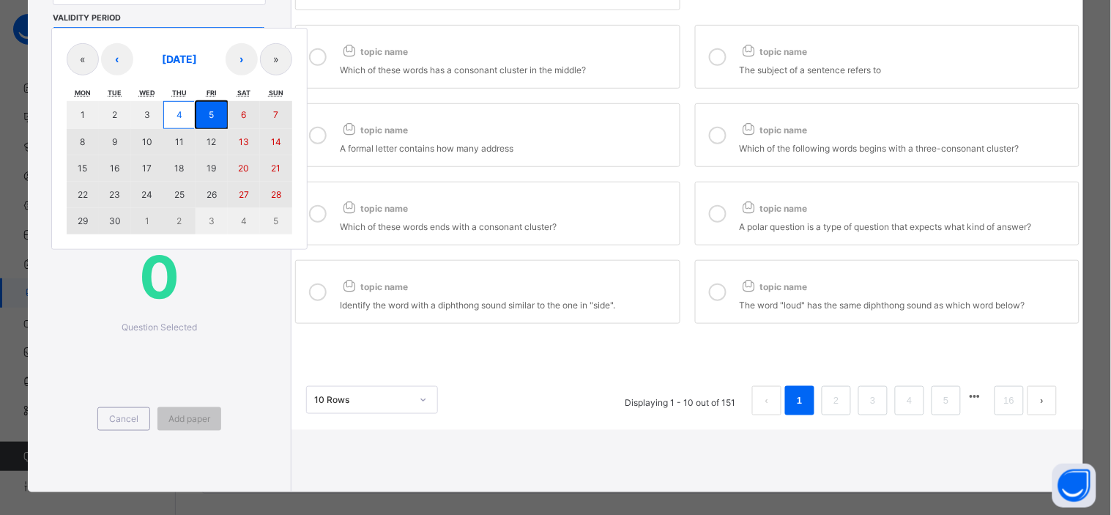
scroll to position [193, 0]
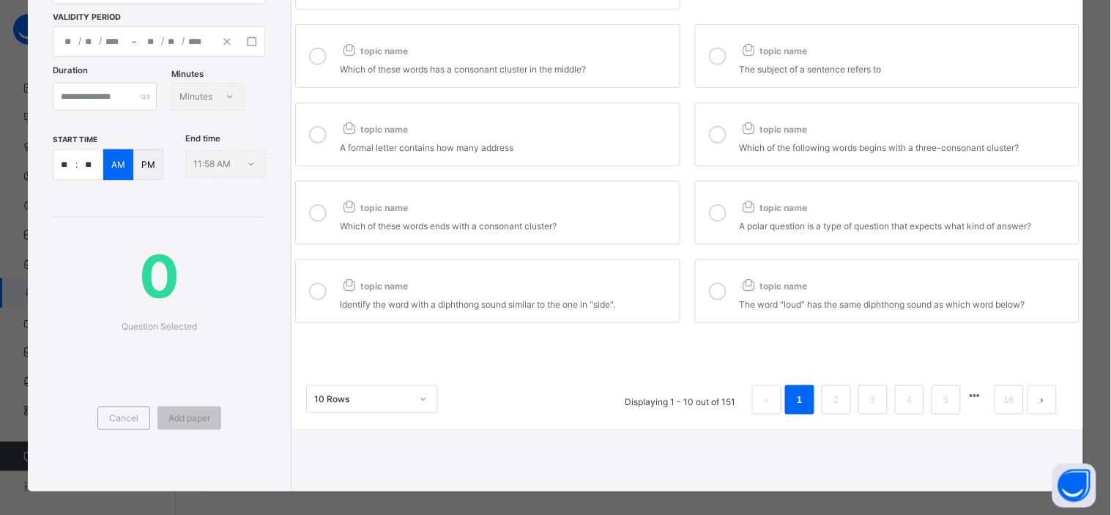
click at [180, 268] on div "**********" at bounding box center [160, 167] width 264 height 647
click at [139, 99] on input "number" at bounding box center [105, 97] width 104 height 28
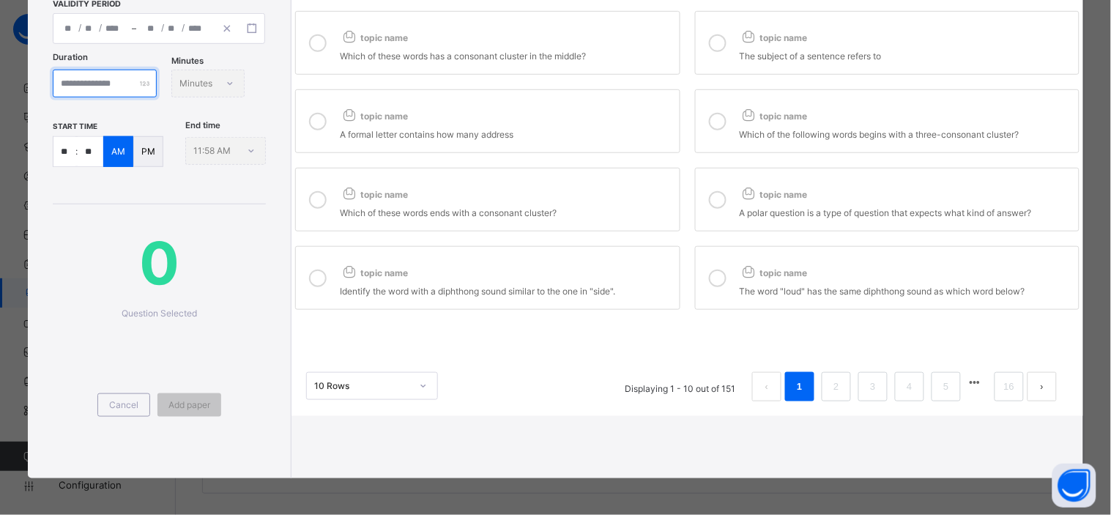
scroll to position [270, 0]
type input "**"
click at [829, 377] on link "2" at bounding box center [836, 386] width 14 height 19
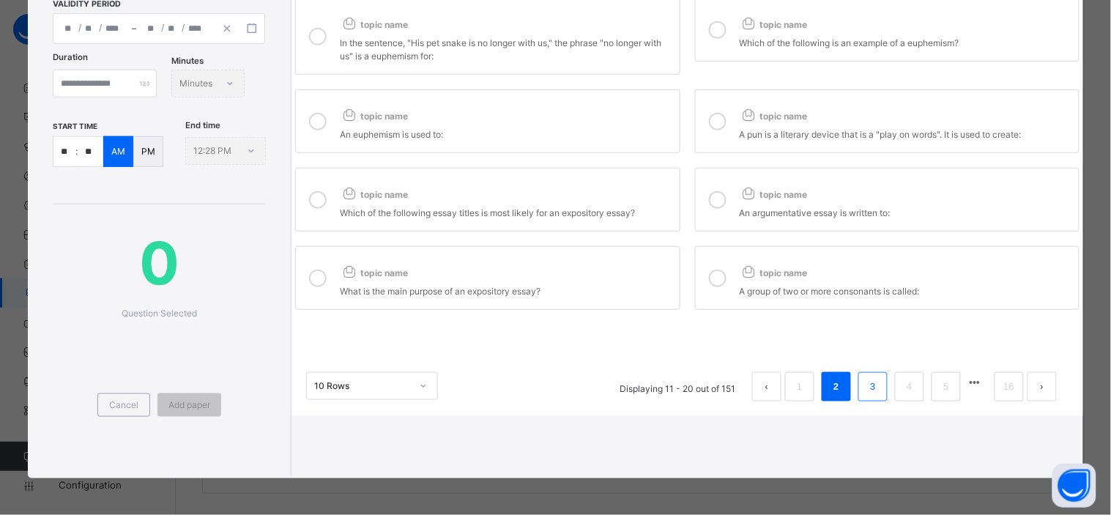
click at [866, 377] on link "3" at bounding box center [873, 386] width 14 height 19
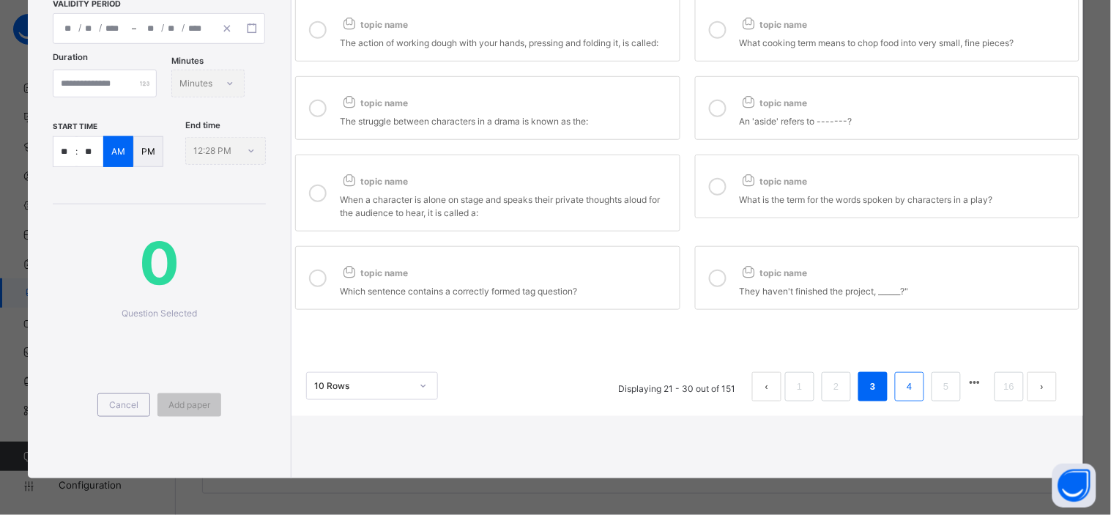
click at [902, 377] on link "4" at bounding box center [909, 386] width 14 height 19
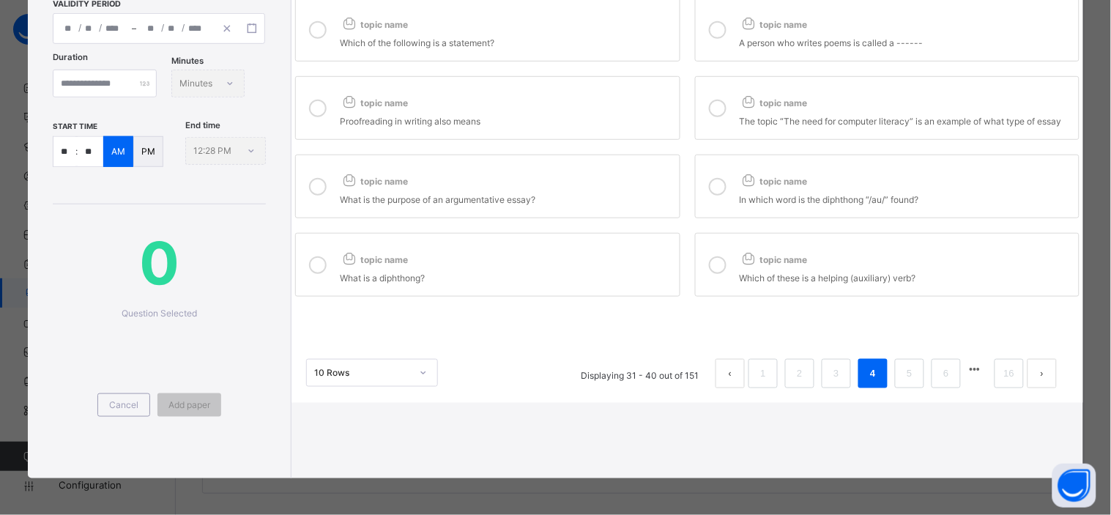
scroll to position [257, 0]
click at [939, 364] on link "6" at bounding box center [946, 373] width 14 height 19
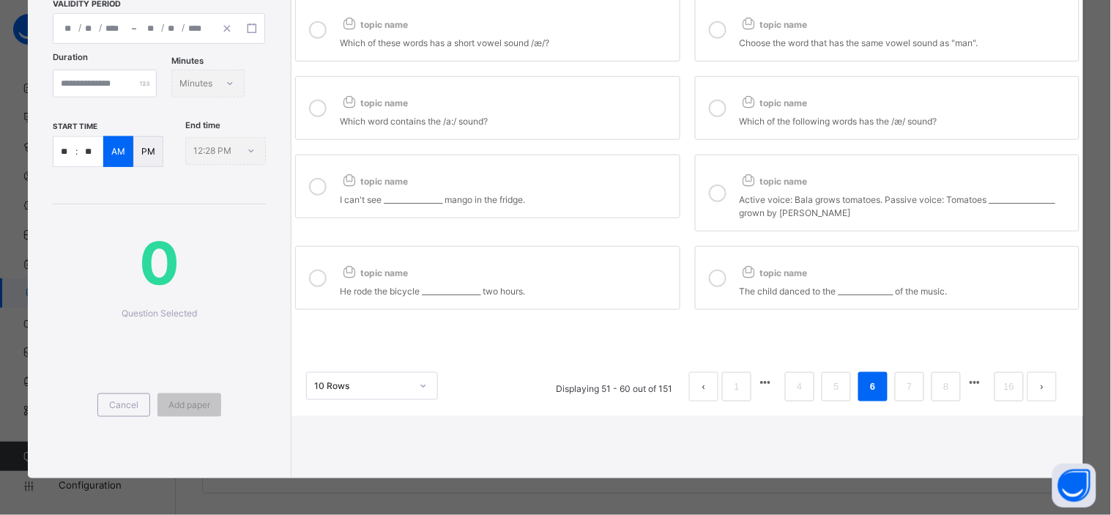
scroll to position [216, 0]
click at [904, 377] on link "7" at bounding box center [909, 386] width 14 height 19
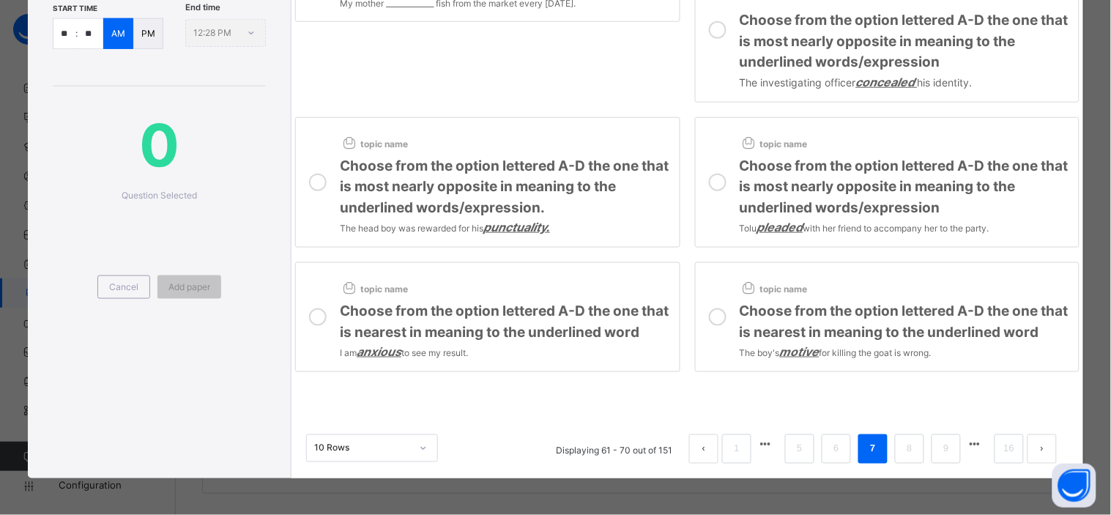
scroll to position [345, 0]
click at [902, 456] on link "8" at bounding box center [909, 448] width 14 height 19
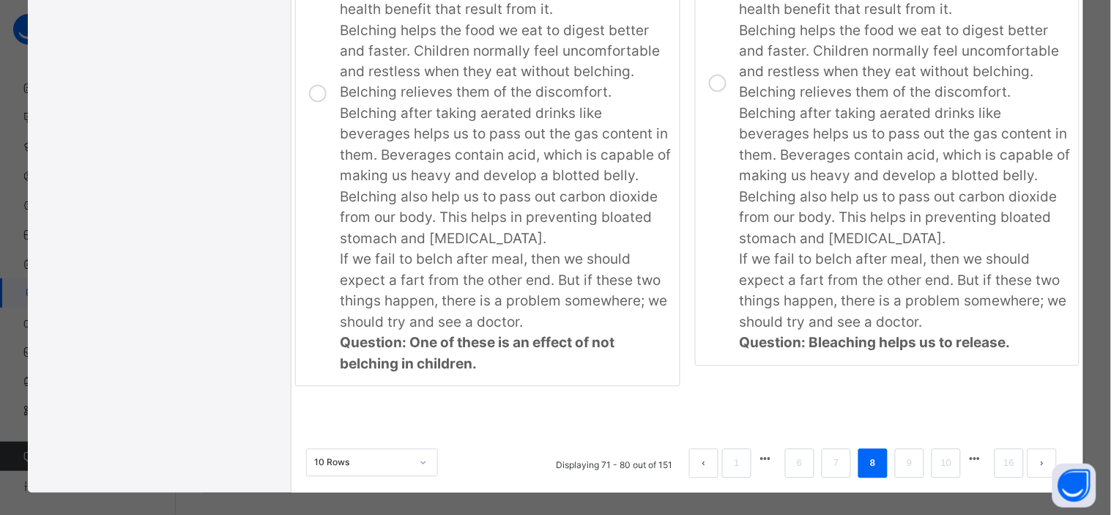
scroll to position [3511, 0]
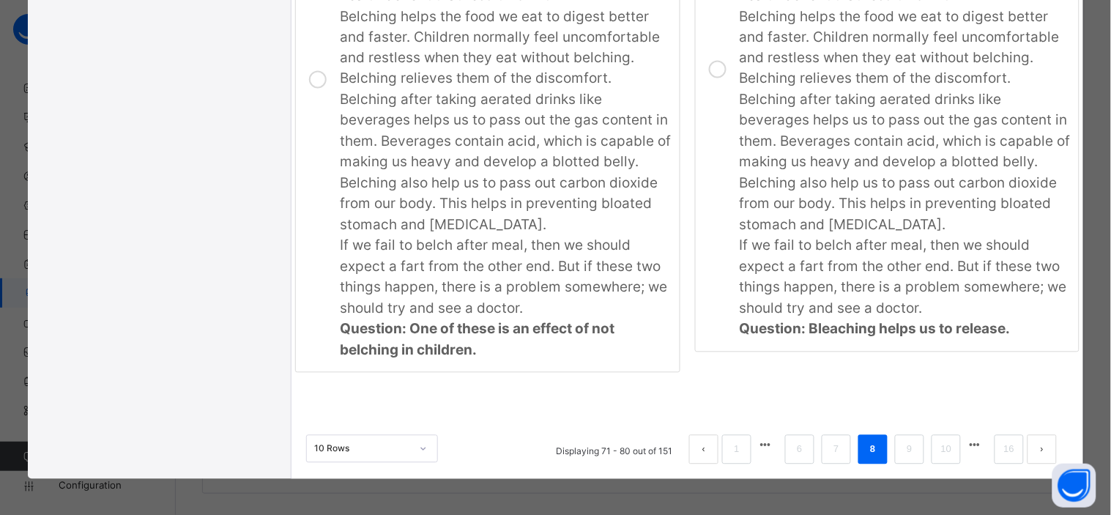
click at [821, 193] on p "Belching after taking aerated drinks like beverages helps us to pass out the ga…" at bounding box center [906, 163] width 332 height 146
click at [596, 139] on span "Belching after taking aerated drinks like beverages helps us to pass out the ga…" at bounding box center [505, 163] width 331 height 142
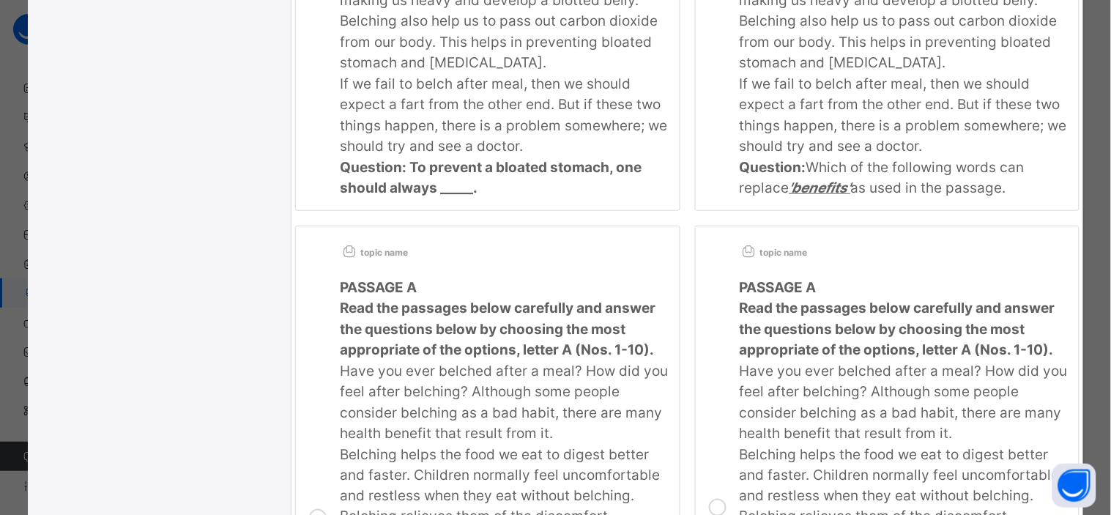
scroll to position [3073, 0]
click at [784, 105] on span "If we fail to belch after meal, then we should expect a fart from the other end…" at bounding box center [903, 116] width 327 height 80
click at [618, 91] on span "If we fail to belch after meal, then we should expect a fart from the other end…" at bounding box center [503, 116] width 327 height 80
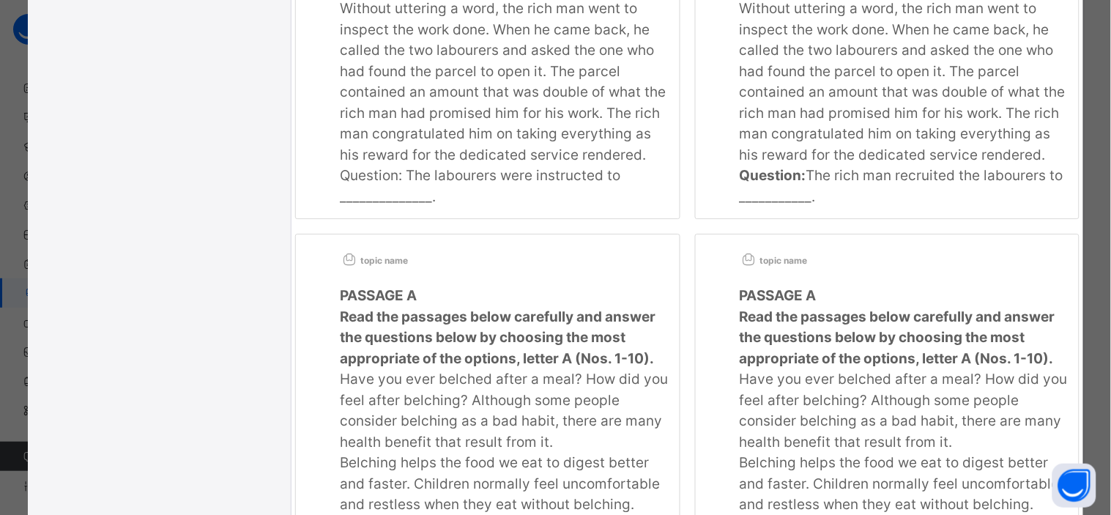
scroll to position [2464, 0]
click at [618, 91] on span "Without uttering a word, the rich man went to inspect the work done. When he ca…" at bounding box center [503, 82] width 326 height 163
click at [813, 85] on span "Without uttering a word, the rich man went to inspect the work done. When he ca…" at bounding box center [903, 82] width 326 height 163
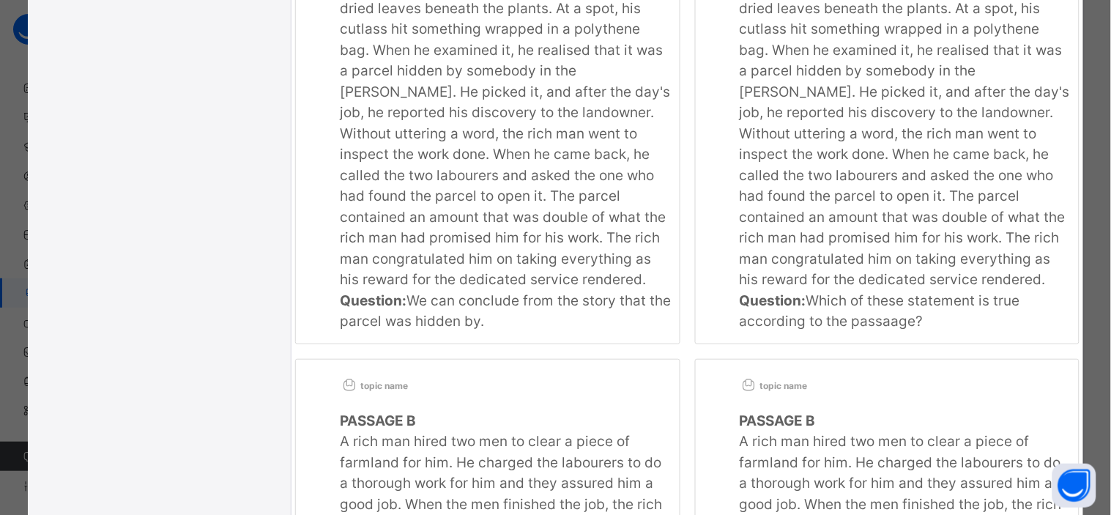
scroll to position [1488, 0]
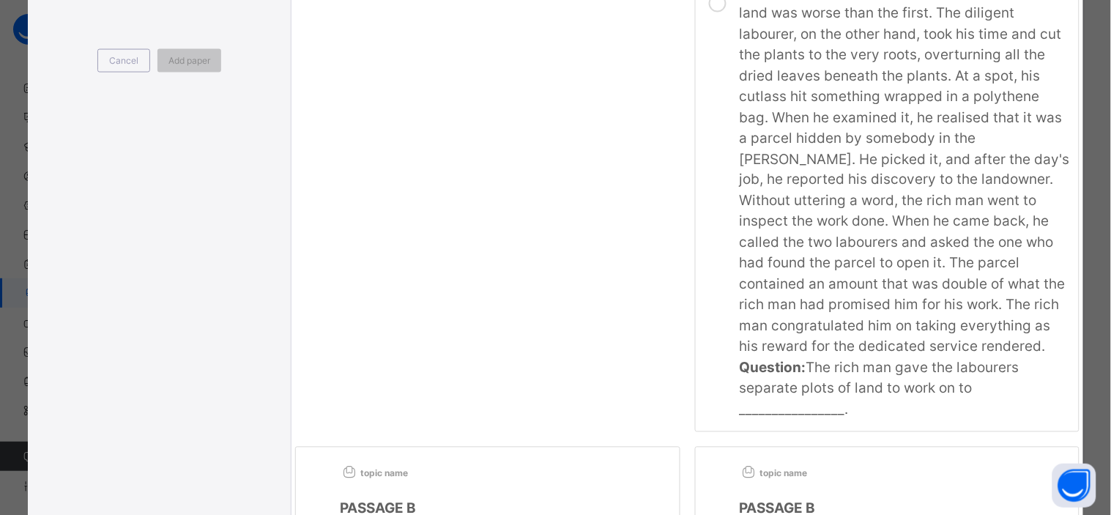
scroll to position [549, 0]
click at [885, 215] on span "Without uttering a word, the rich man went to inspect the work done. When he ca…" at bounding box center [903, 274] width 326 height 163
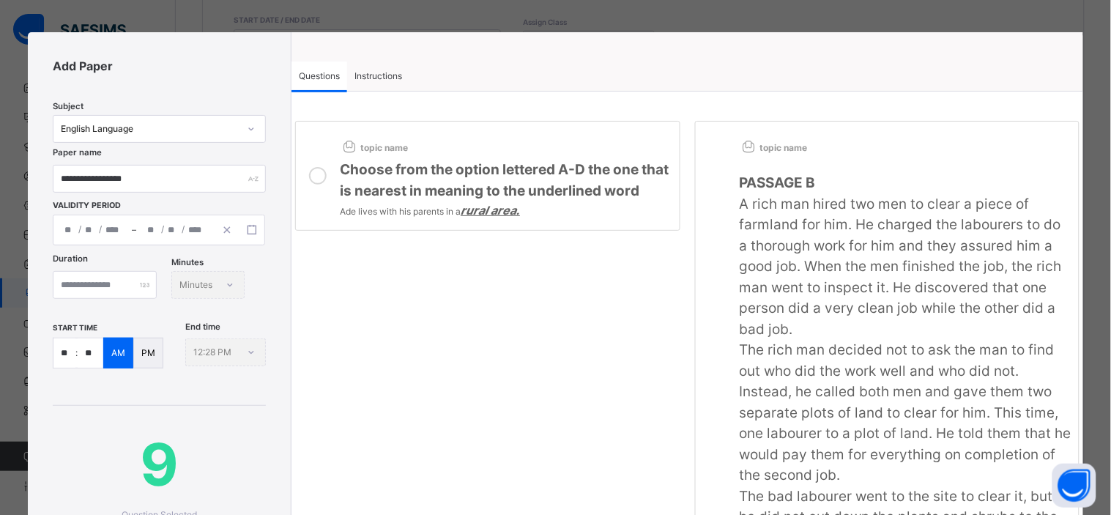
scroll to position [0, 0]
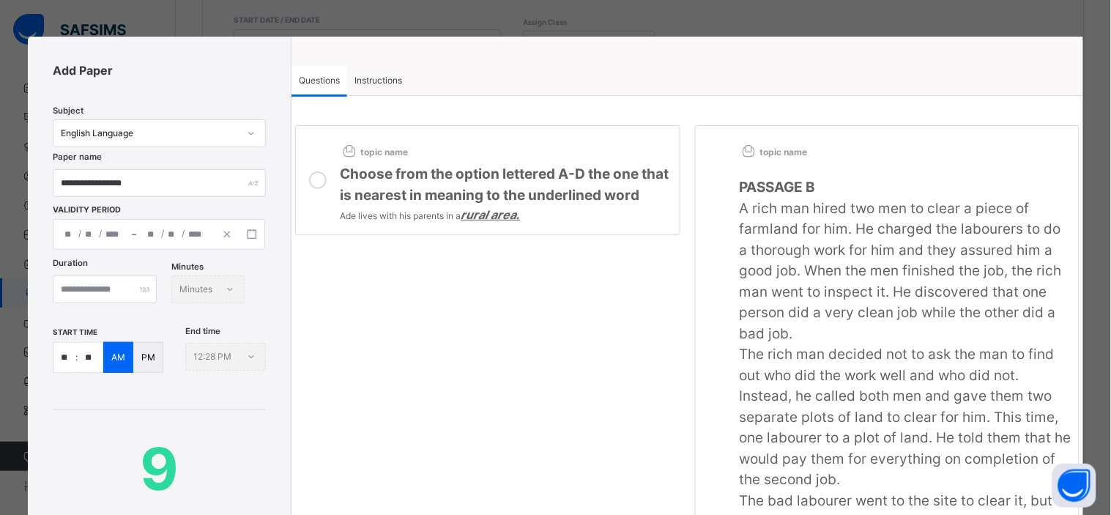
click at [360, 200] on span "Choose from the option lettered A-D the one that is nearest in meaning to the u…" at bounding box center [504, 185] width 329 height 38
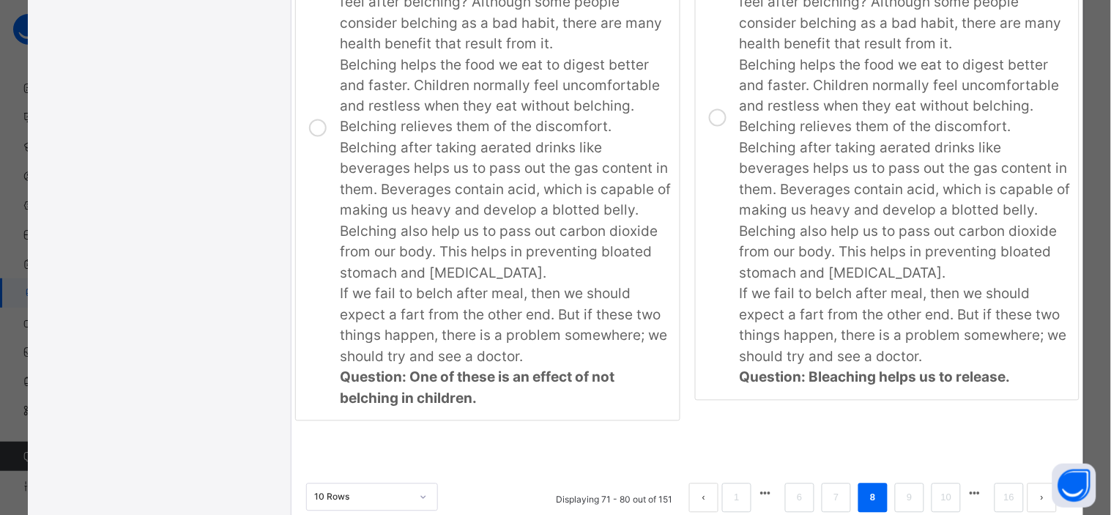
scroll to position [3511, 0]
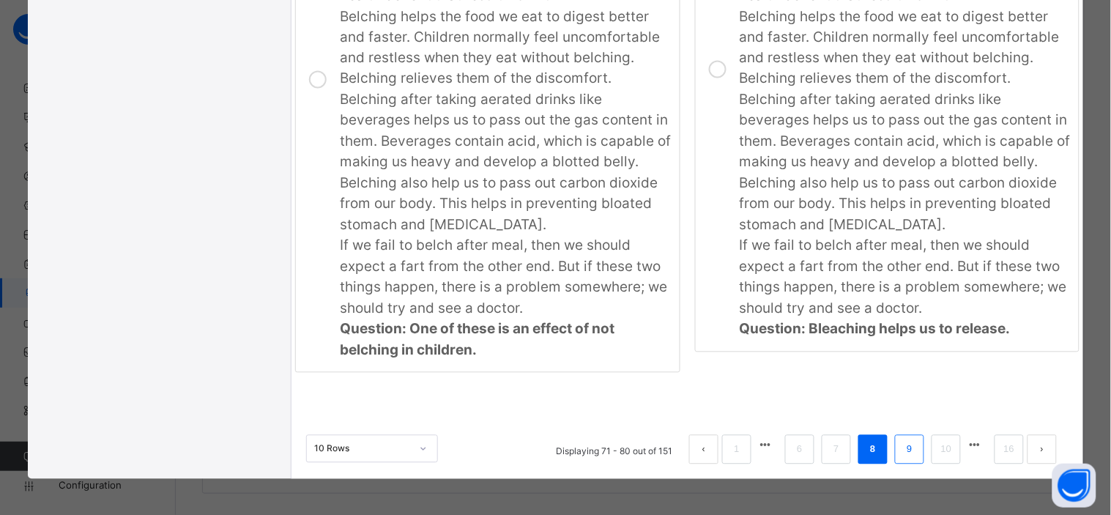
click at [902, 447] on link "9" at bounding box center [909, 449] width 14 height 19
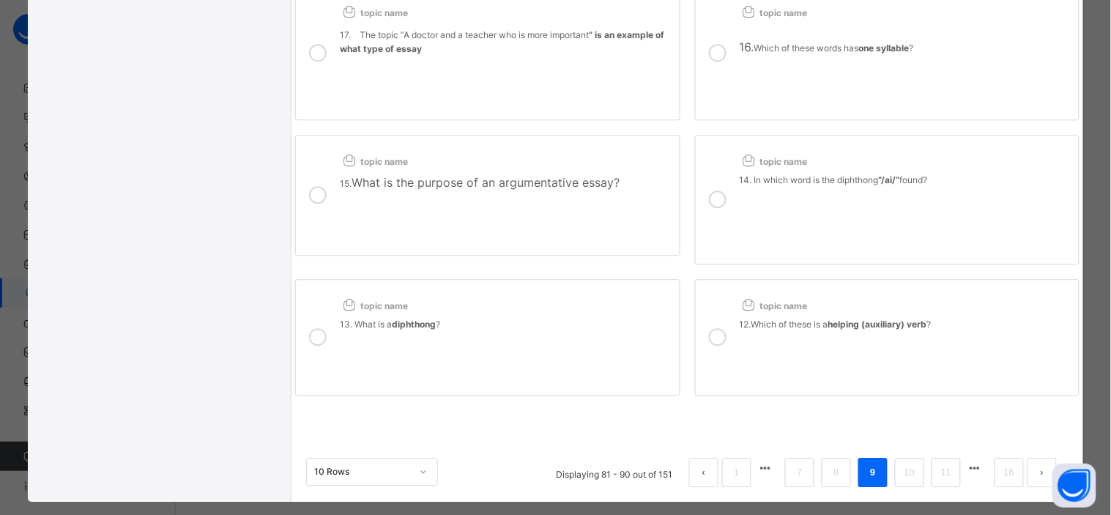
scroll to position [874, 0]
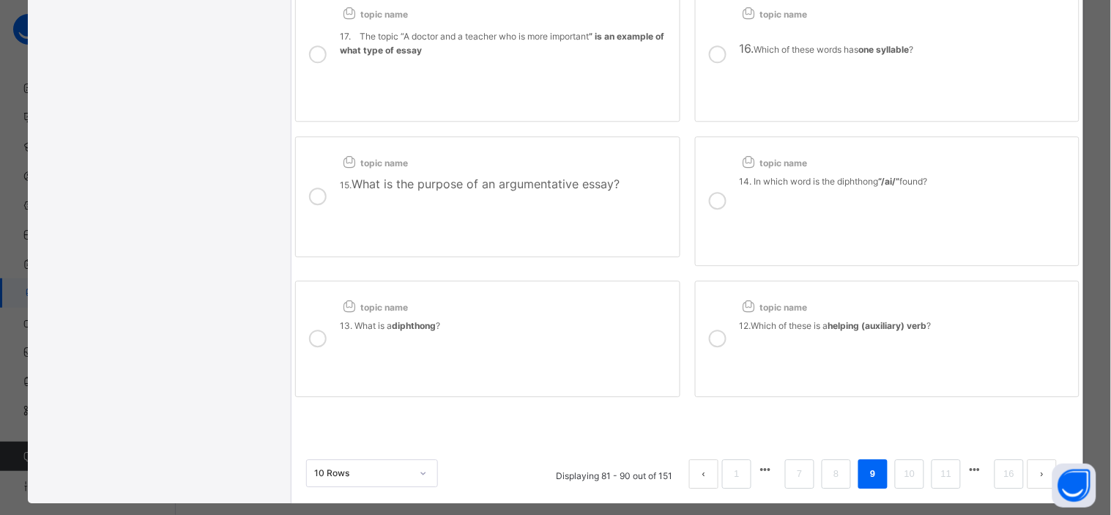
click at [786, 330] on p "12.Which of these is a helping (auxiliary) verb ?" at bounding box center [906, 325] width 332 height 13
click at [584, 305] on div "topic name" at bounding box center [506, 303] width 332 height 23
click at [538, 169] on div "topic name" at bounding box center [506, 159] width 332 height 23
click at [769, 169] on div "topic name" at bounding box center [906, 159] width 332 height 23
click at [582, 62] on p at bounding box center [506, 83] width 332 height 53
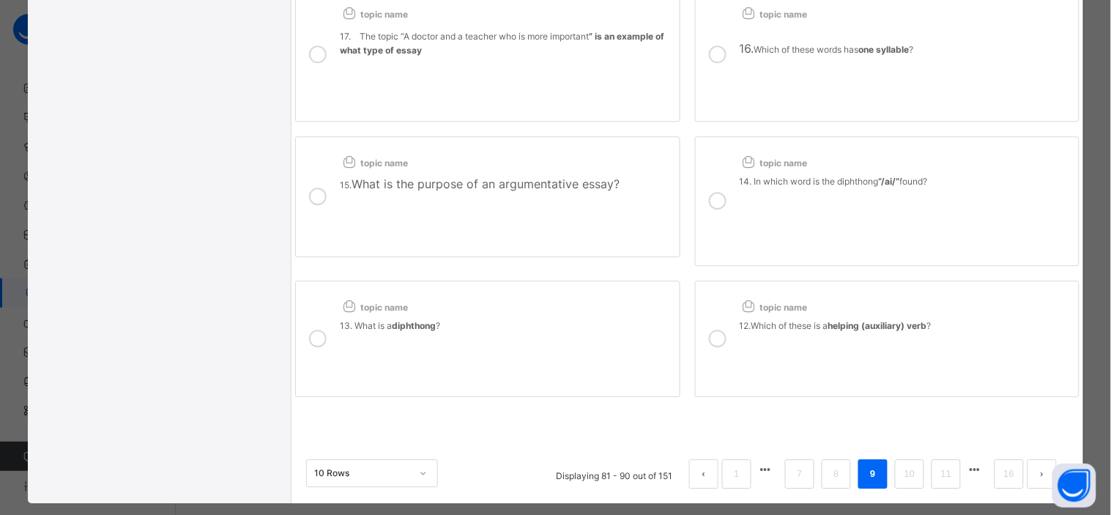
click at [721, 44] on div at bounding box center [717, 54] width 29 height 111
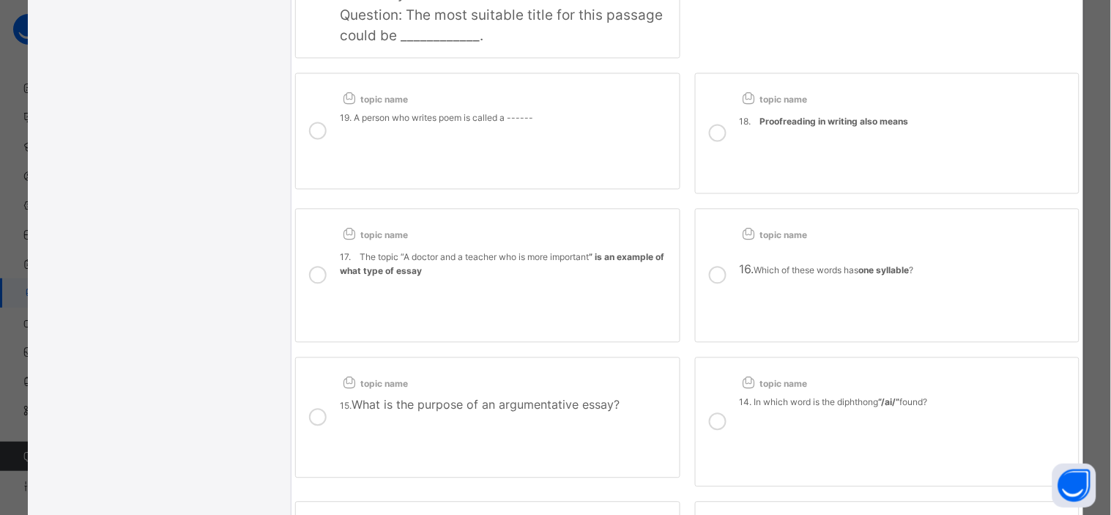
scroll to position [652, 0]
click at [763, 133] on p at bounding box center [906, 156] width 332 height 53
click at [618, 136] on p at bounding box center [506, 152] width 332 height 53
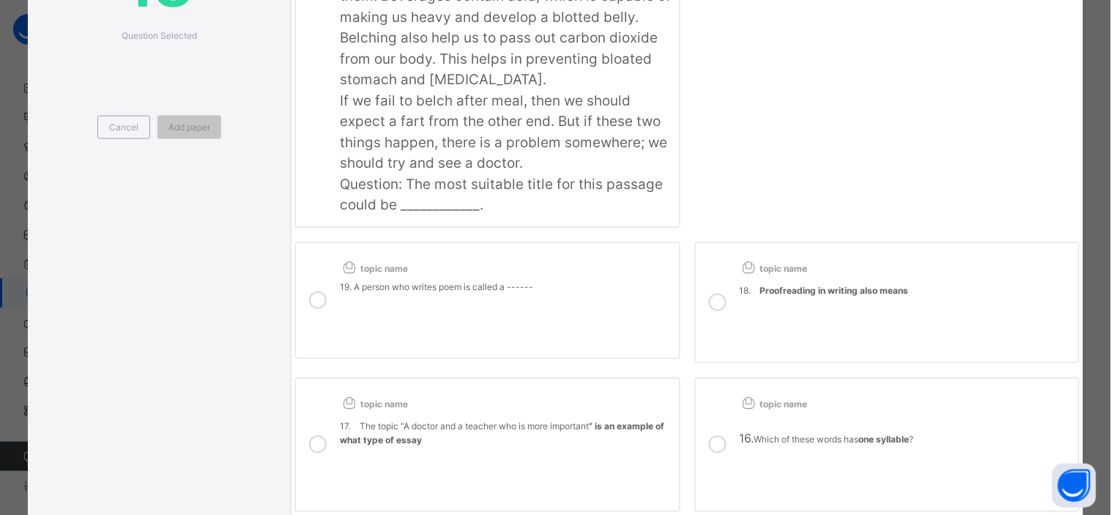
click at [618, 136] on span "If we fail to belch after meal, then we should expect a fart from the other end…" at bounding box center [503, 132] width 327 height 80
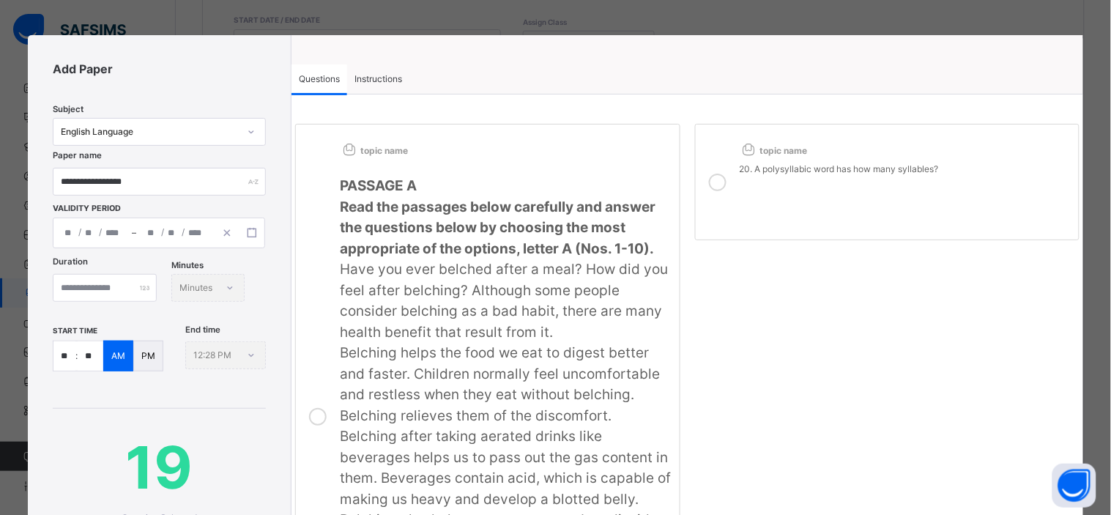
scroll to position [0, 0]
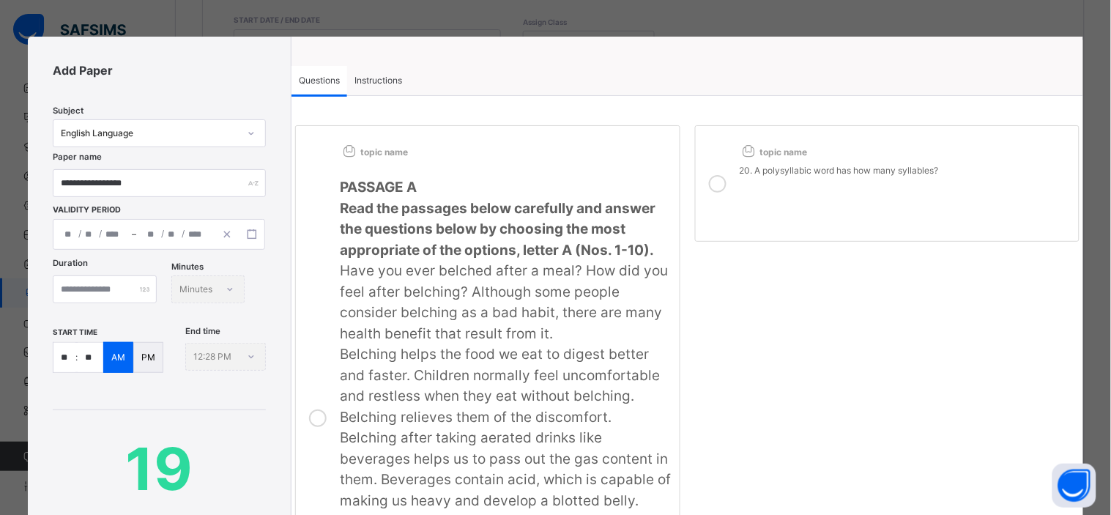
click at [809, 167] on p "20. A polysyllabic word has how many syllables?" at bounding box center [906, 170] width 332 height 13
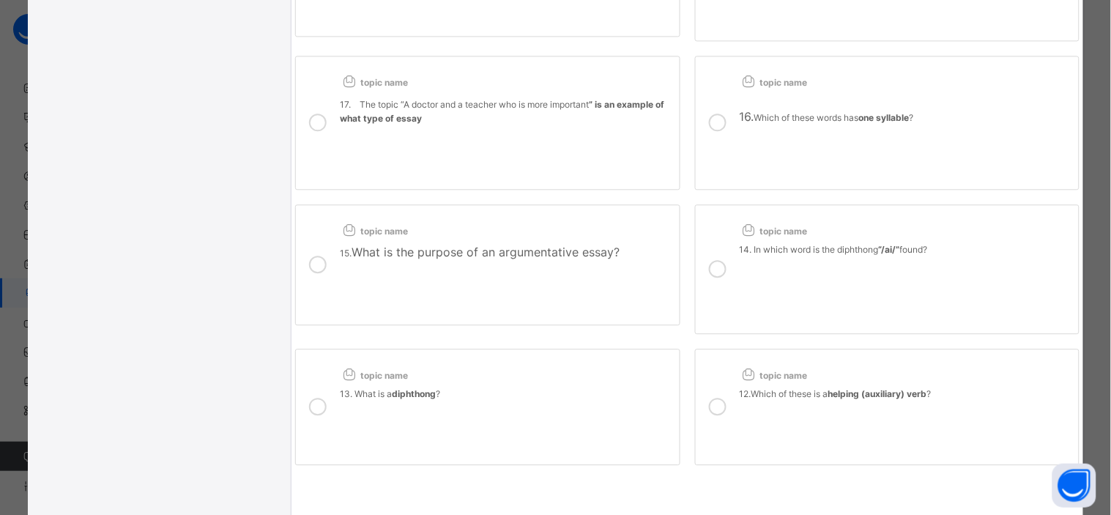
scroll to position [898, 0]
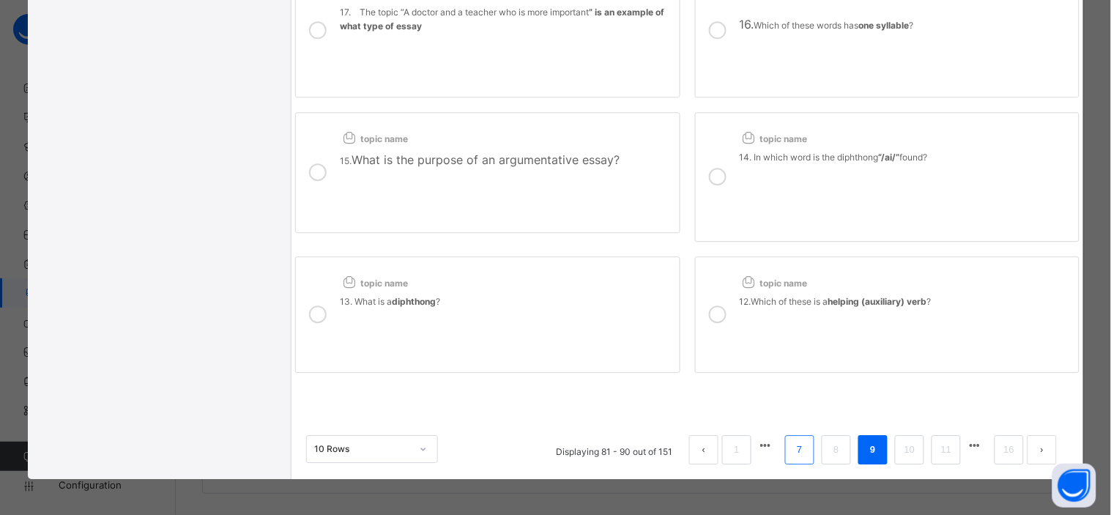
click at [796, 445] on link "7" at bounding box center [799, 449] width 14 height 19
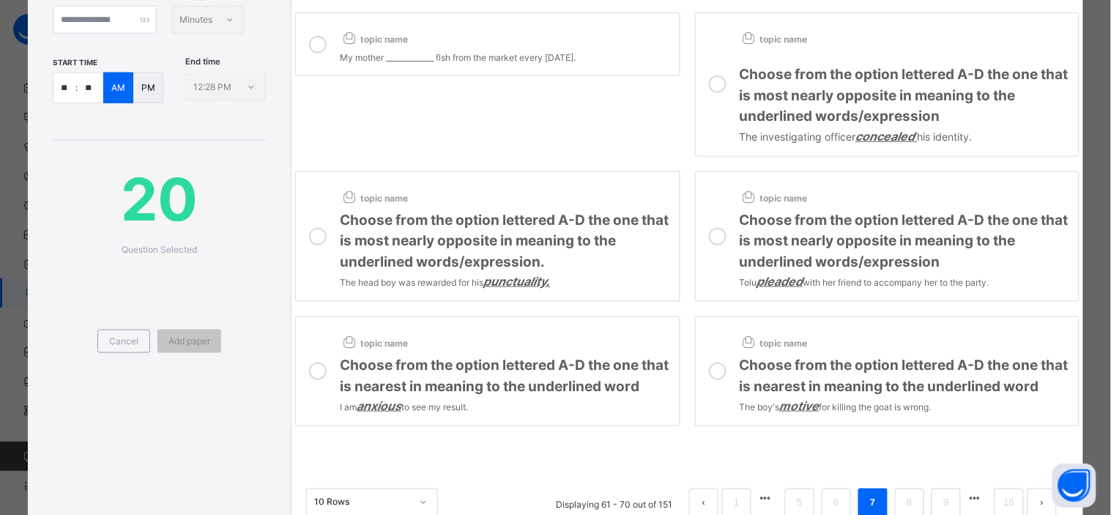
scroll to position [345, 0]
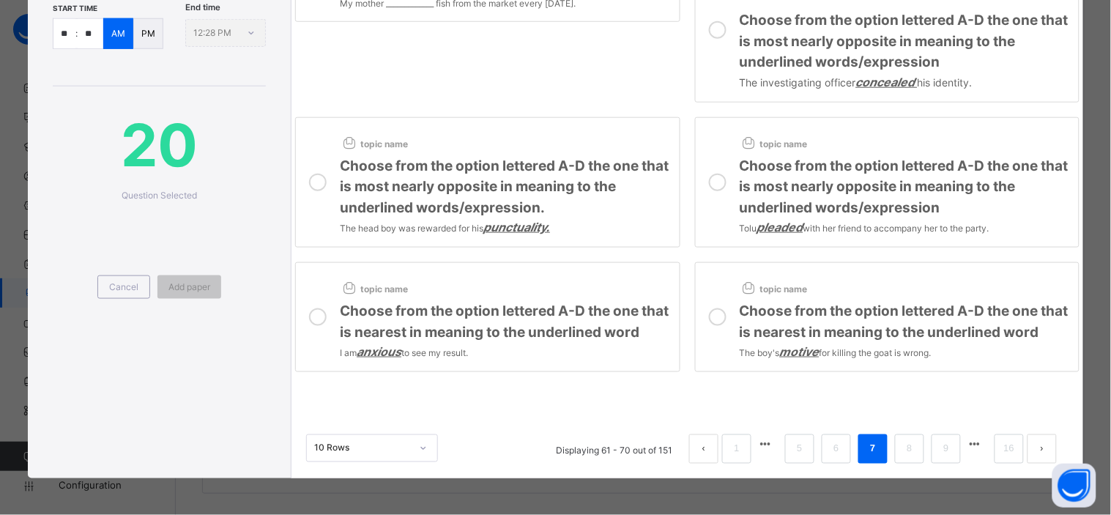
click at [570, 316] on span "Choose from the option lettered A-D the one that is nearest in meaning to the u…" at bounding box center [504, 321] width 329 height 38
click at [813, 305] on span "Choose from the option lettered A-D the one that is nearest in meaning to the u…" at bounding box center [904, 321] width 329 height 38
click at [782, 173] on span "Choose from the option lettered A-D the one that is most nearly opposite in mea…" at bounding box center [904, 186] width 329 height 59
click at [591, 157] on span "Choose from the option lettered A-D the one that is most nearly opposite in mea…" at bounding box center [504, 186] width 329 height 59
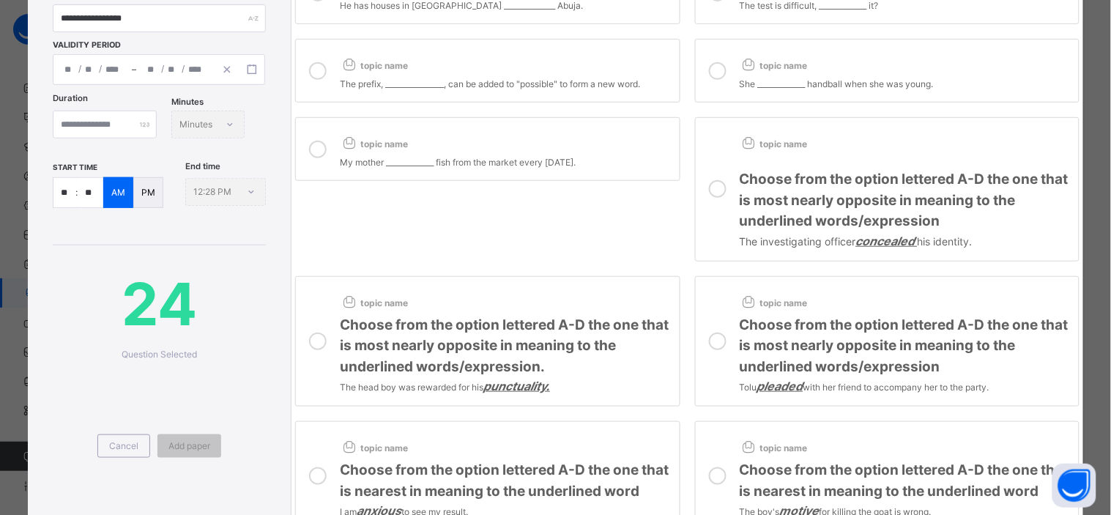
scroll to position [157, 0]
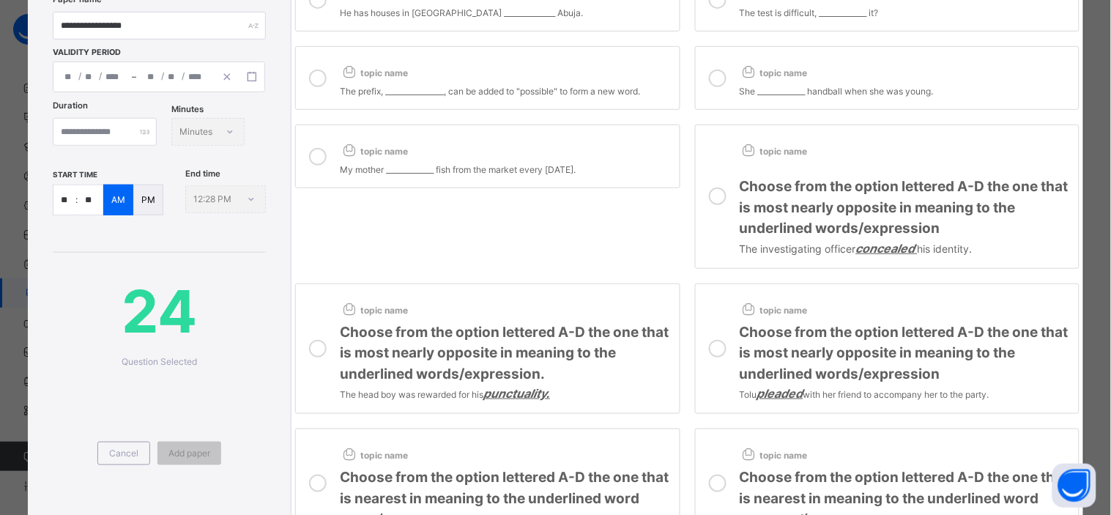
click at [765, 220] on span "Choose from the option lettered A-D the one that is most nearly opposite in mea…" at bounding box center [904, 207] width 329 height 59
click at [561, 168] on div "My mother _____________ fish from the market every [DATE]." at bounding box center [506, 168] width 332 height 17
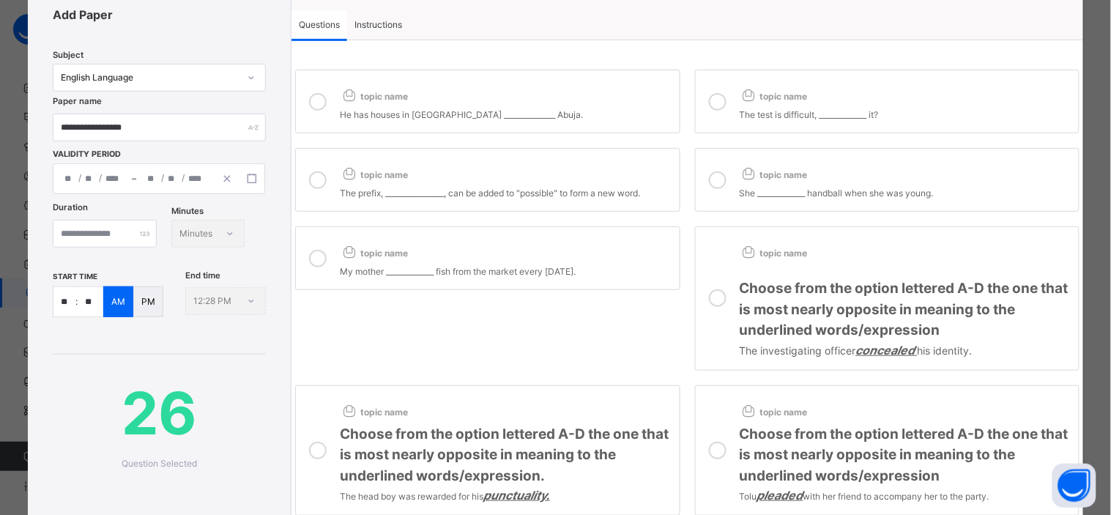
scroll to position [48, 0]
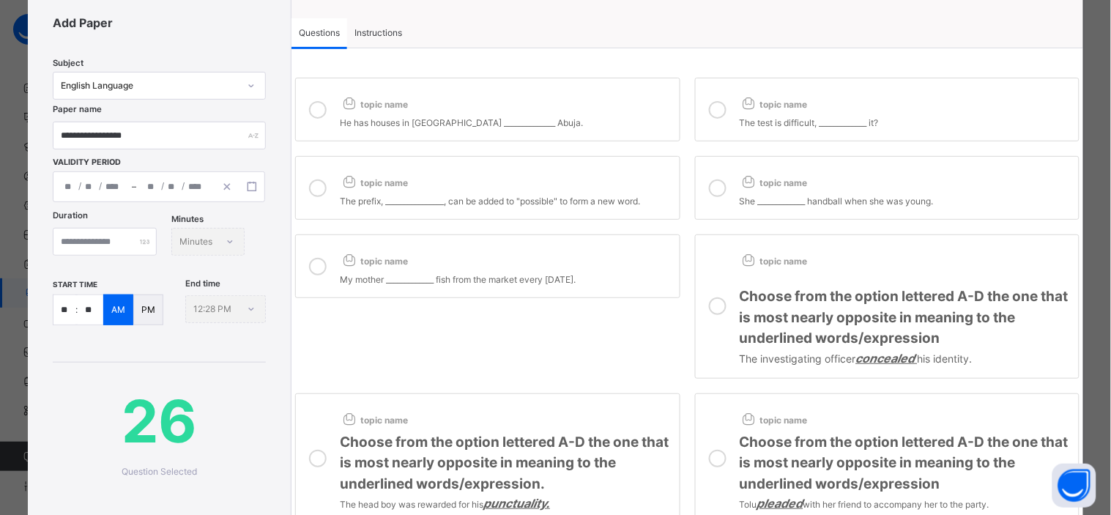
click at [561, 168] on div "topic name" at bounding box center [506, 179] width 332 height 23
click at [558, 96] on div "topic name" at bounding box center [506, 100] width 332 height 23
click at [734, 117] on label "topic name The test is difficult, _____________ it?" at bounding box center [887, 110] width 385 height 64
click at [755, 179] on span "topic name" at bounding box center [774, 182] width 68 height 11
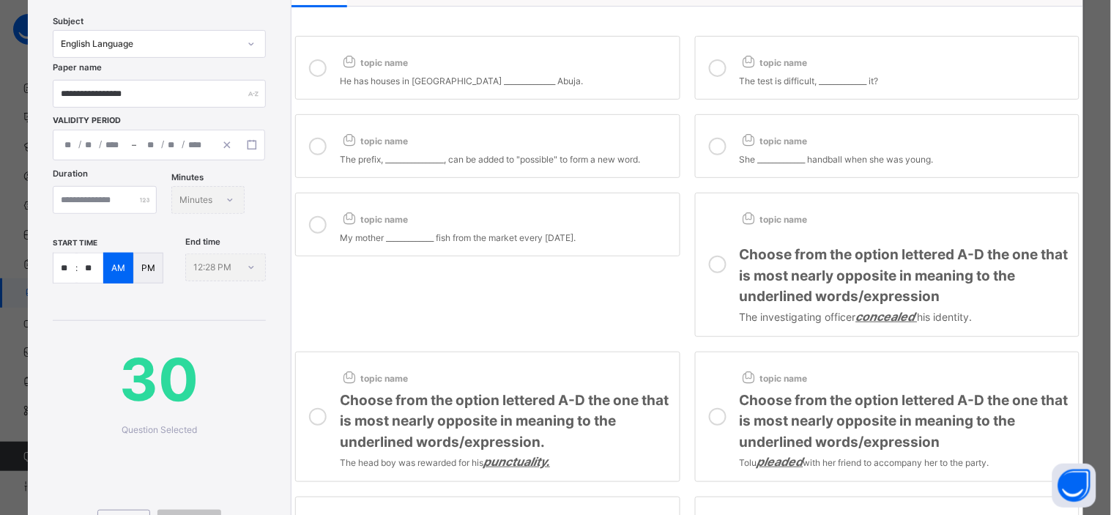
scroll to position [0, 0]
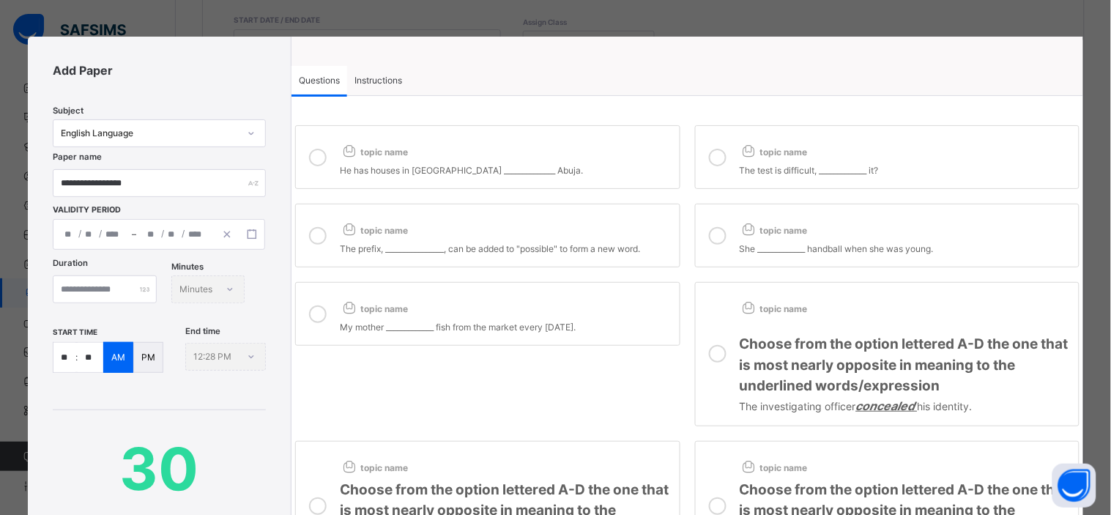
click at [372, 77] on span "Instructions" at bounding box center [378, 80] width 48 height 13
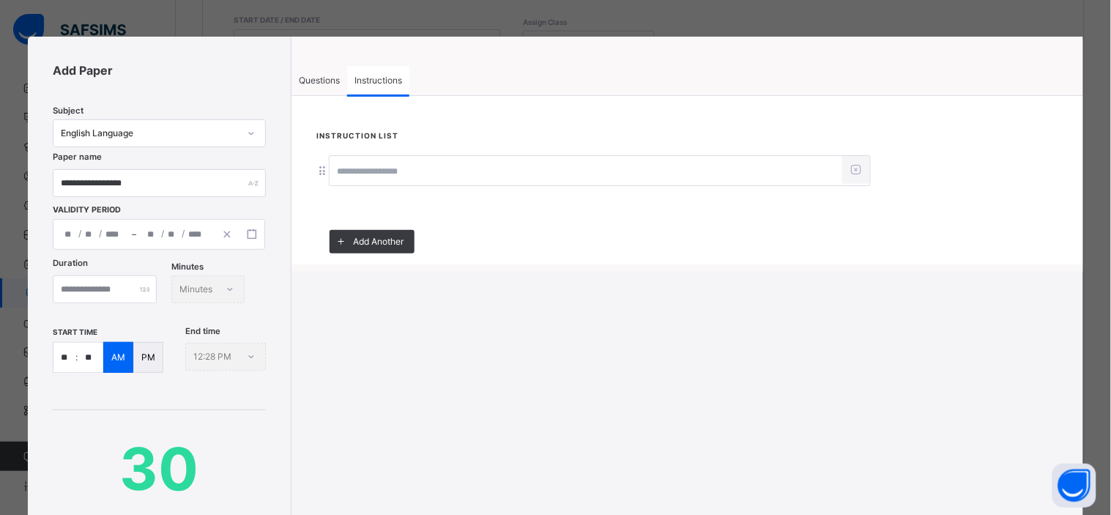
click at [381, 172] on input at bounding box center [586, 171] width 513 height 28
type input "**********"
click at [311, 81] on span "Questions" at bounding box center [319, 80] width 41 height 13
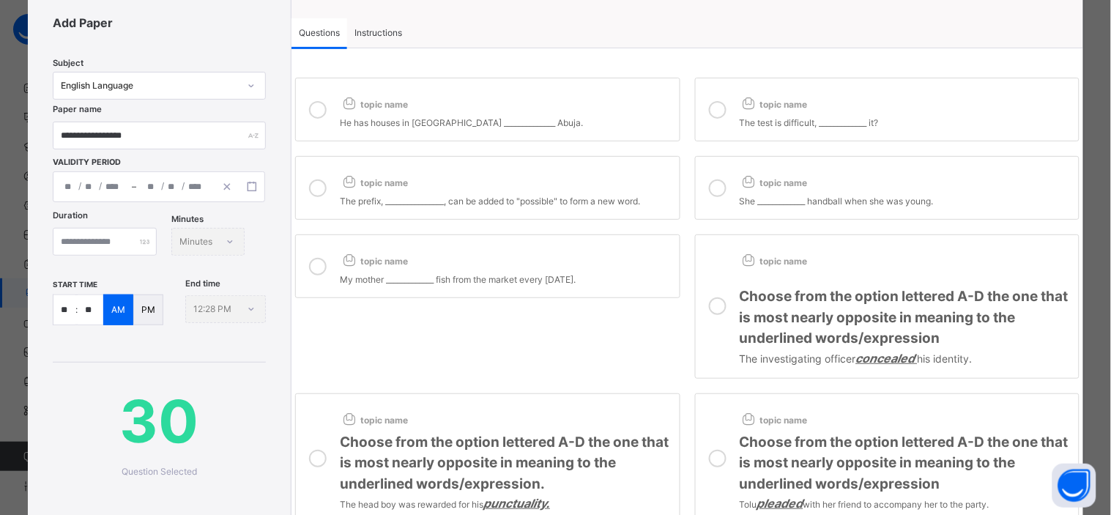
scroll to position [40, 0]
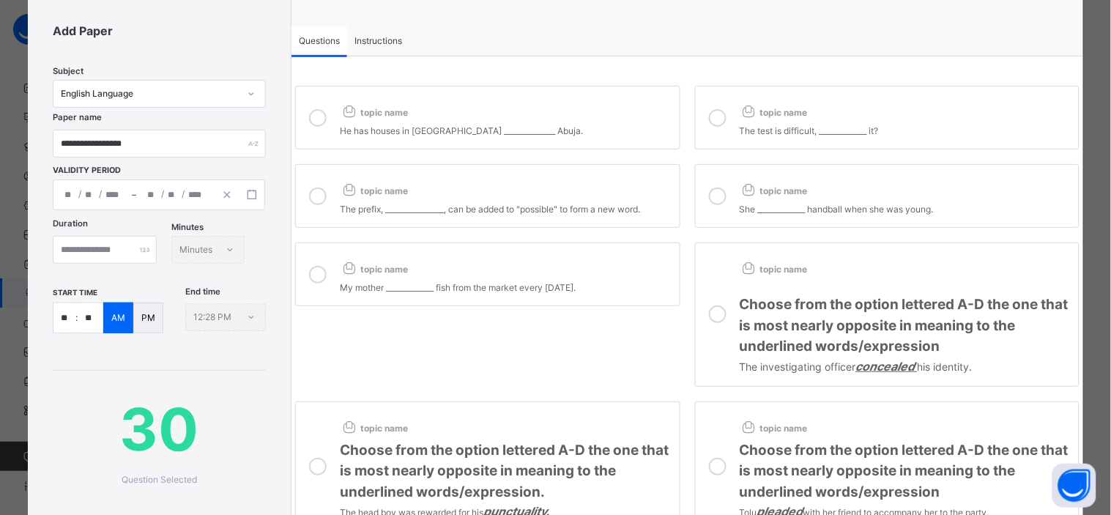
click at [90, 333] on input "**" at bounding box center [91, 317] width 26 height 29
click at [70, 333] on input "**" at bounding box center [64, 317] width 22 height 29
type input "**"
click at [152, 324] on p "PM" at bounding box center [148, 317] width 14 height 13
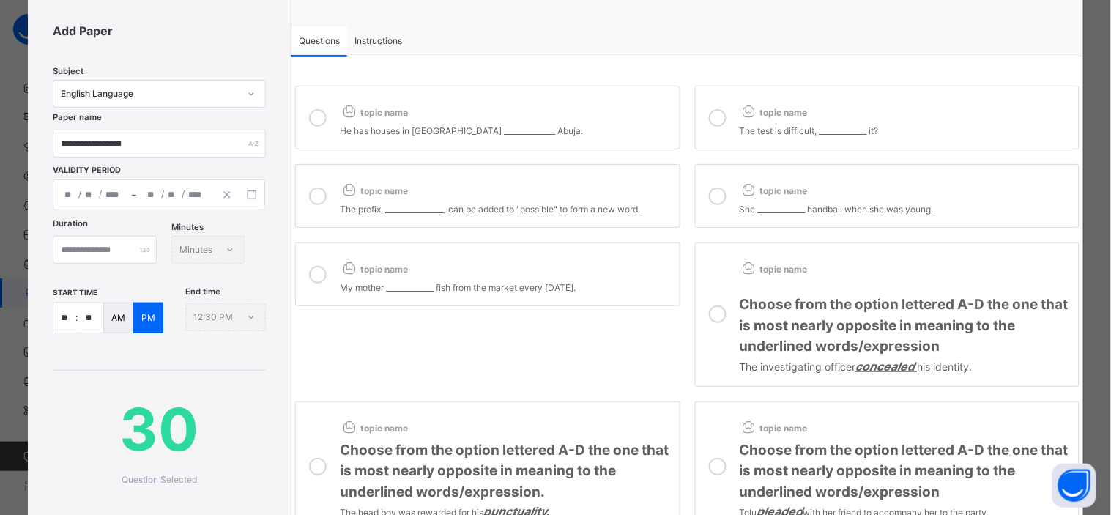
click at [103, 198] on div "/ /" at bounding box center [92, 194] width 78 height 29
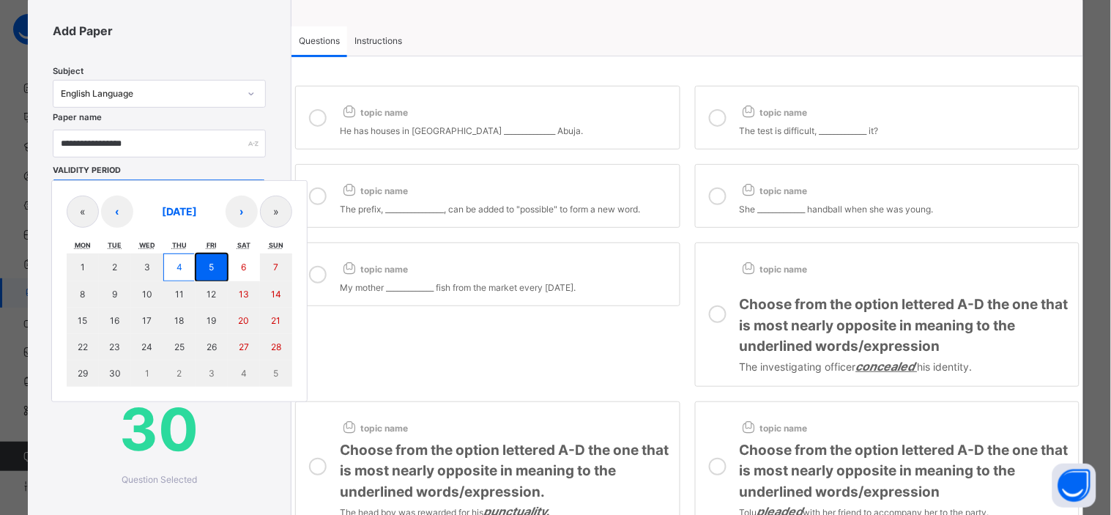
click at [217, 264] on button "5" at bounding box center [212, 267] width 32 height 28
type input "**********"
type input "*"
type input "****"
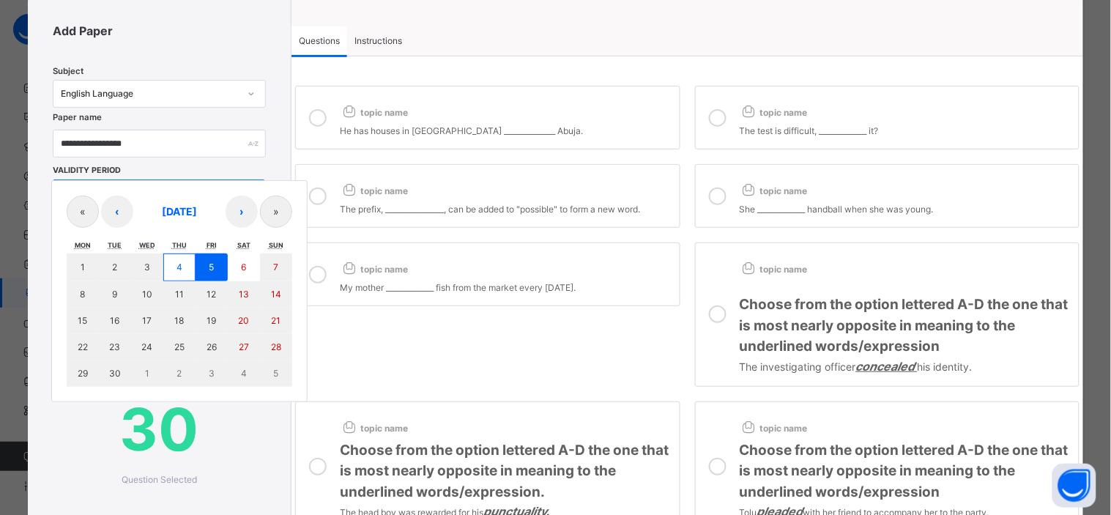
type input "**********"
type input "*"
type input "****"
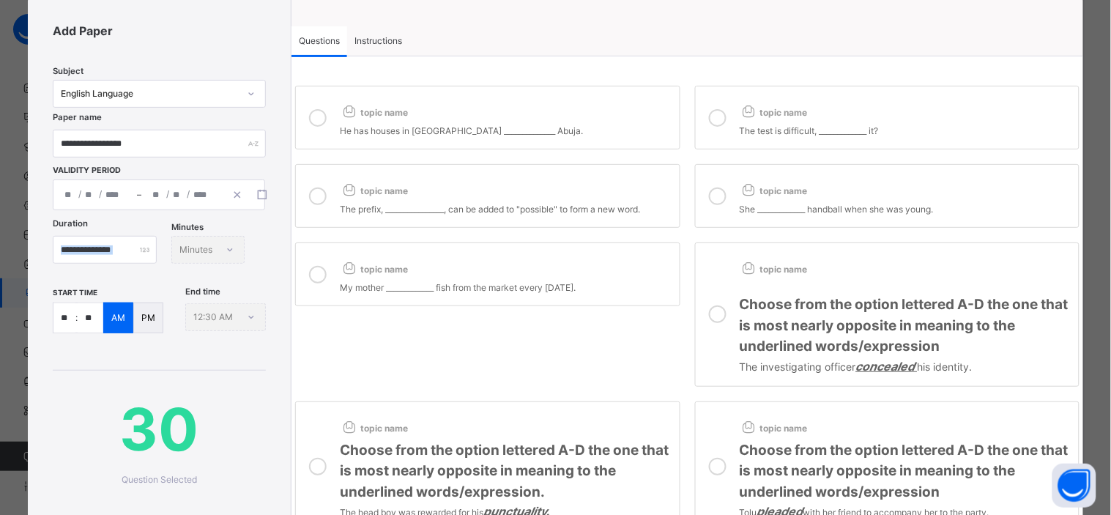
click at [217, 264] on div "Duration ** Minutes Minutes" at bounding box center [159, 253] width 213 height 64
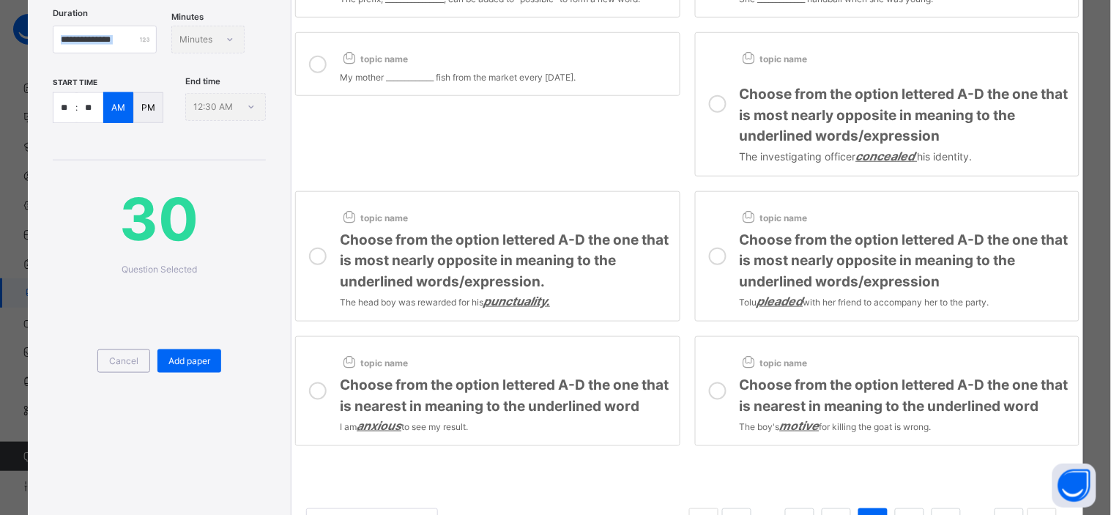
scroll to position [250, 0]
click at [196, 367] on span "Add paper" at bounding box center [189, 360] width 42 height 13
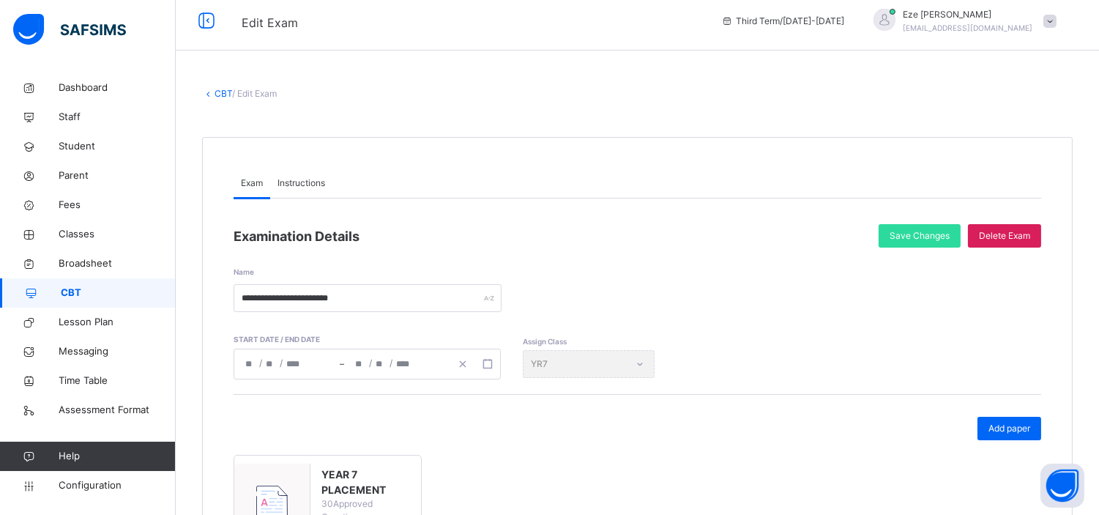
scroll to position [0, 0]
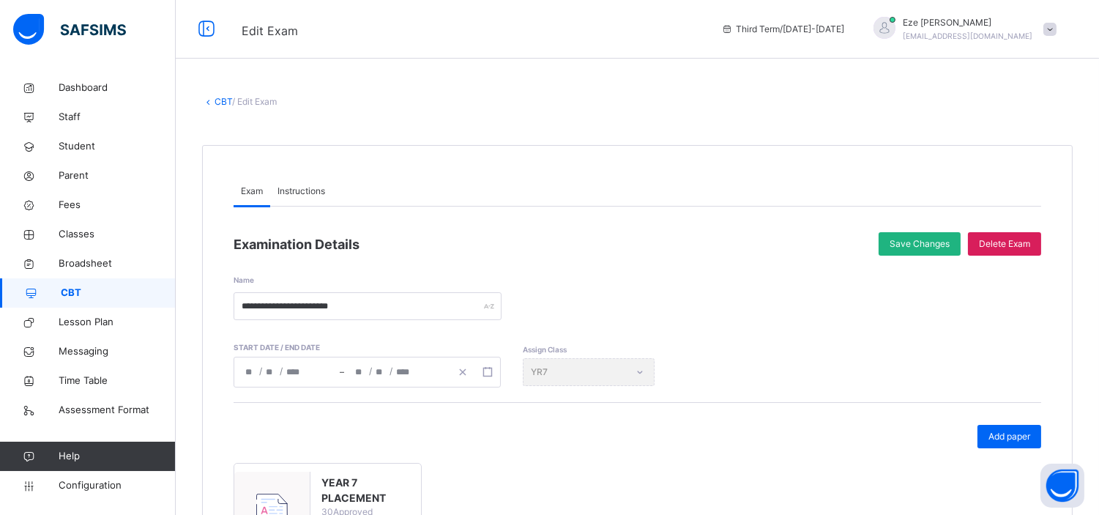
click at [923, 236] on div "Save Changes" at bounding box center [920, 243] width 82 height 23
click at [223, 100] on link "CBT" at bounding box center [224, 101] width 18 height 11
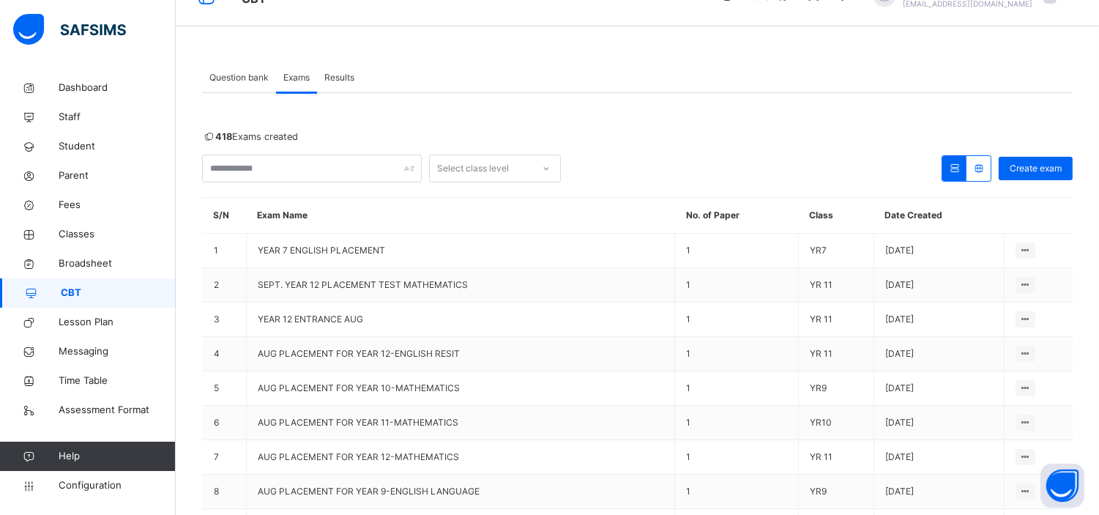
scroll to position [33, 0]
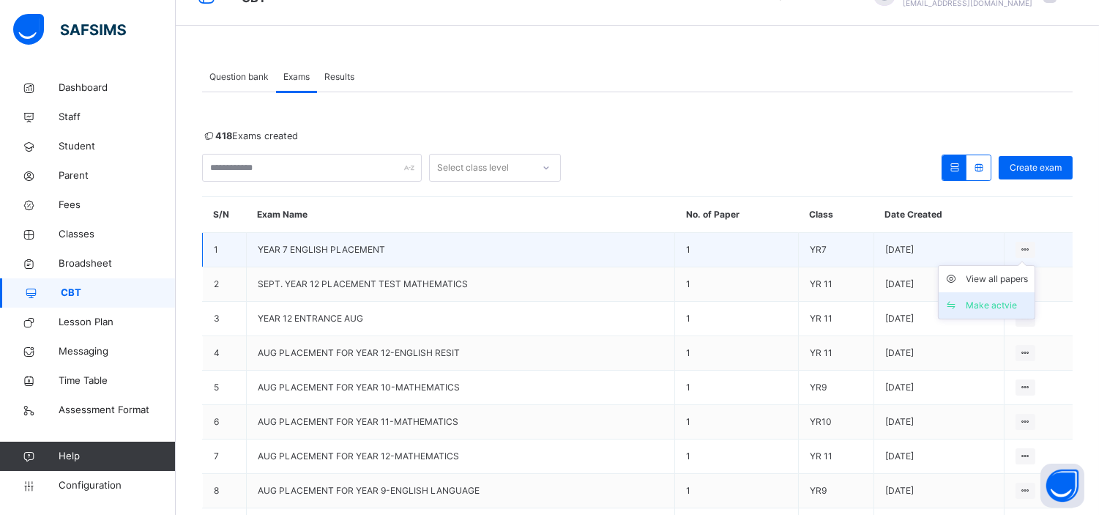
click at [1008, 302] on div "Make actvie" at bounding box center [998, 305] width 62 height 15
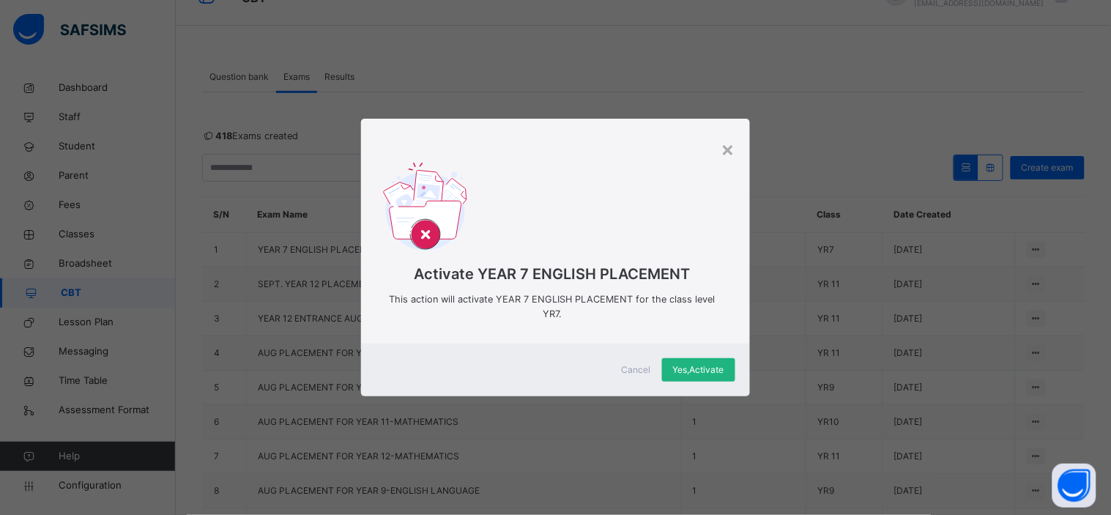
click at [696, 368] on span "Yes, Activate" at bounding box center [698, 369] width 51 height 13
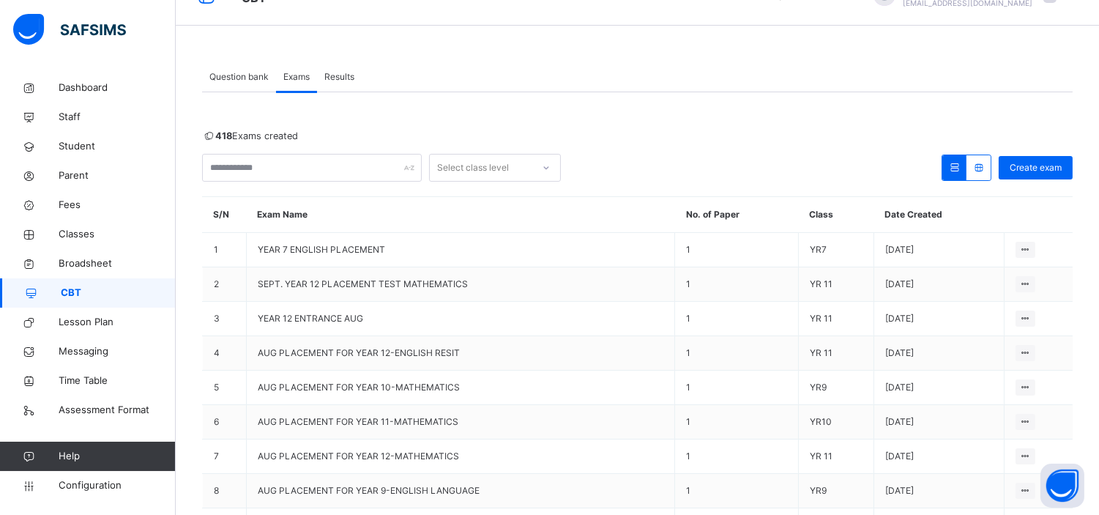
click at [337, 72] on span "Results" at bounding box center [339, 76] width 30 height 13
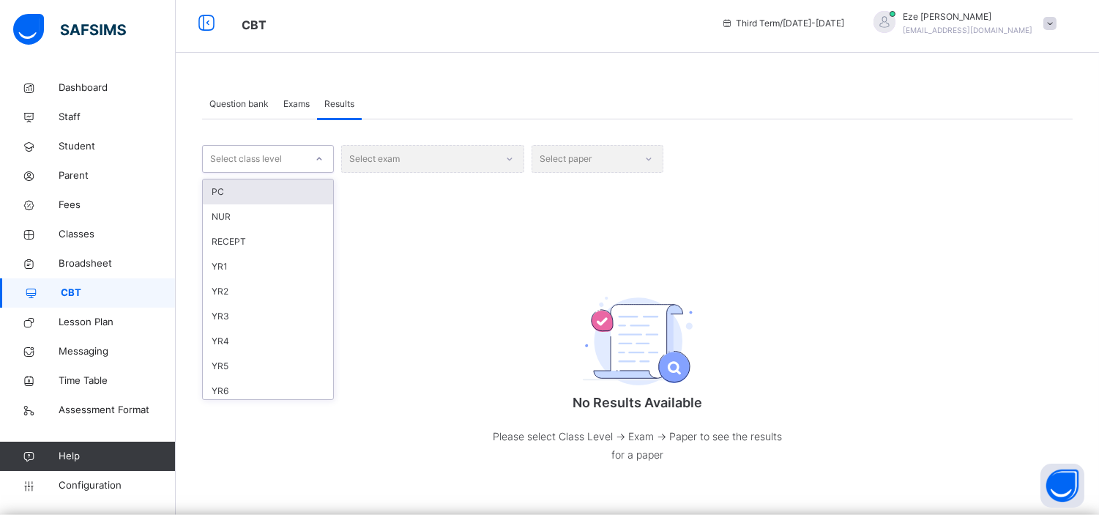
click at [315, 155] on icon at bounding box center [319, 159] width 9 height 15
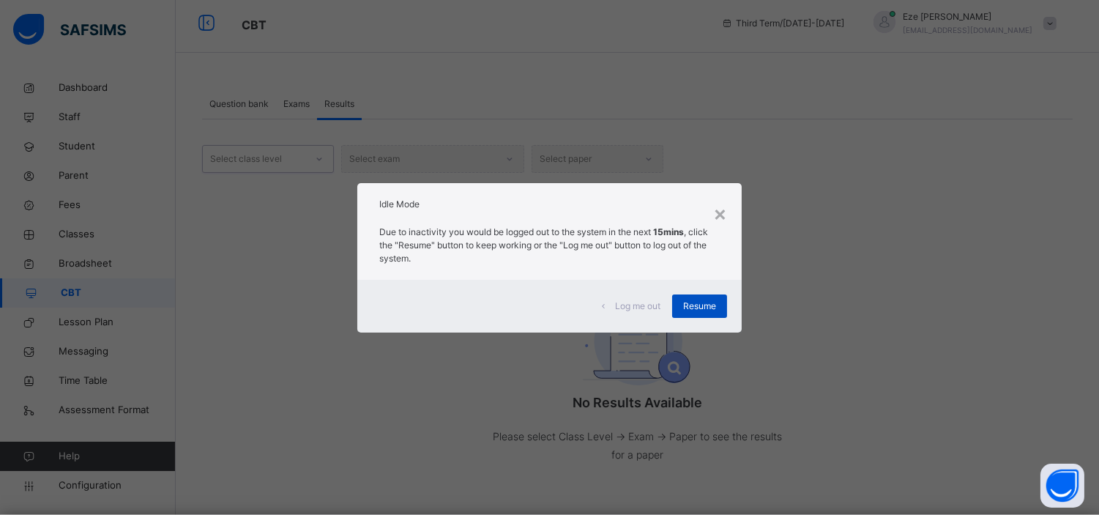
click at [712, 300] on span "Resume" at bounding box center [699, 306] width 33 height 13
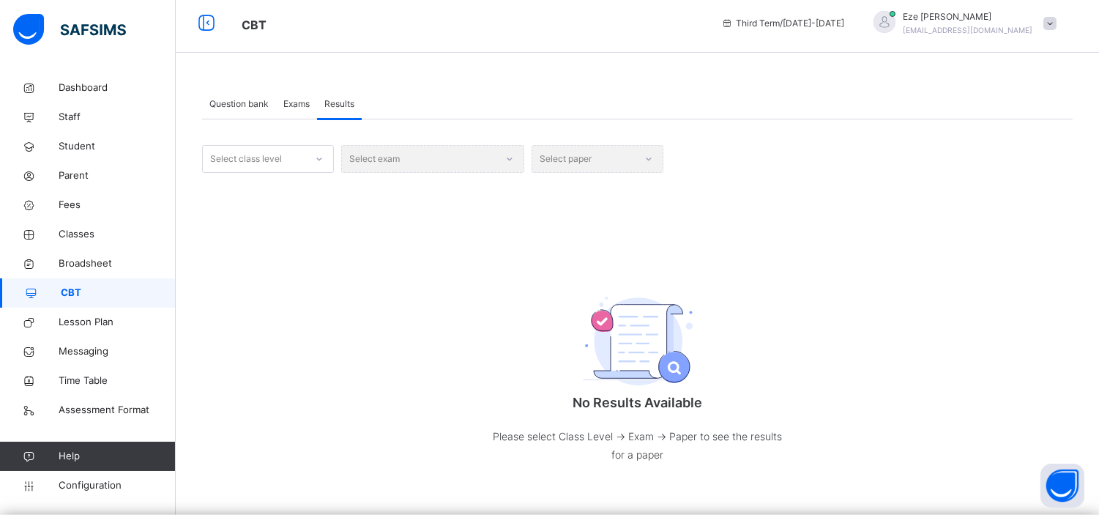
click at [343, 103] on span "Results" at bounding box center [339, 103] width 30 height 13
click at [313, 159] on div at bounding box center [319, 158] width 25 height 23
click at [236, 260] on div "YR7" at bounding box center [268, 263] width 130 height 25
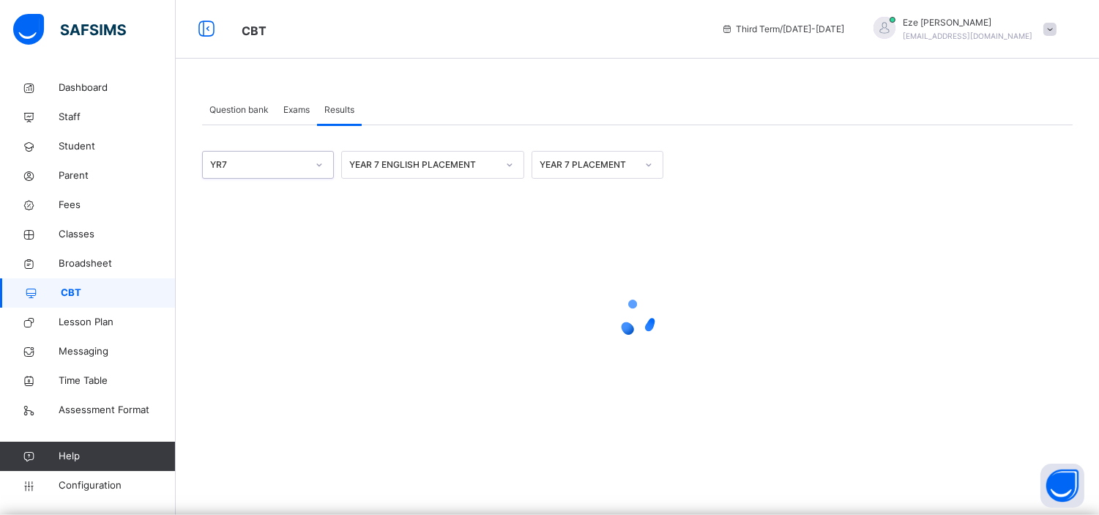
scroll to position [0, 0]
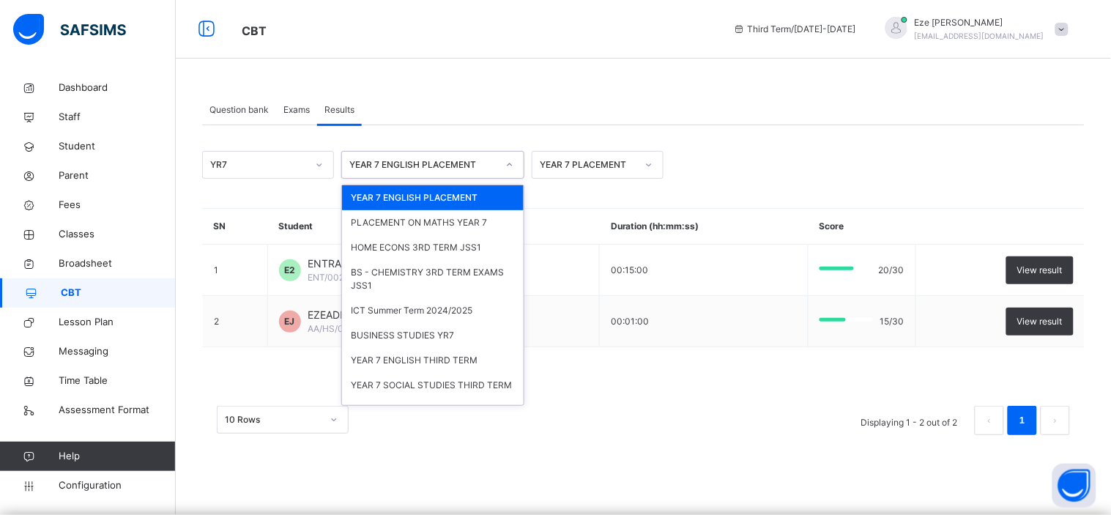
click at [500, 162] on div at bounding box center [509, 164] width 25 height 23
click at [475, 220] on div "PLACEMENT ON MATHS YEAR 7" at bounding box center [433, 222] width 182 height 25
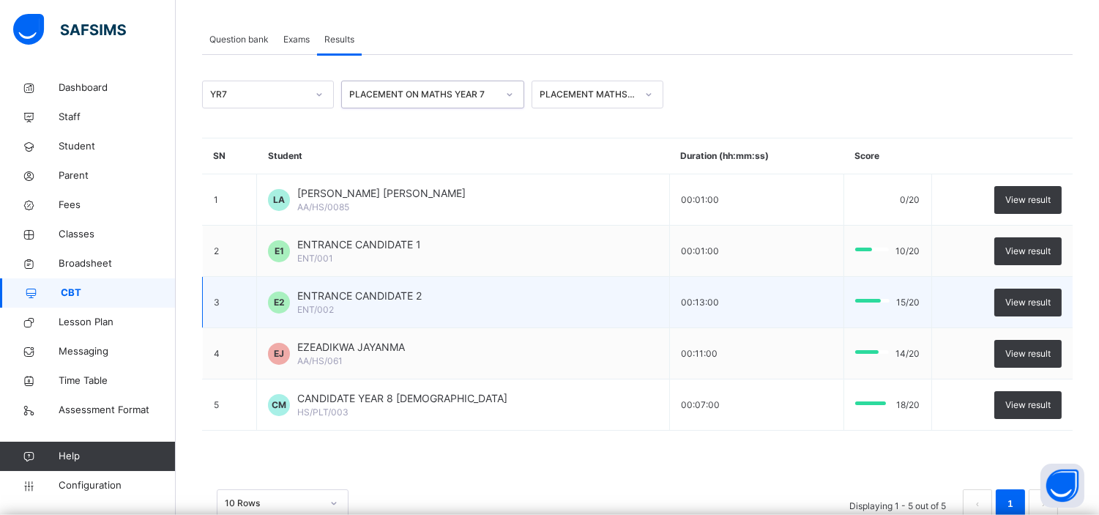
scroll to position [72, 0]
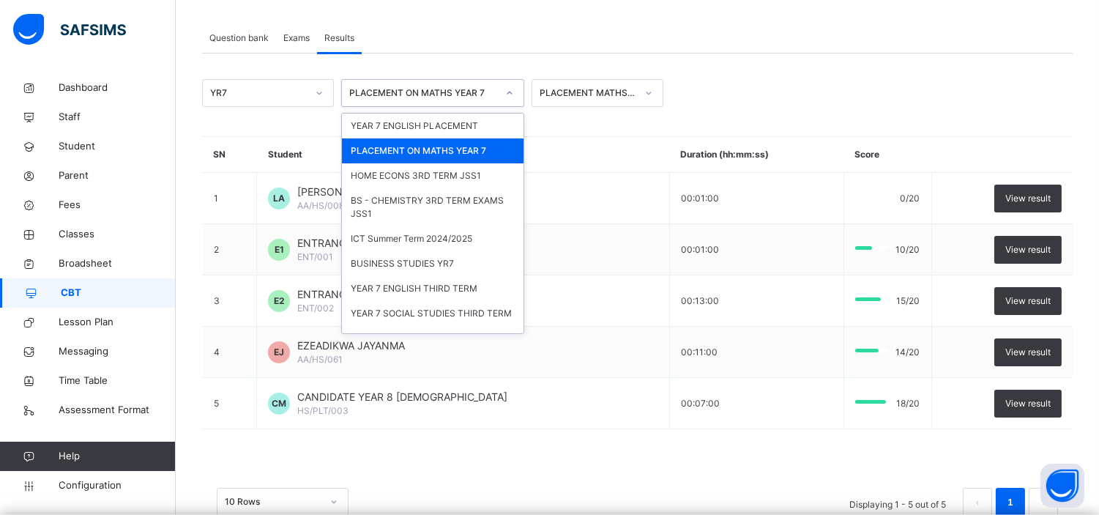
click at [510, 101] on div at bounding box center [509, 92] width 25 height 23
click at [466, 125] on div "YEAR 7 ENGLISH PLACEMENT" at bounding box center [433, 126] width 182 height 25
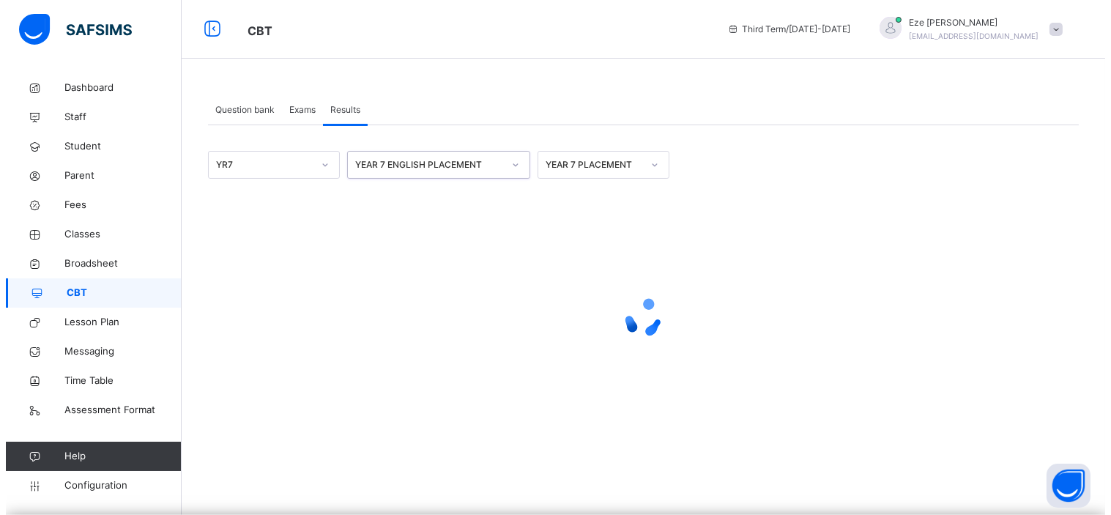
scroll to position [0, 0]
